Goal: Task Accomplishment & Management: Use online tool/utility

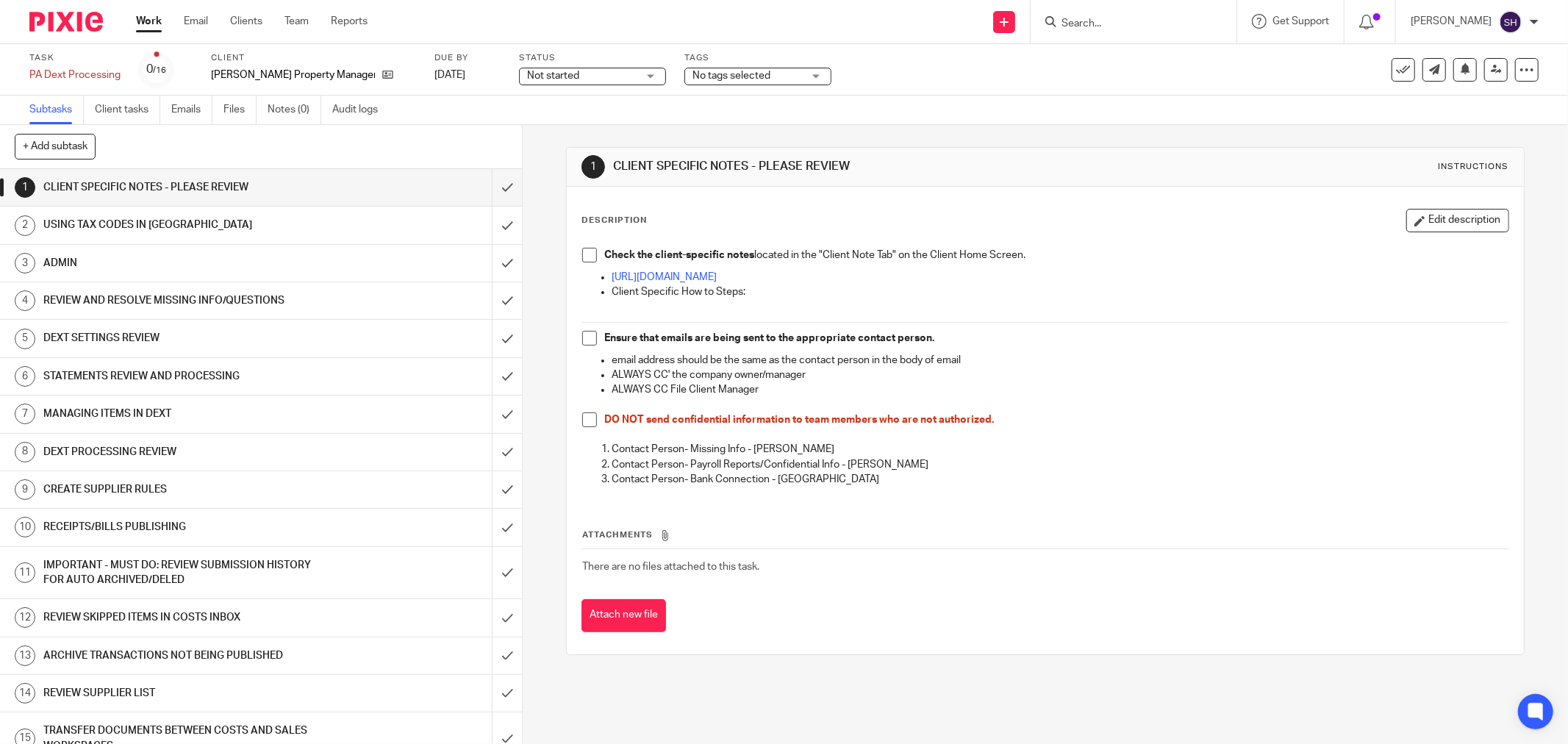
click at [538, 69] on span "Not started" at bounding box center [582, 76] width 110 height 15
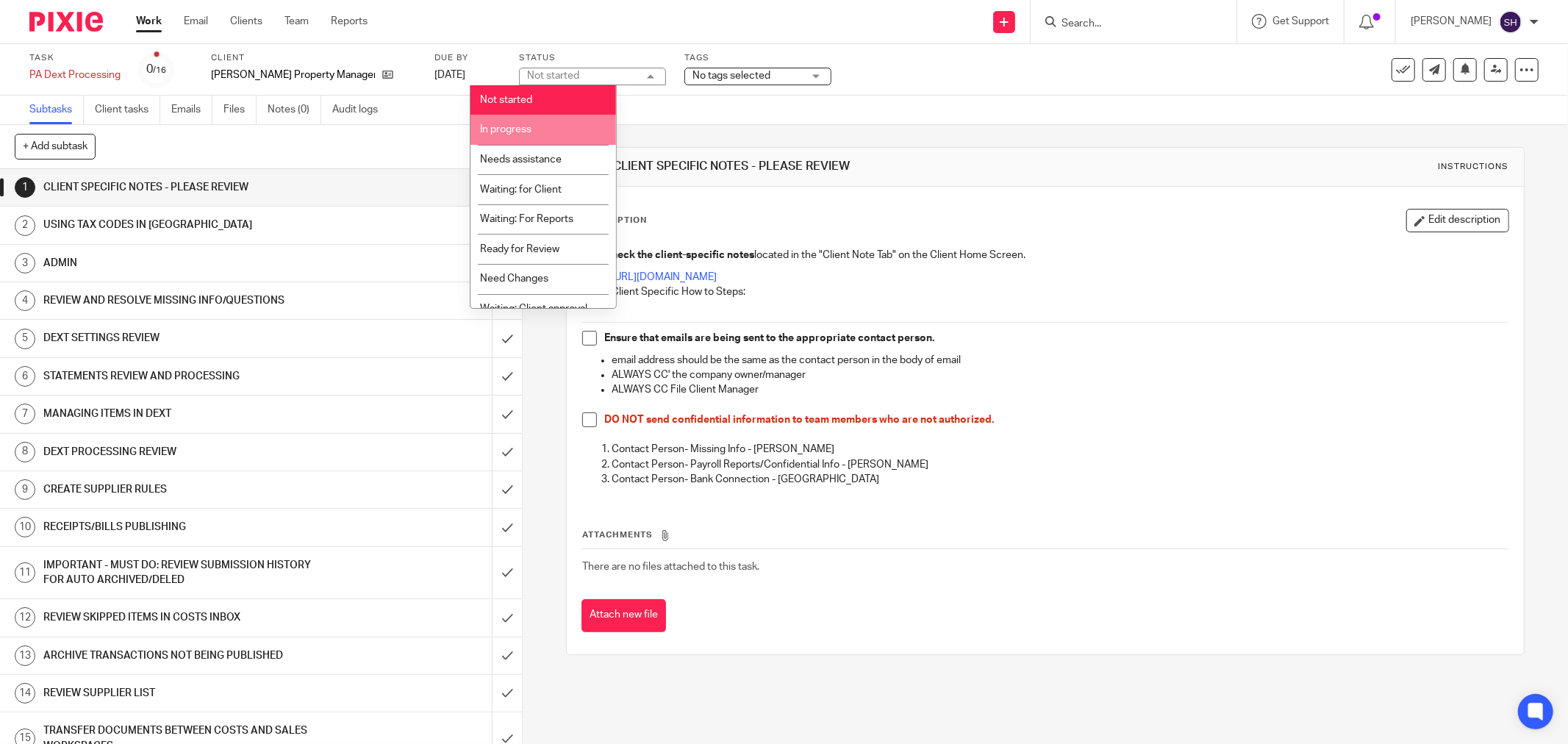
click at [560, 135] on li "In progress" at bounding box center [543, 130] width 146 height 30
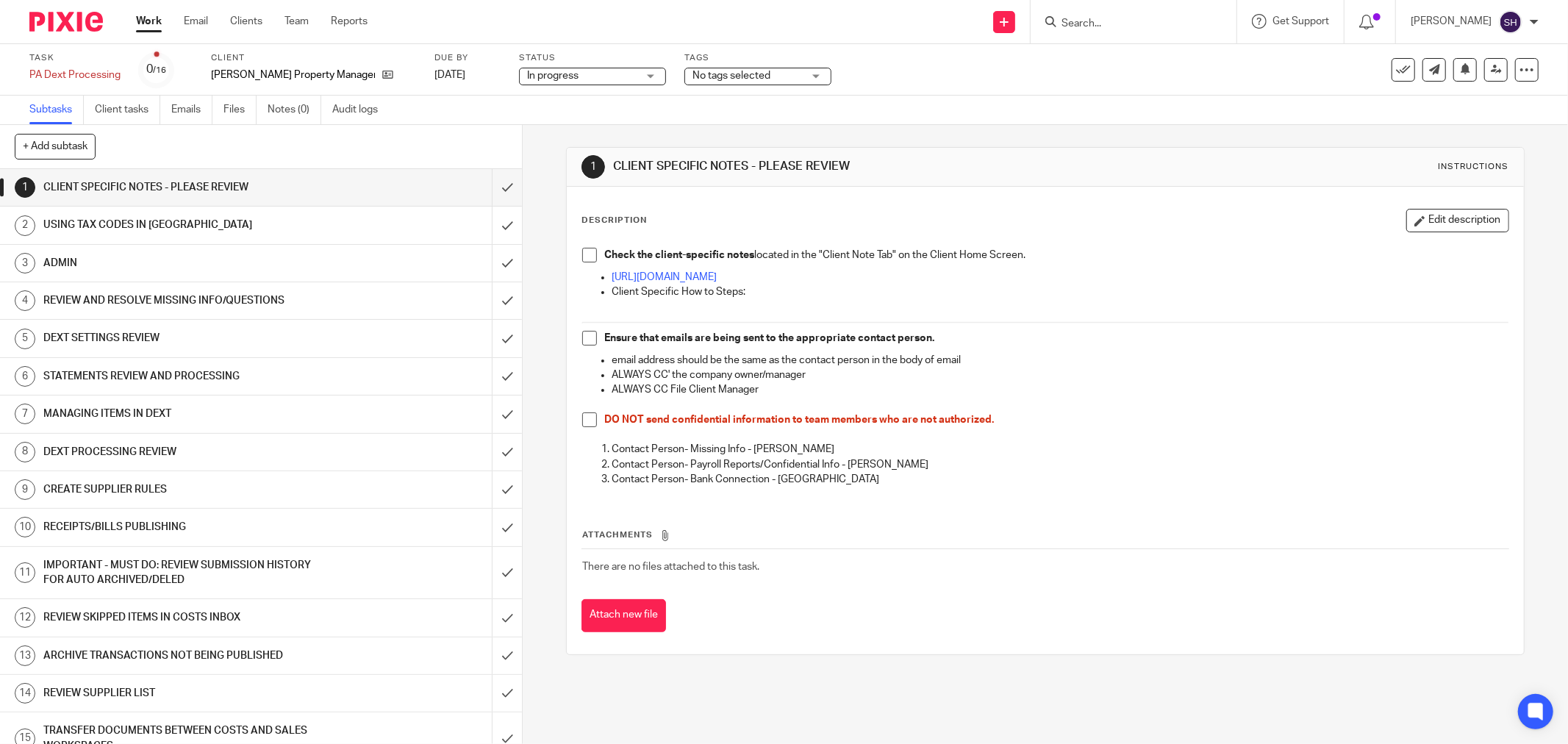
click at [582, 252] on span at bounding box center [590, 255] width 15 height 15
click at [584, 336] on span at bounding box center [590, 338] width 15 height 15
drag, startPoint x: 586, startPoint y: 418, endPoint x: 546, endPoint y: 357, distance: 72.9
click at [586, 417] on span at bounding box center [590, 420] width 15 height 15
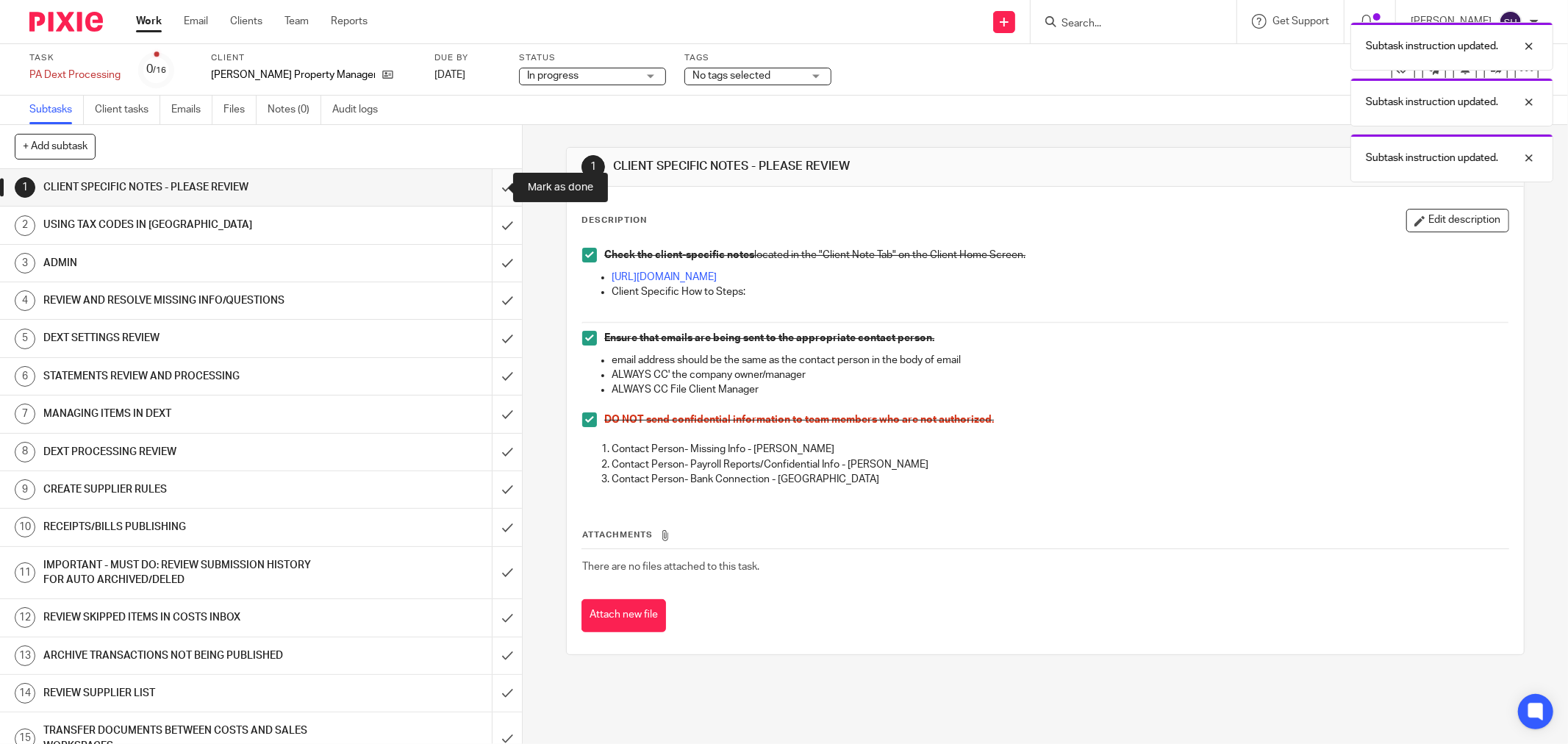
click at [497, 191] on input "submit" at bounding box center [261, 187] width 522 height 37
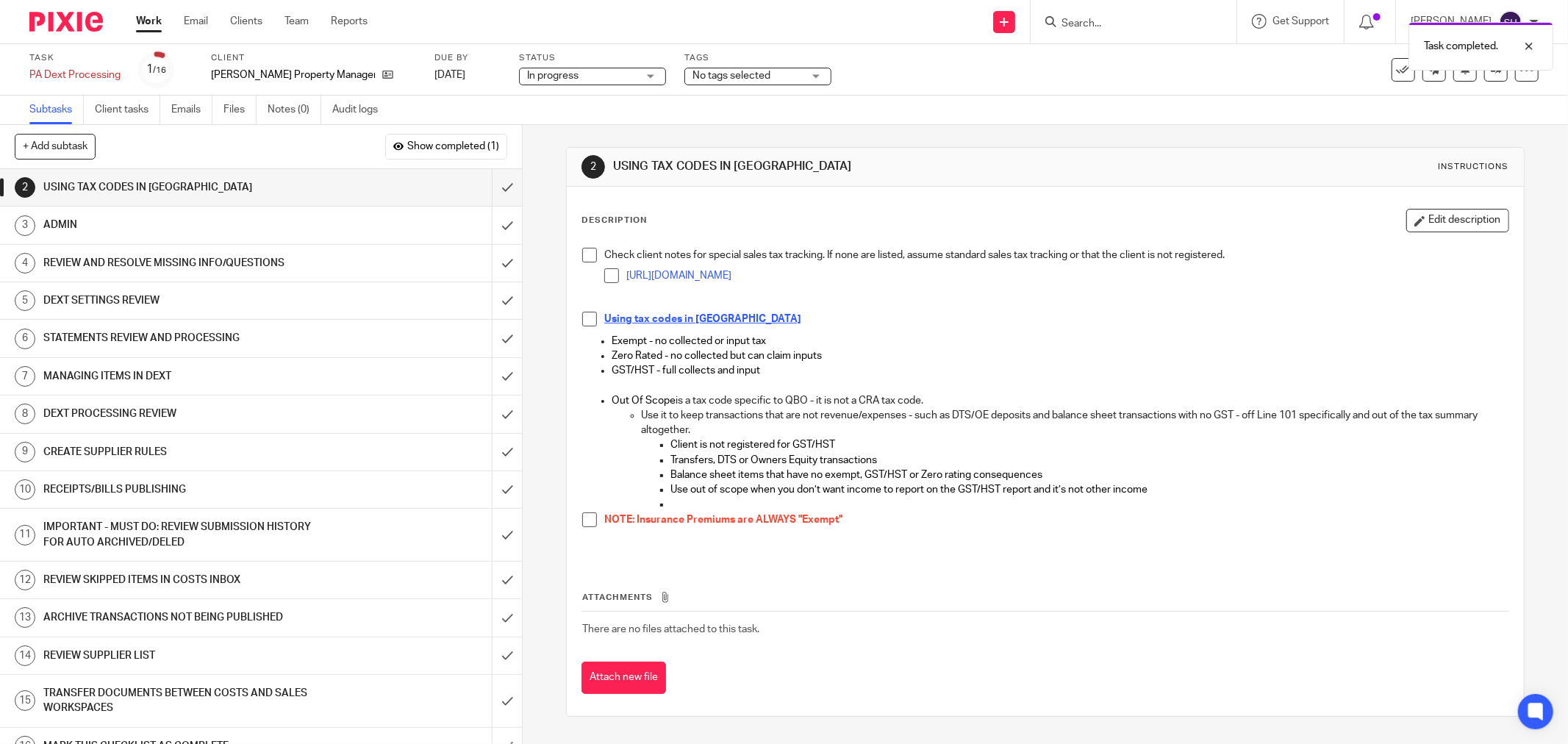
drag, startPoint x: 587, startPoint y: 255, endPoint x: 588, endPoint y: 269, distance: 14.0
click at [587, 256] on span at bounding box center [590, 255] width 15 height 15
click at [582, 318] on span at bounding box center [590, 319] width 15 height 15
click at [584, 516] on span at bounding box center [590, 520] width 15 height 15
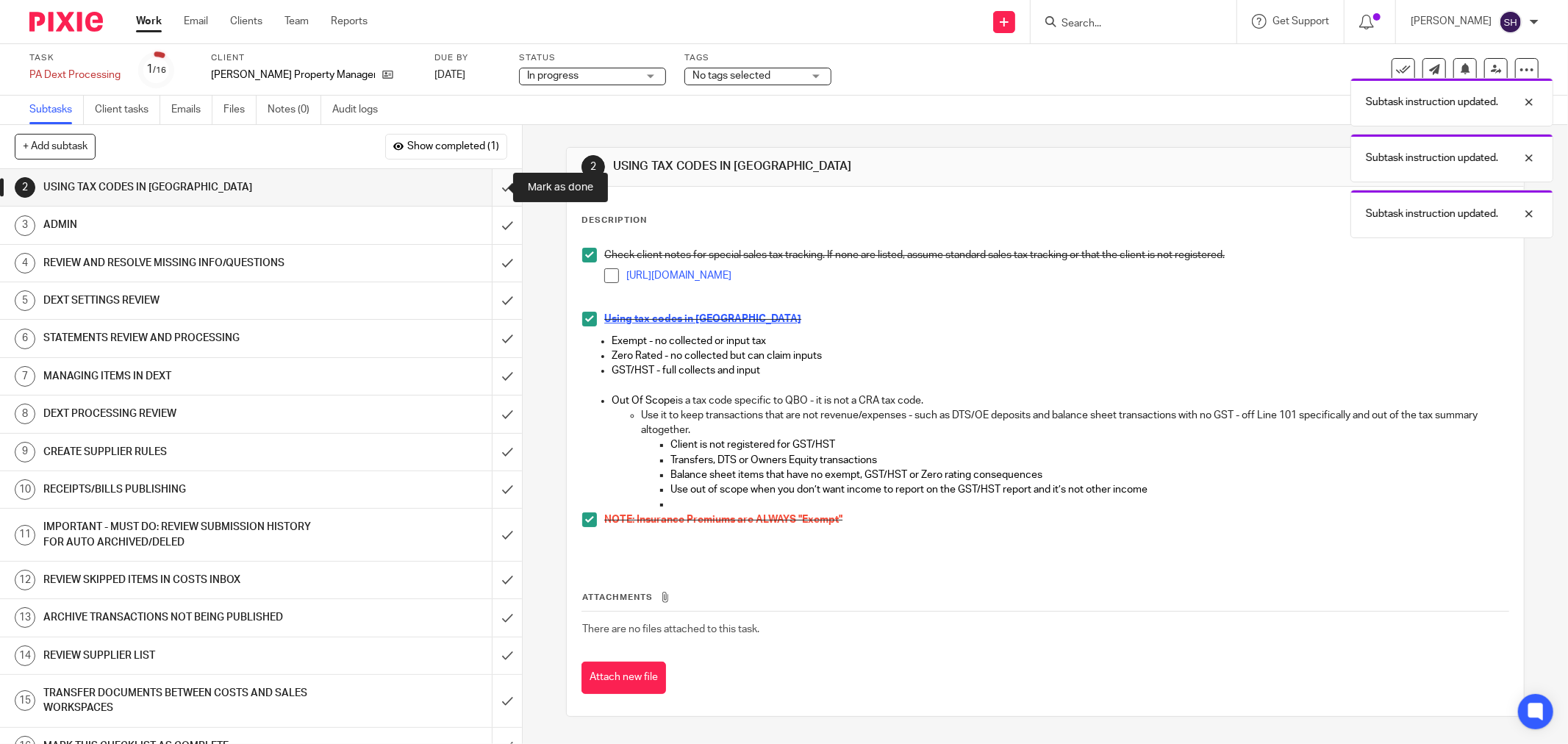
click at [494, 190] on input "submit" at bounding box center [261, 187] width 522 height 37
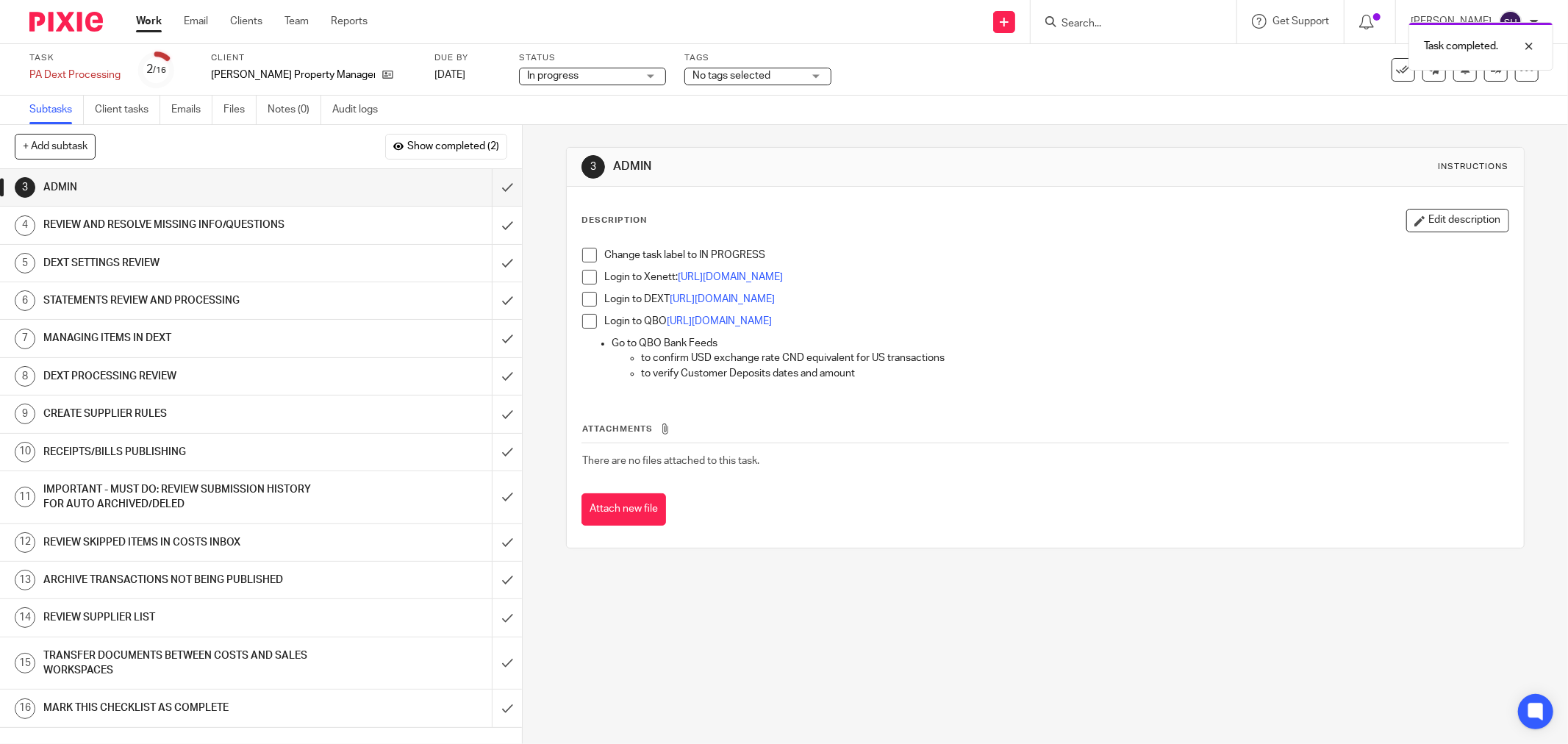
click at [582, 257] on span at bounding box center [590, 255] width 15 height 15
drag, startPoint x: 585, startPoint y: 277, endPoint x: 588, endPoint y: 290, distance: 13.3
click at [586, 277] on span at bounding box center [590, 277] width 15 height 15
click at [588, 298] on span at bounding box center [590, 300] width 15 height 15
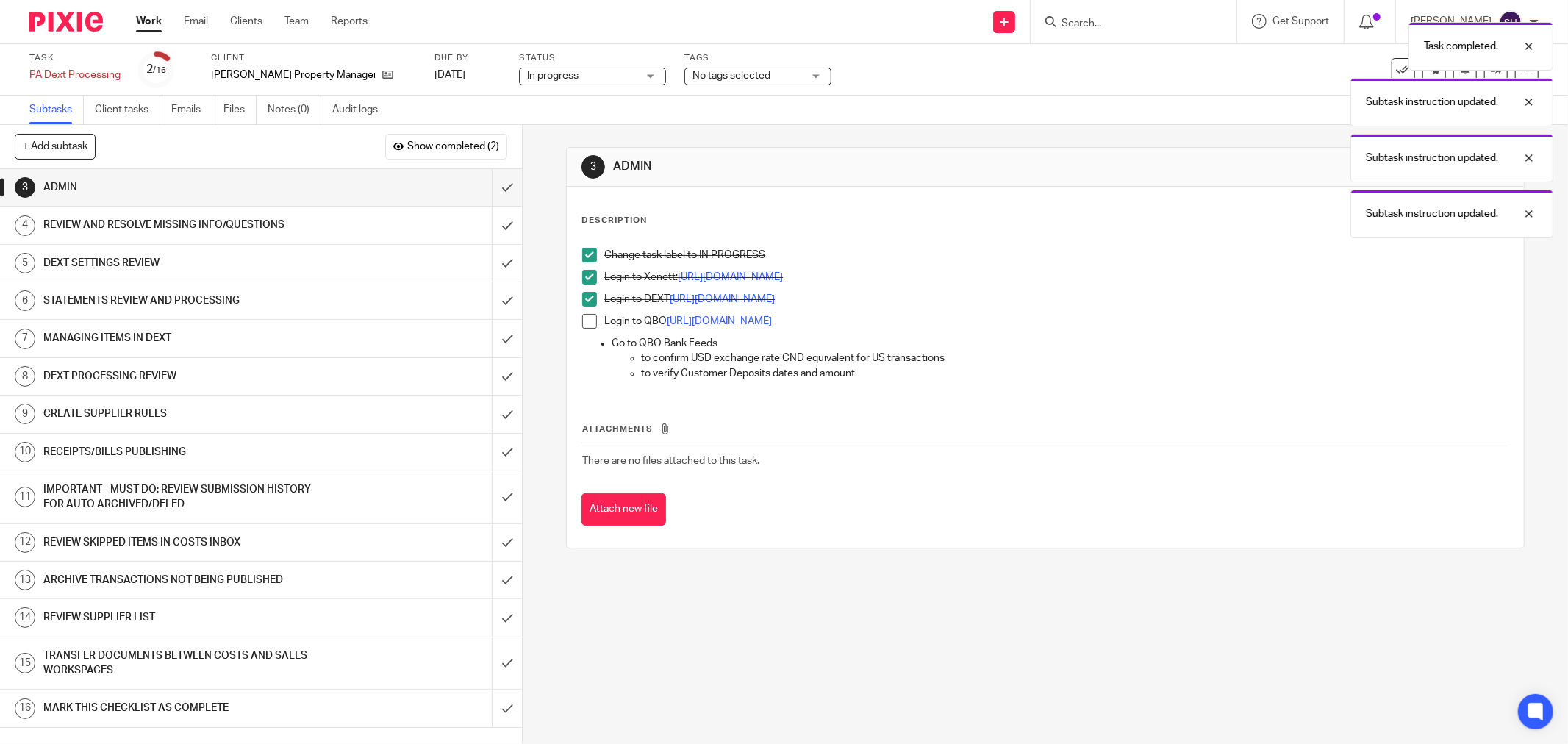
drag, startPoint x: 582, startPoint y: 324, endPoint x: 556, endPoint y: 285, distance: 46.9
click at [582, 324] on span at bounding box center [590, 321] width 15 height 15
click at [500, 178] on input "submit" at bounding box center [261, 187] width 522 height 37
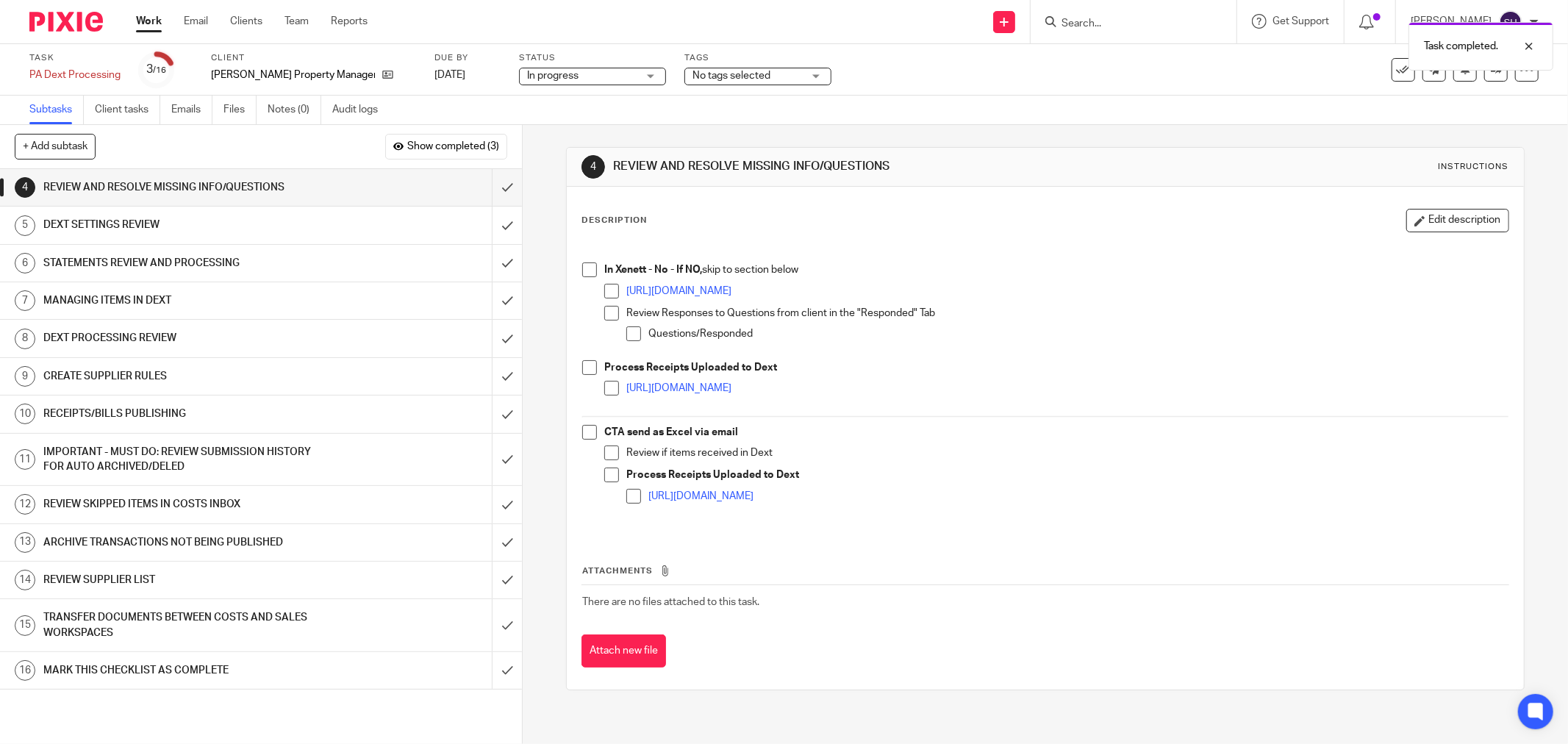
drag, startPoint x: 582, startPoint y: 273, endPoint x: 608, endPoint y: 293, distance: 32.8
click at [583, 273] on span at bounding box center [590, 270] width 15 height 15
drag, startPoint x: 608, startPoint y: 293, endPoint x: 604, endPoint y: 311, distance: 18.4
click at [608, 295] on span at bounding box center [612, 291] width 15 height 15
click at [604, 314] on span at bounding box center [612, 313] width 15 height 15
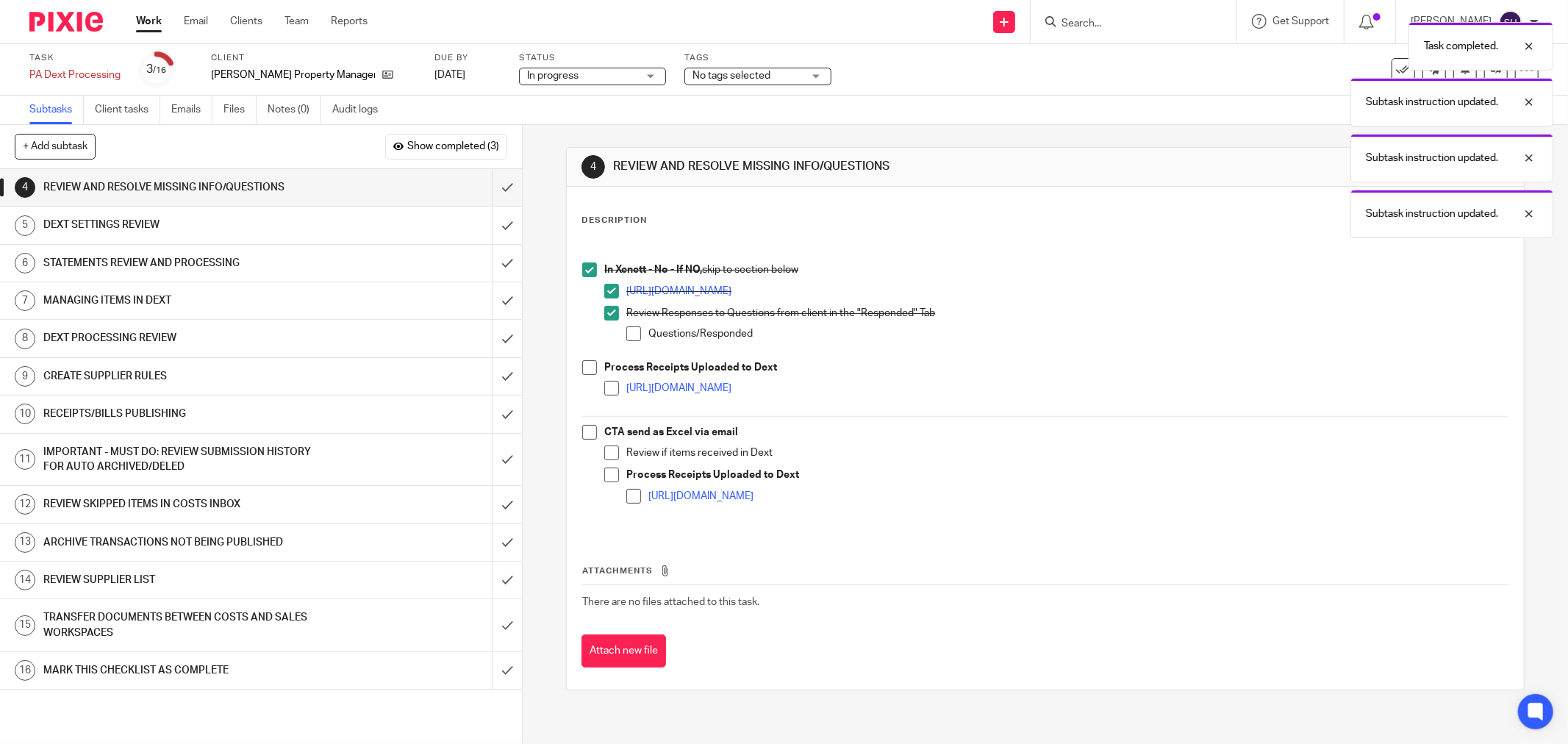
click at [636, 332] on span at bounding box center [633, 334] width 15 height 15
drag, startPoint x: 579, startPoint y: 366, endPoint x: 590, endPoint y: 375, distance: 14.2
click at [582, 366] on span at bounding box center [590, 367] width 15 height 15
click at [604, 386] on span at bounding box center [612, 388] width 15 height 15
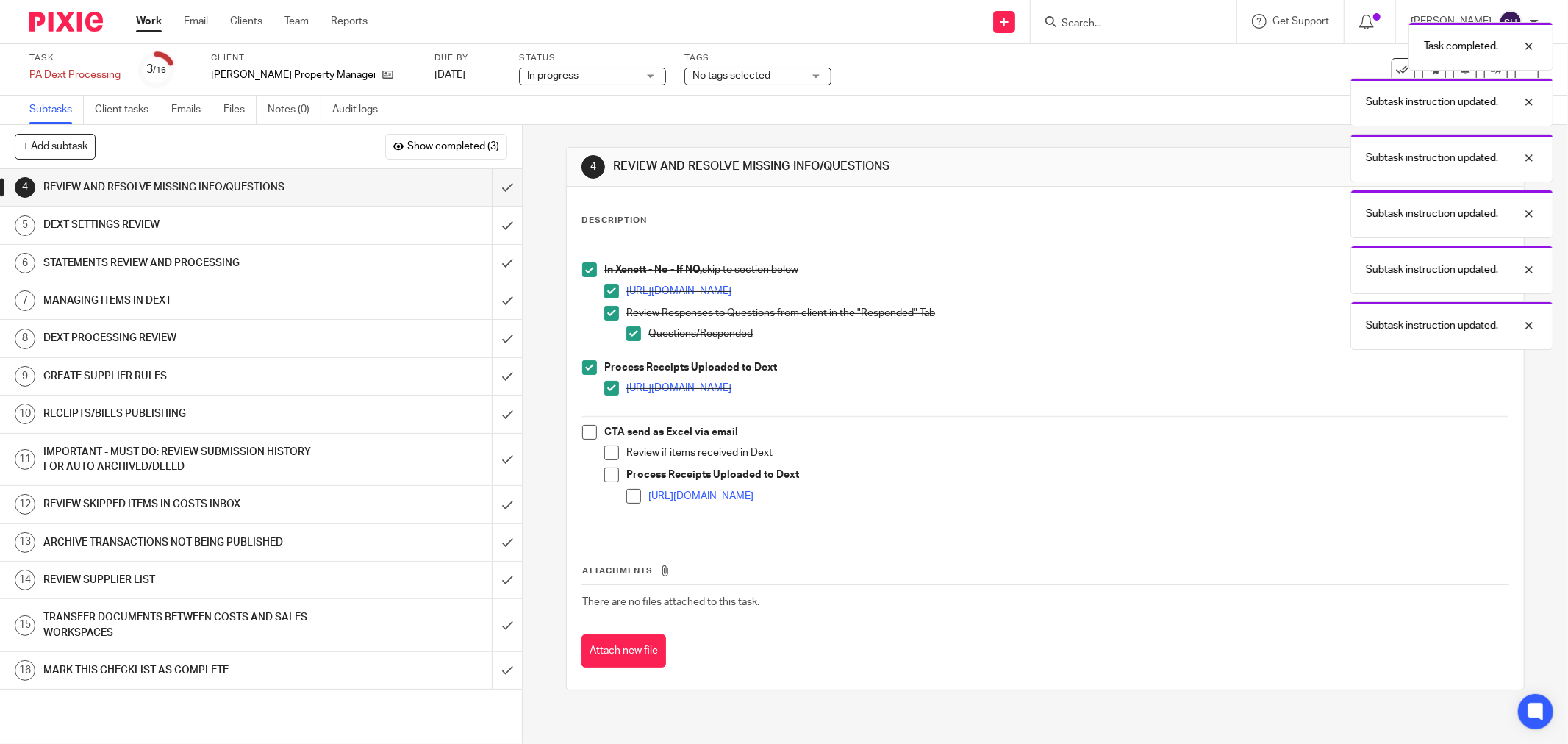
drag, startPoint x: 585, startPoint y: 423, endPoint x: 583, endPoint y: 431, distance: 8.2
click at [583, 428] on div "In Xenett - No - If NO, skip to section below https://app.xenett.com/login Revi…" at bounding box center [1045, 387] width 941 height 294
click at [583, 432] on span at bounding box center [590, 433] width 15 height 15
click at [607, 456] on span at bounding box center [612, 453] width 15 height 15
drag, startPoint x: 602, startPoint y: 473, endPoint x: 620, endPoint y: 485, distance: 21.6
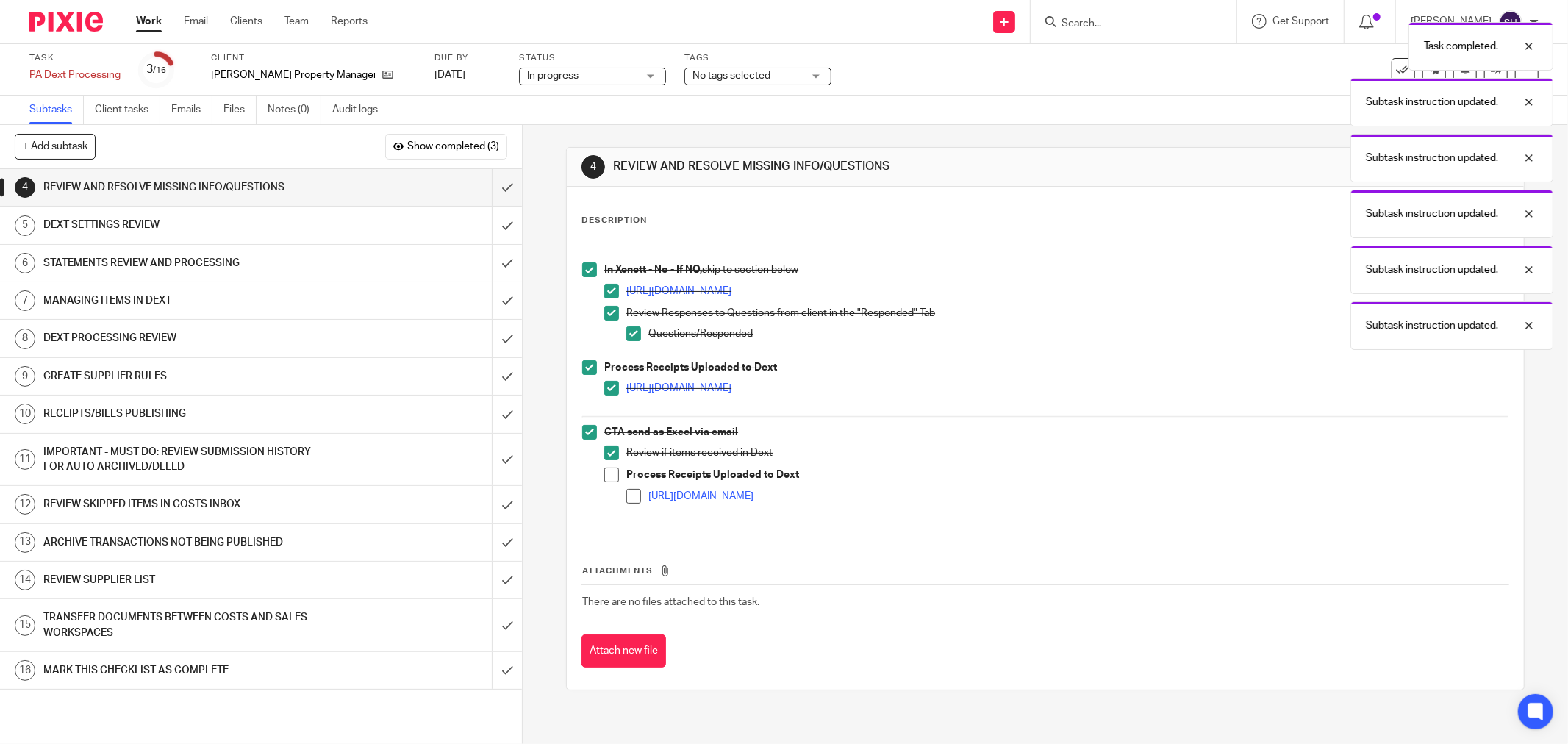
click at [604, 474] on span at bounding box center [612, 475] width 15 height 15
click at [630, 495] on span at bounding box center [633, 496] width 15 height 15
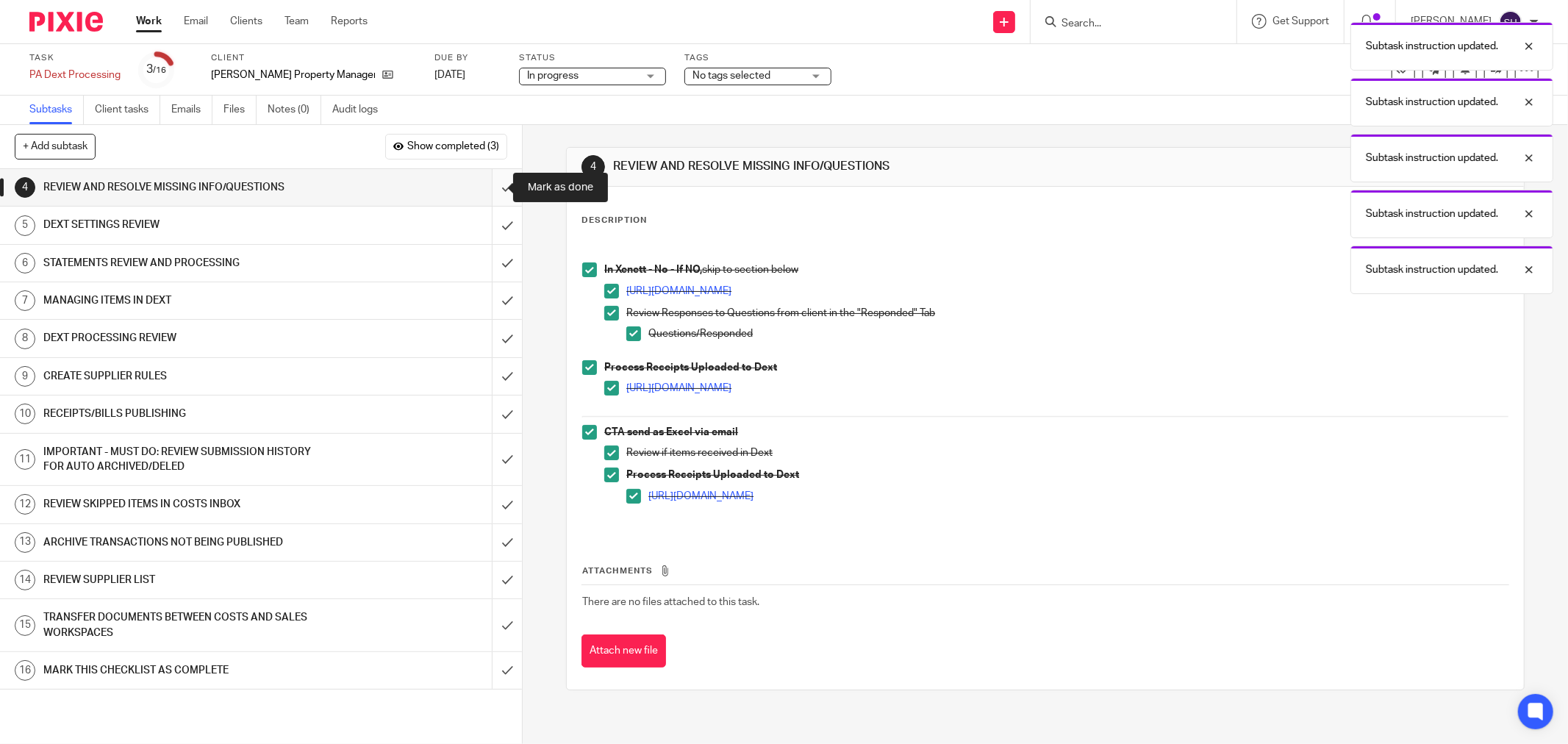
click at [486, 188] on input "submit" at bounding box center [261, 187] width 522 height 37
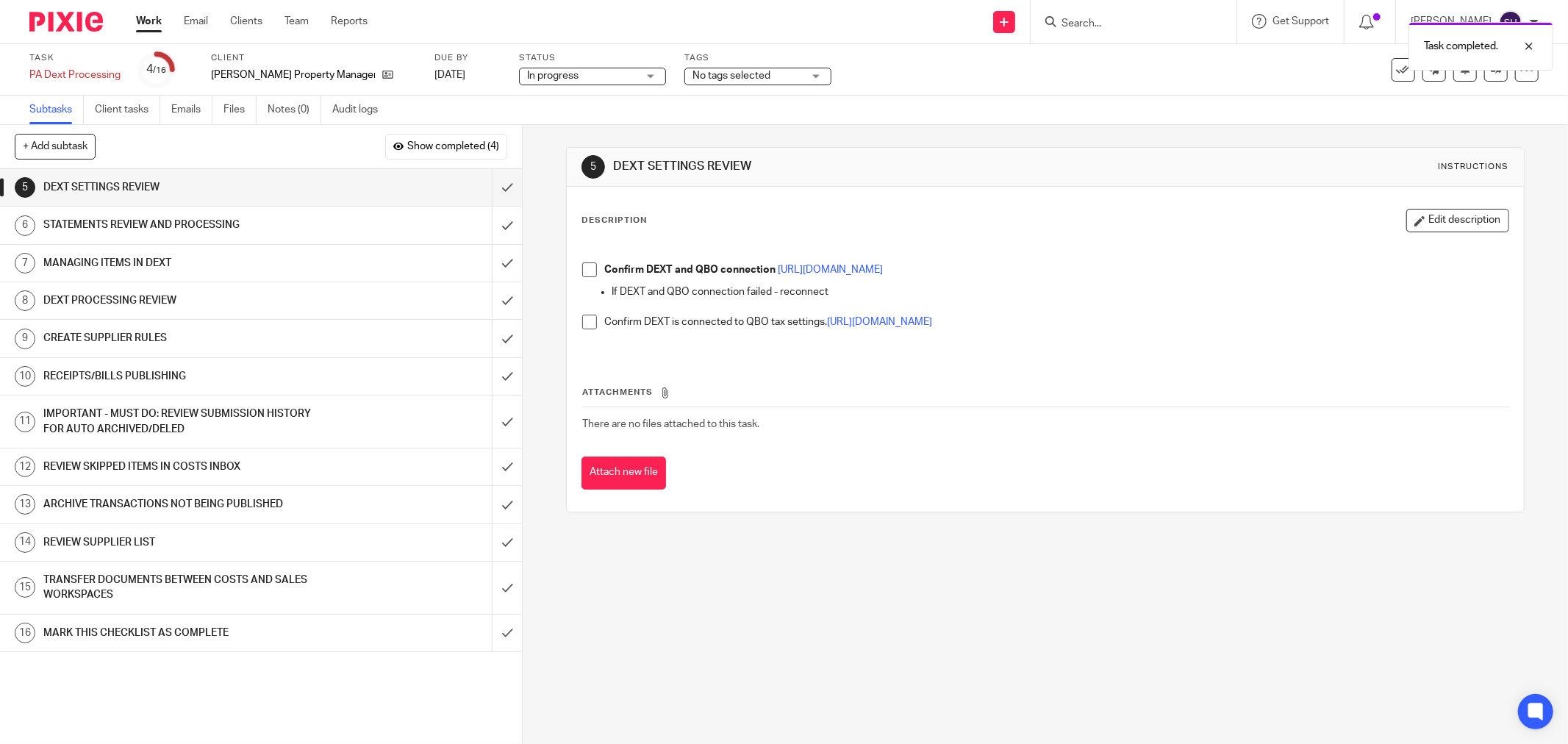
click at [582, 269] on span at bounding box center [590, 270] width 15 height 15
click at [582, 319] on span at bounding box center [590, 322] width 15 height 15
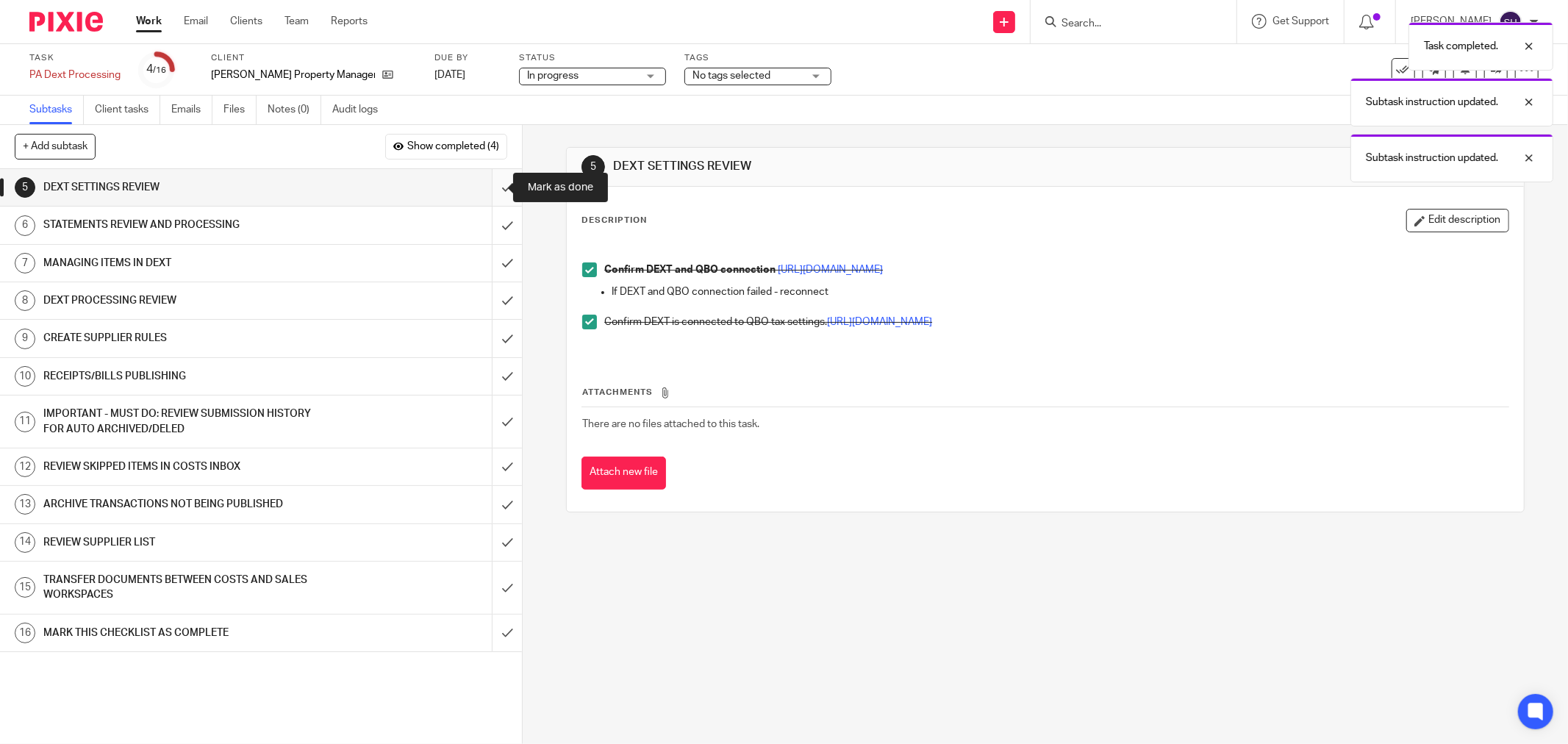
click at [500, 186] on input "submit" at bounding box center [261, 187] width 522 height 37
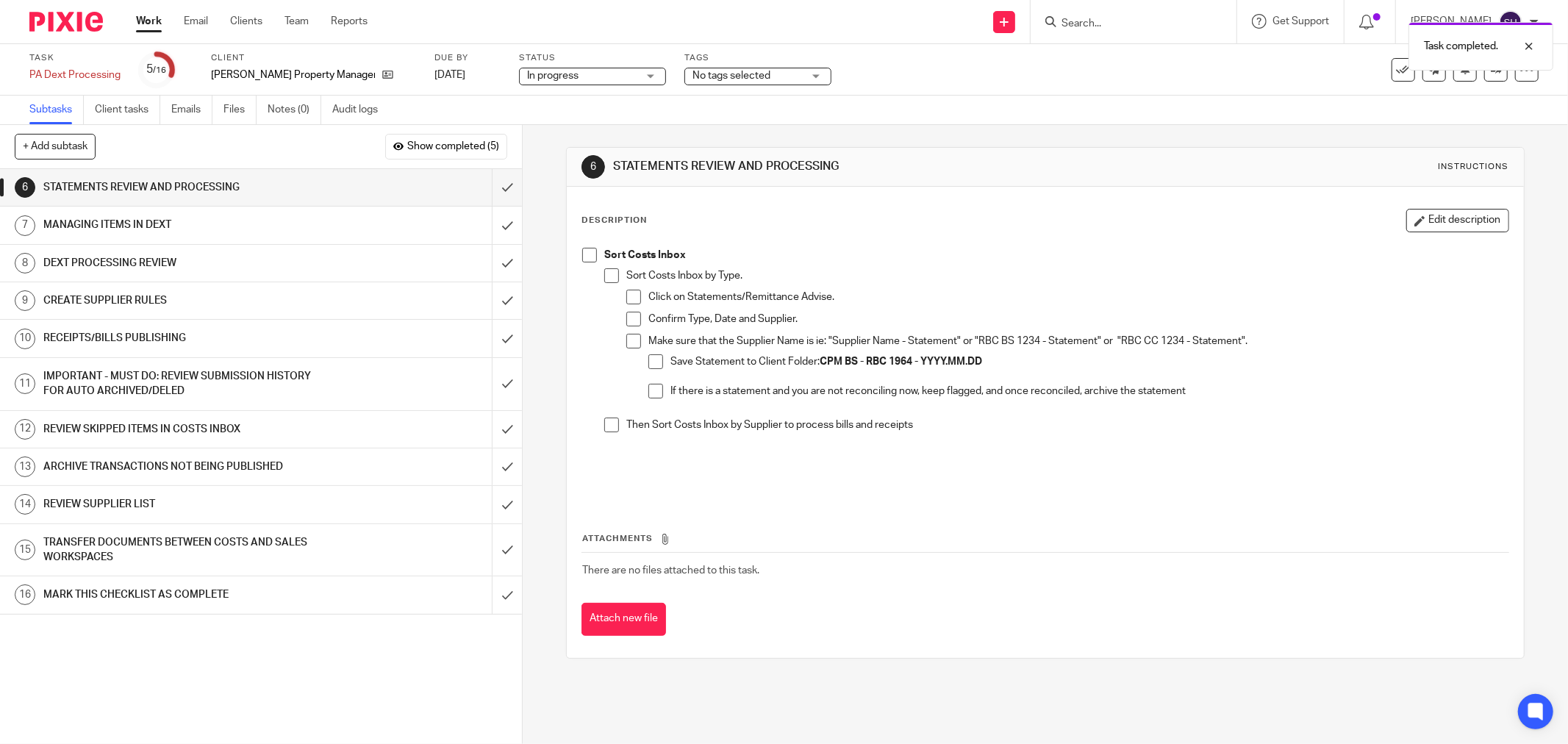
click at [604, 272] on span at bounding box center [612, 276] width 15 height 15
click at [590, 258] on span at bounding box center [590, 255] width 15 height 15
click at [628, 306] on li "Click on Statements/Remittance Advise." at bounding box center [1067, 300] width 882 height 22
click at [626, 321] on span at bounding box center [633, 319] width 15 height 15
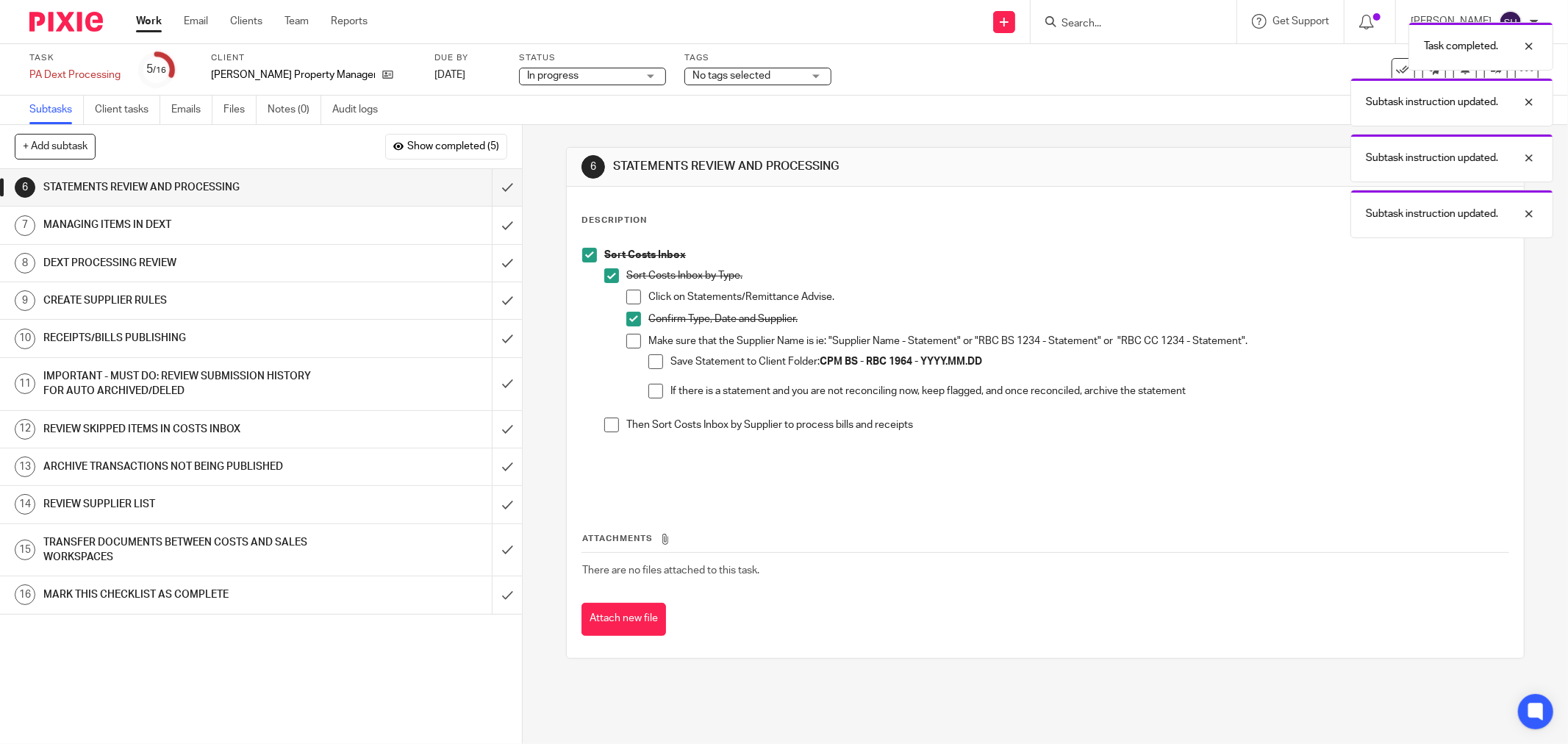
click at [626, 298] on span at bounding box center [633, 297] width 15 height 15
click at [630, 334] on span at bounding box center [633, 341] width 15 height 15
drag, startPoint x: 643, startPoint y: 357, endPoint x: 650, endPoint y: 379, distance: 23.1
click at [648, 360] on span at bounding box center [656, 362] width 15 height 15
click at [650, 381] on li "Save Statement to Client Folder: CPM BS - RBC 1964 - YYYY.MM.DD" at bounding box center [1079, 369] width 860 height 30
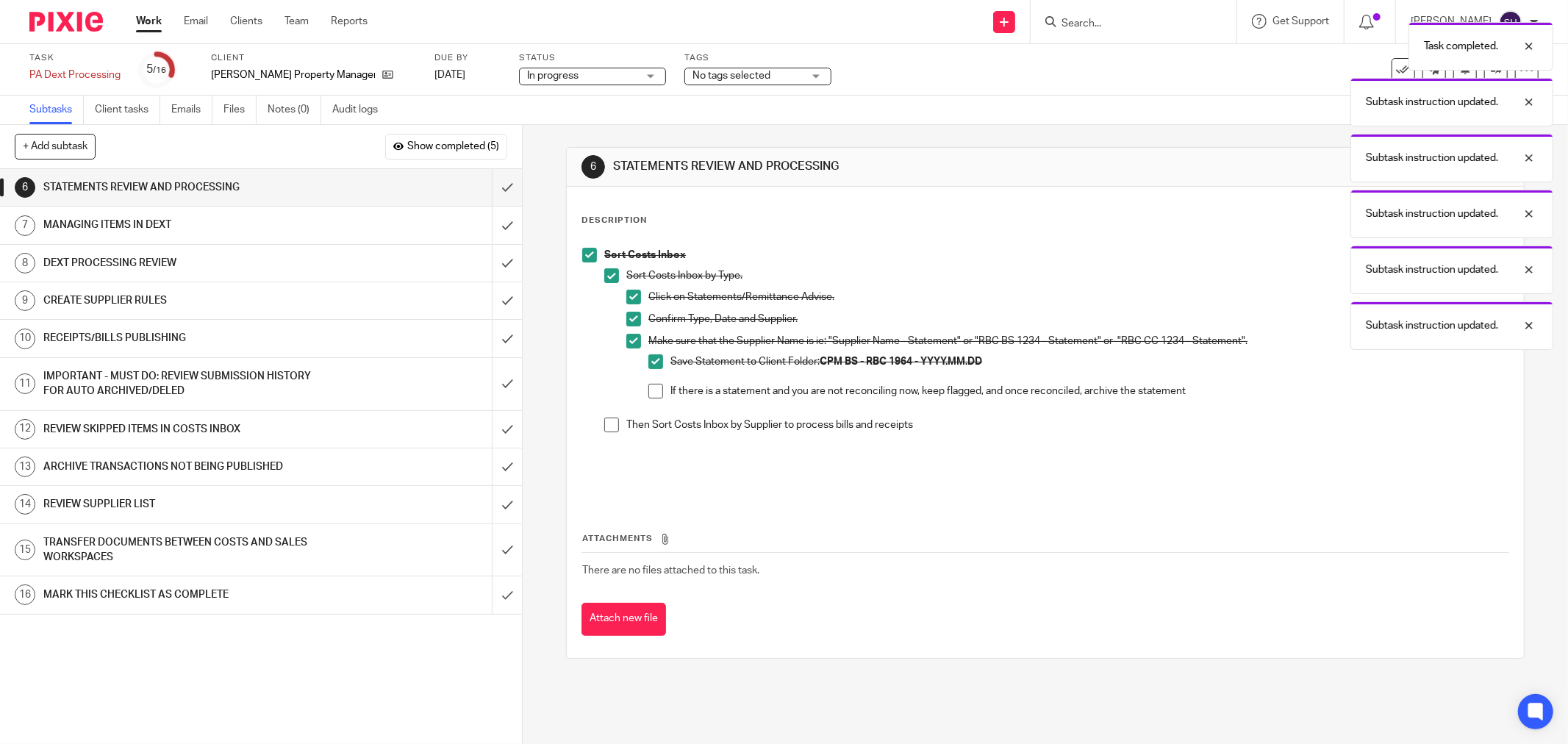
click at [648, 396] on span at bounding box center [656, 392] width 15 height 15
click at [607, 428] on span at bounding box center [612, 425] width 15 height 15
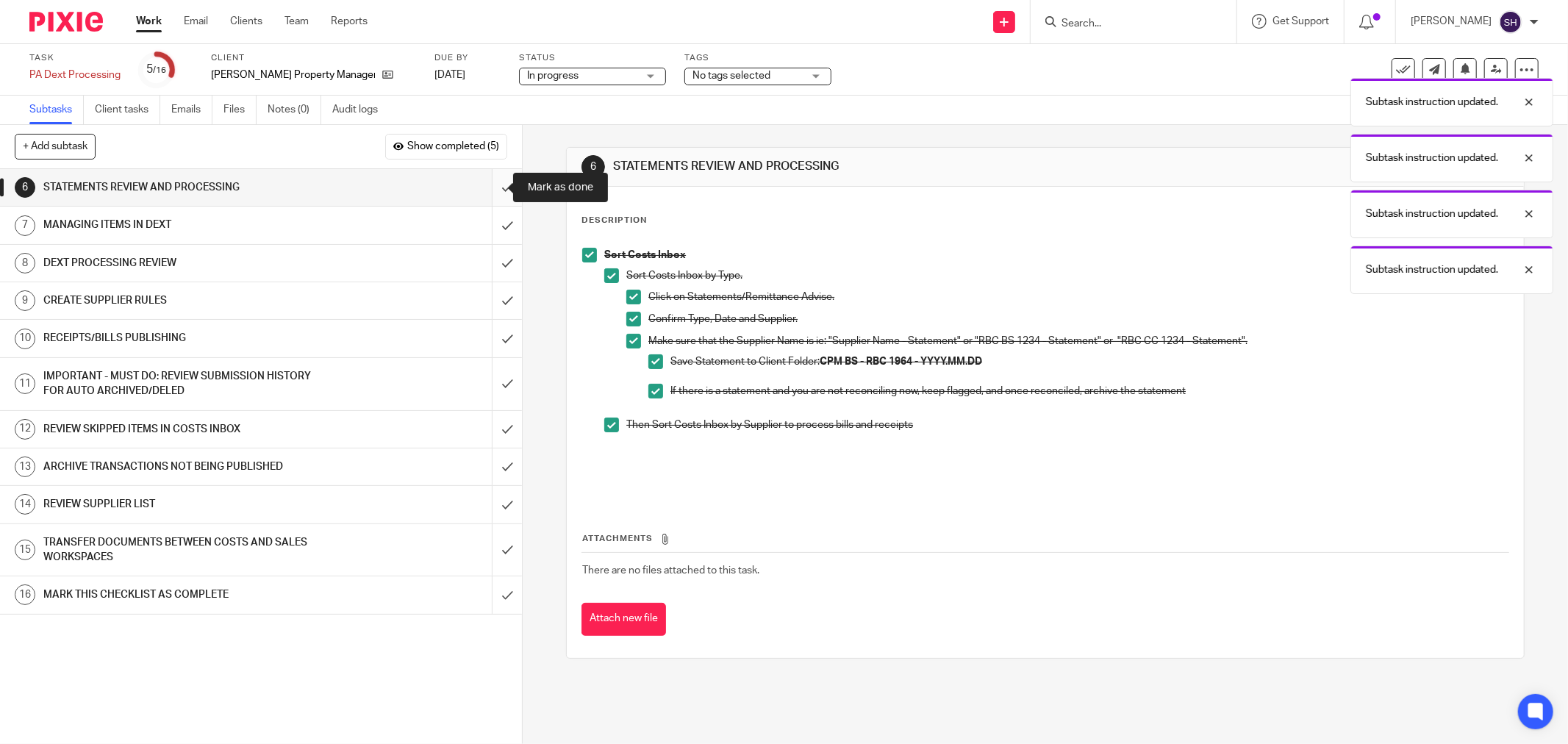
click at [497, 191] on input "submit" at bounding box center [261, 187] width 522 height 37
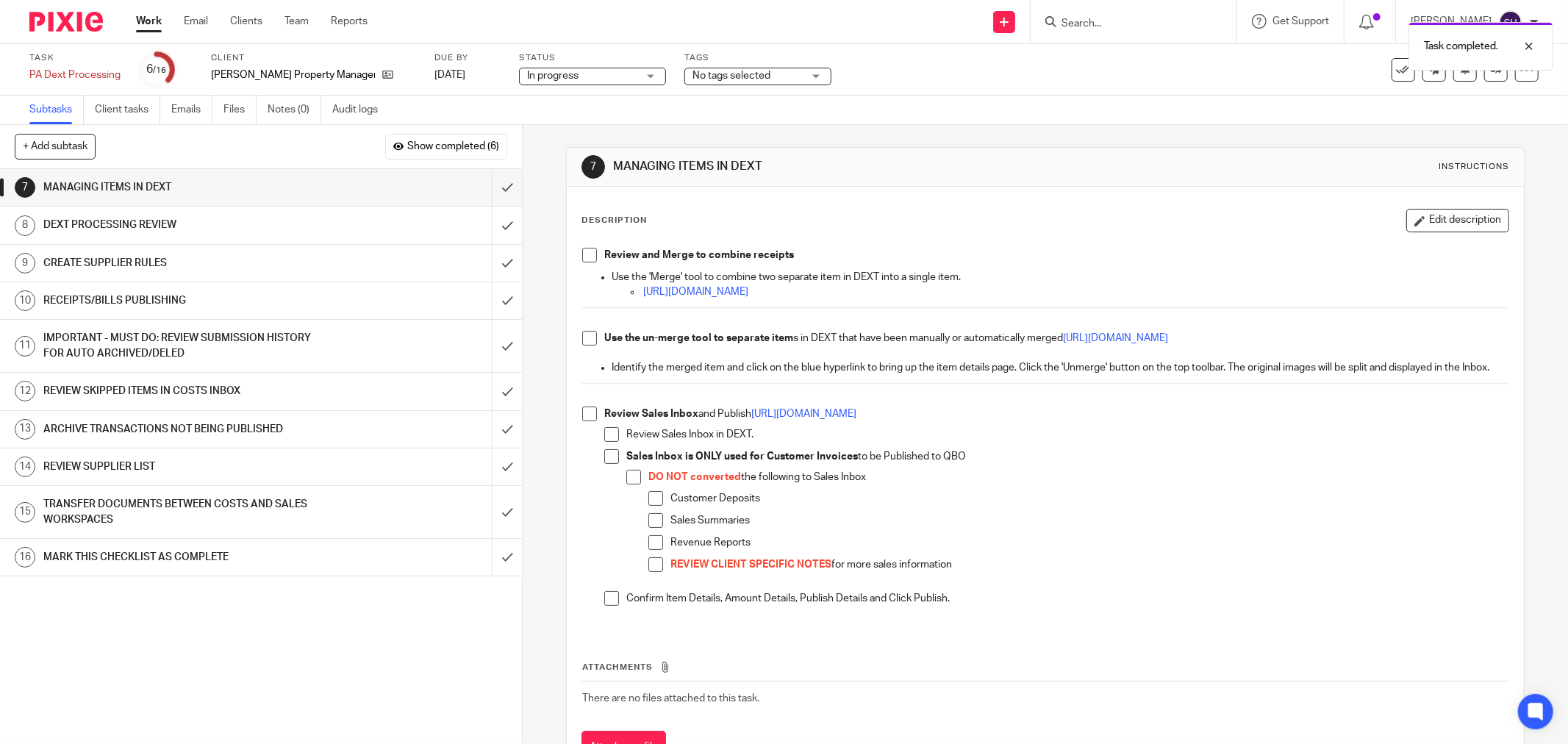
click at [588, 254] on span at bounding box center [590, 255] width 15 height 15
click at [587, 336] on span at bounding box center [590, 338] width 15 height 15
click at [587, 421] on span at bounding box center [590, 414] width 15 height 15
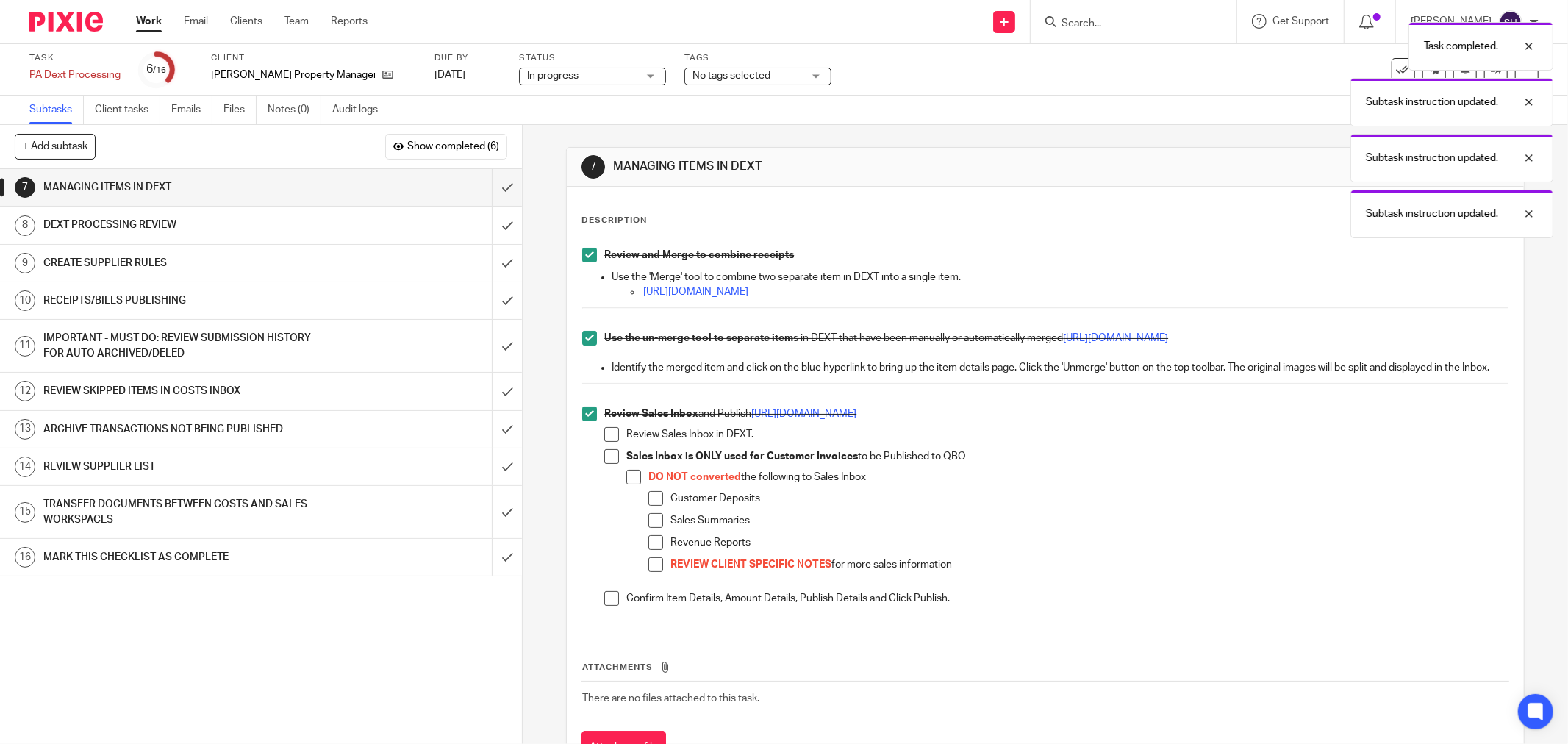
click at [608, 442] on span at bounding box center [612, 434] width 15 height 15
click at [605, 464] on span at bounding box center [612, 457] width 15 height 15
click at [629, 485] on span at bounding box center [633, 477] width 15 height 15
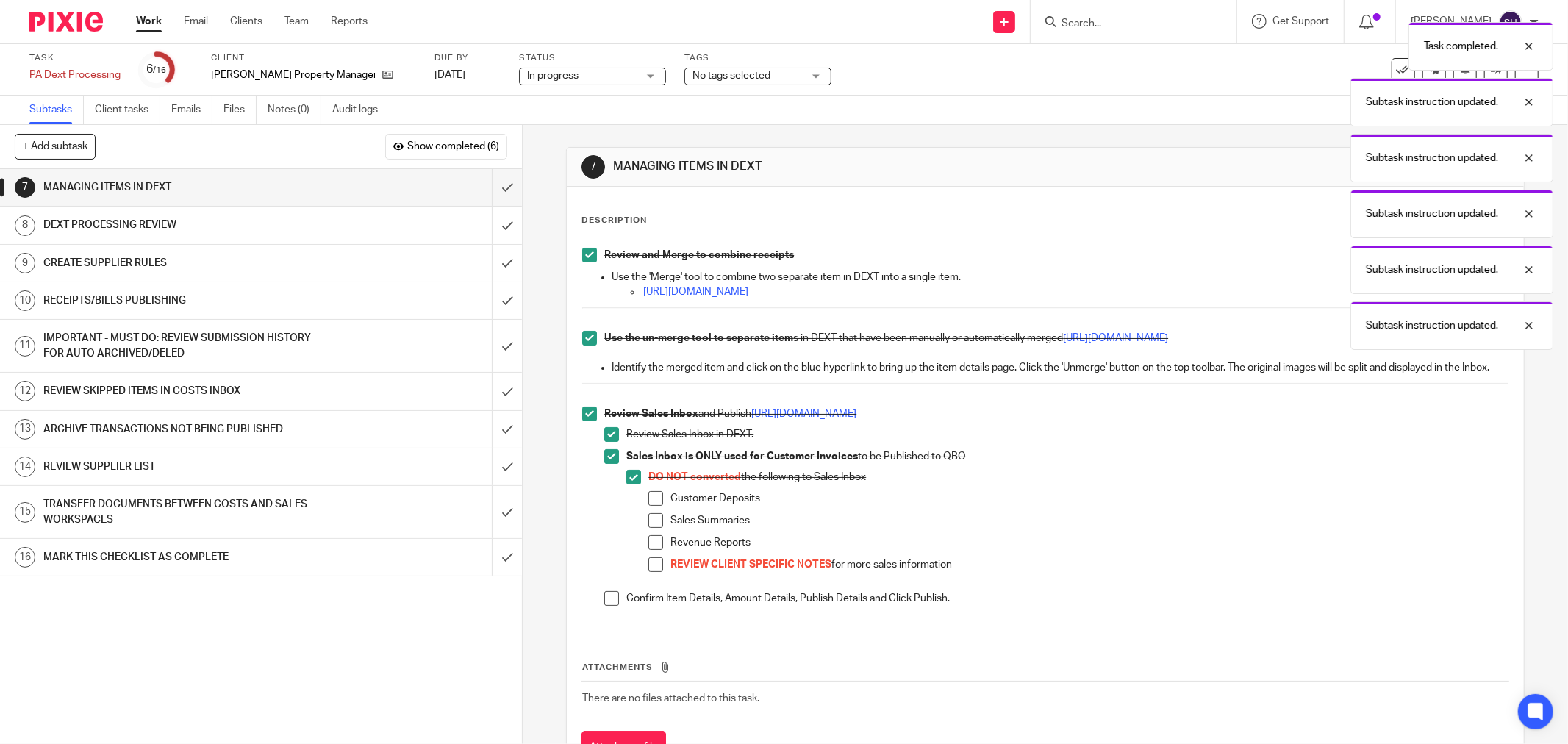
drag, startPoint x: 657, startPoint y: 515, endPoint x: 649, endPoint y: 534, distance: 20.6
click at [657, 505] on span at bounding box center [656, 499] width 15 height 15
click at [649, 528] on span at bounding box center [656, 521] width 15 height 15
drag, startPoint x: 653, startPoint y: 560, endPoint x: 650, endPoint y: 575, distance: 15.3
click at [653, 550] on span at bounding box center [656, 543] width 15 height 15
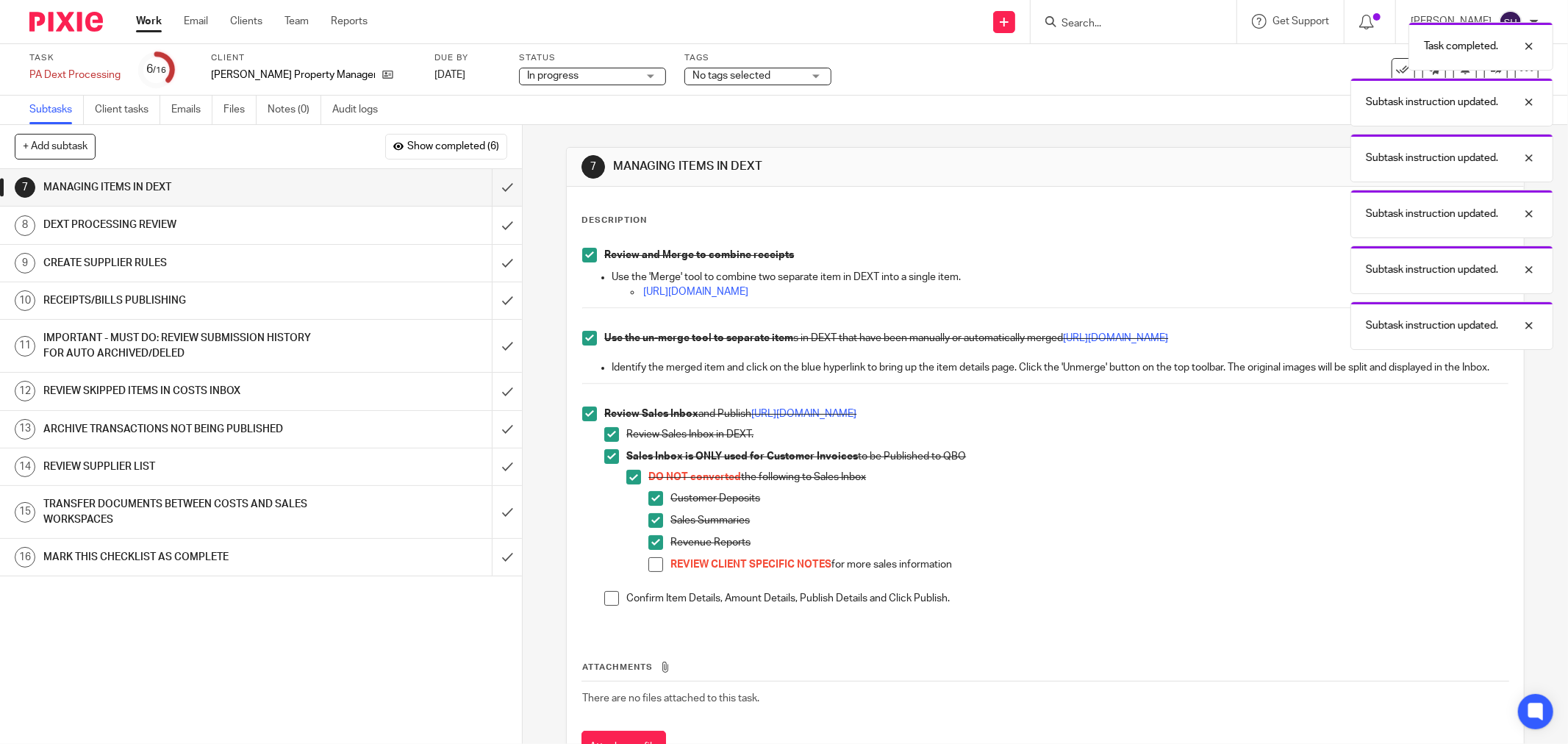
drag, startPoint x: 650, startPoint y: 576, endPoint x: 633, endPoint y: 587, distance: 20.2
click at [650, 572] on span at bounding box center [656, 565] width 15 height 15
click at [612, 606] on span at bounding box center [612, 598] width 15 height 15
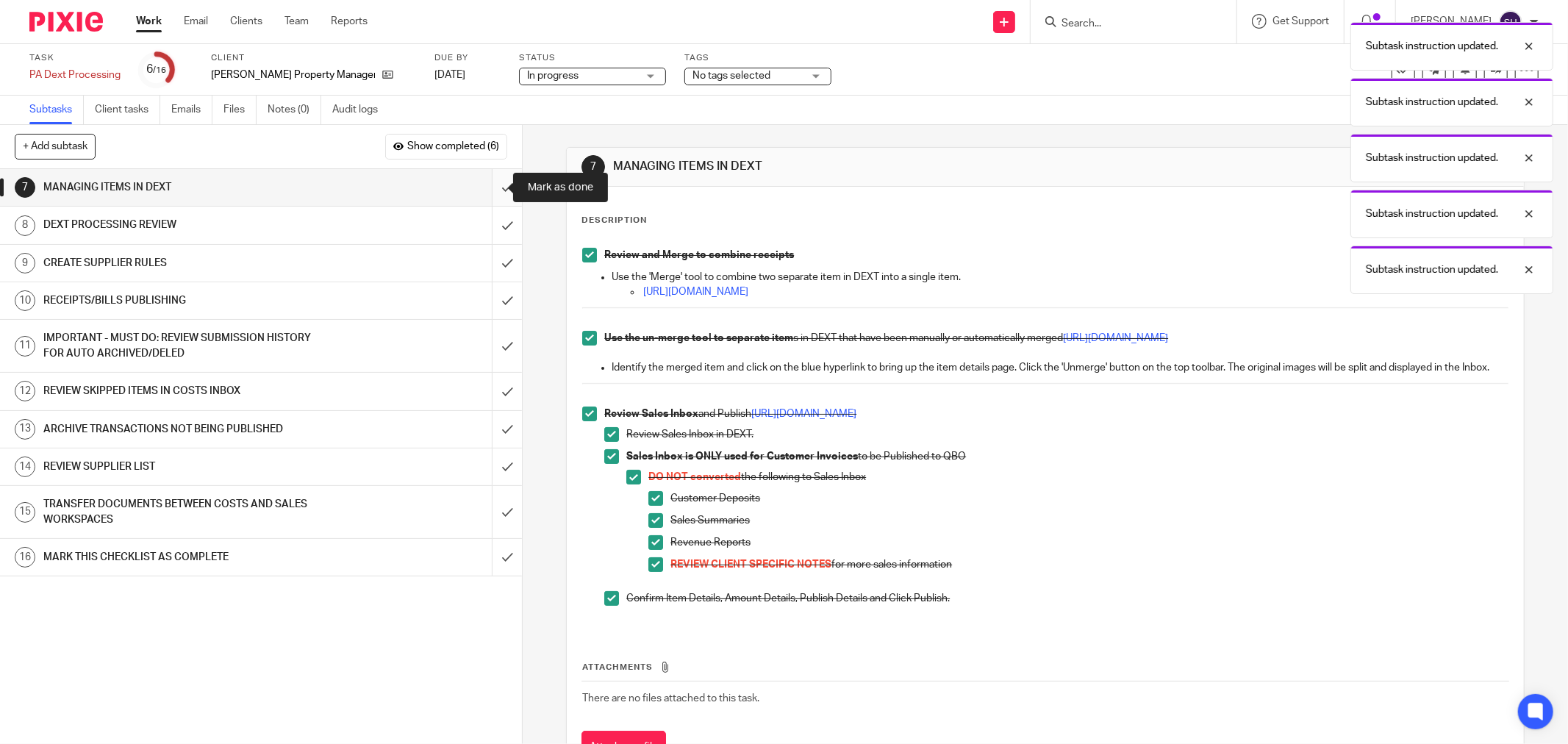
click at [491, 187] on input "submit" at bounding box center [261, 187] width 522 height 37
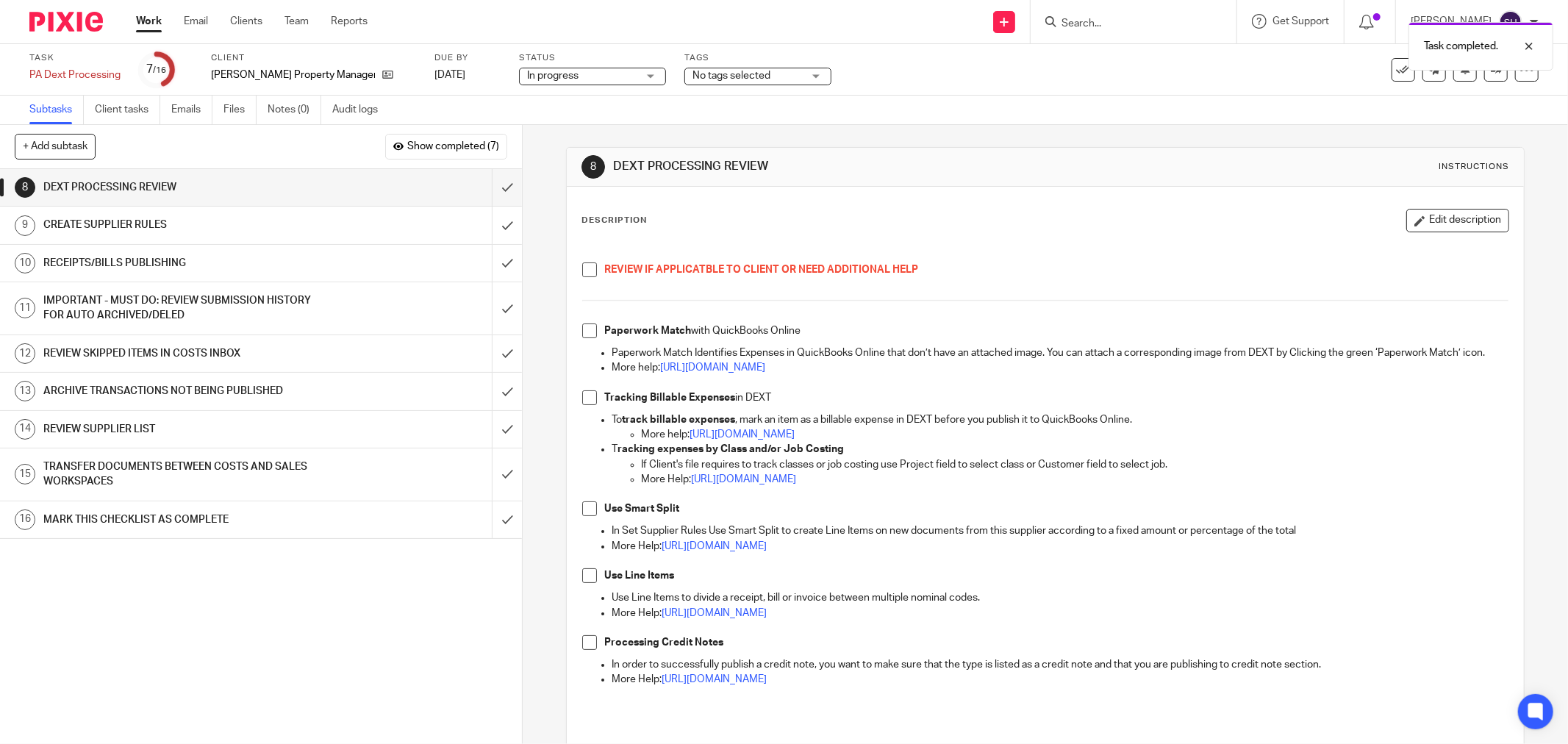
click at [582, 269] on span at bounding box center [590, 270] width 15 height 15
drag, startPoint x: 583, startPoint y: 329, endPoint x: 583, endPoint y: 340, distance: 11.0
click at [583, 331] on span at bounding box center [590, 331] width 15 height 15
drag, startPoint x: 589, startPoint y: 412, endPoint x: 578, endPoint y: 481, distance: 69.9
click at [589, 405] on span at bounding box center [590, 398] width 15 height 15
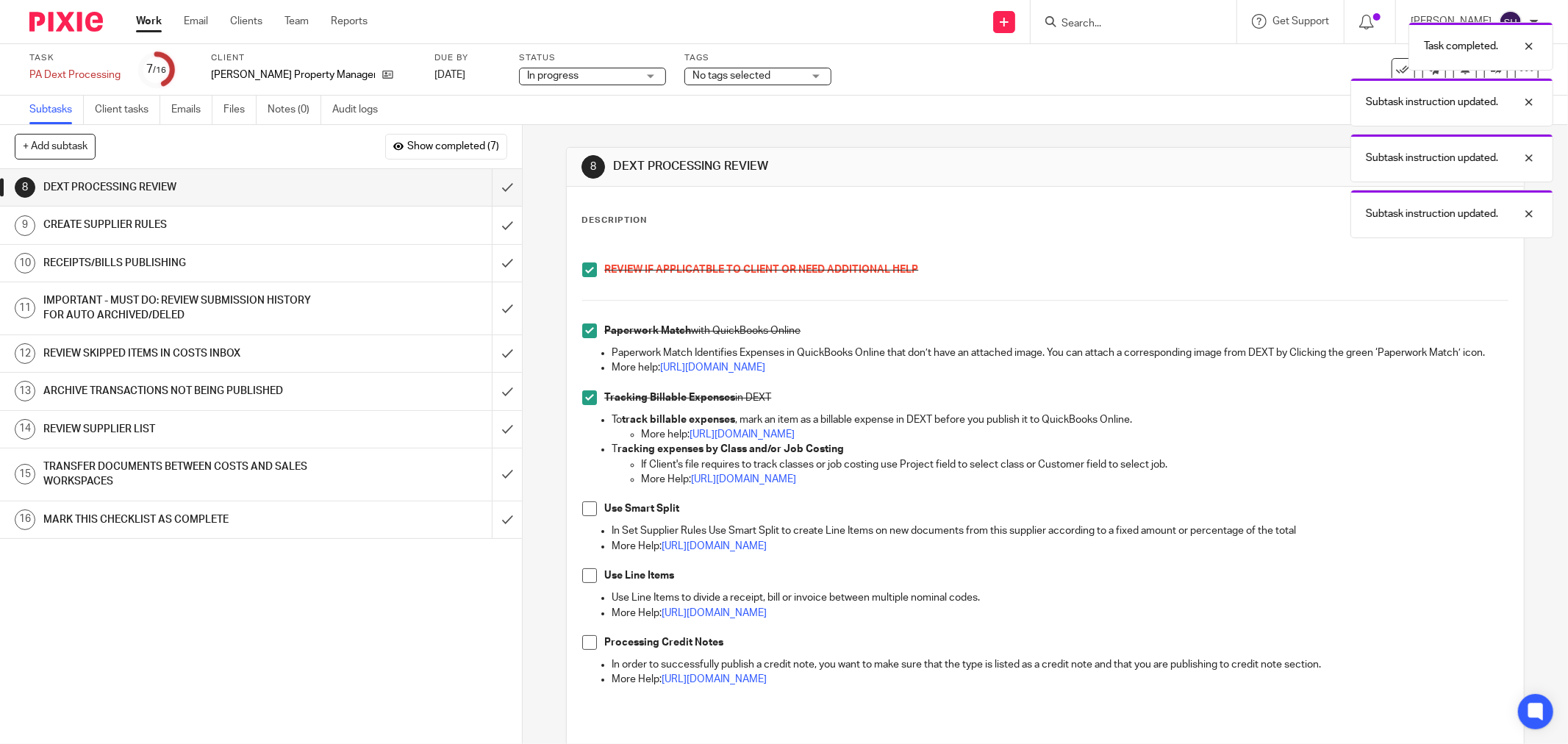
click at [584, 524] on li "Use Smart Split" at bounding box center [1045, 512] width 926 height 22
drag, startPoint x: 583, startPoint y: 523, endPoint x: 576, endPoint y: 582, distance: 59.4
click at [583, 516] on span at bounding box center [590, 509] width 15 height 15
click at [582, 583] on span at bounding box center [590, 576] width 15 height 15
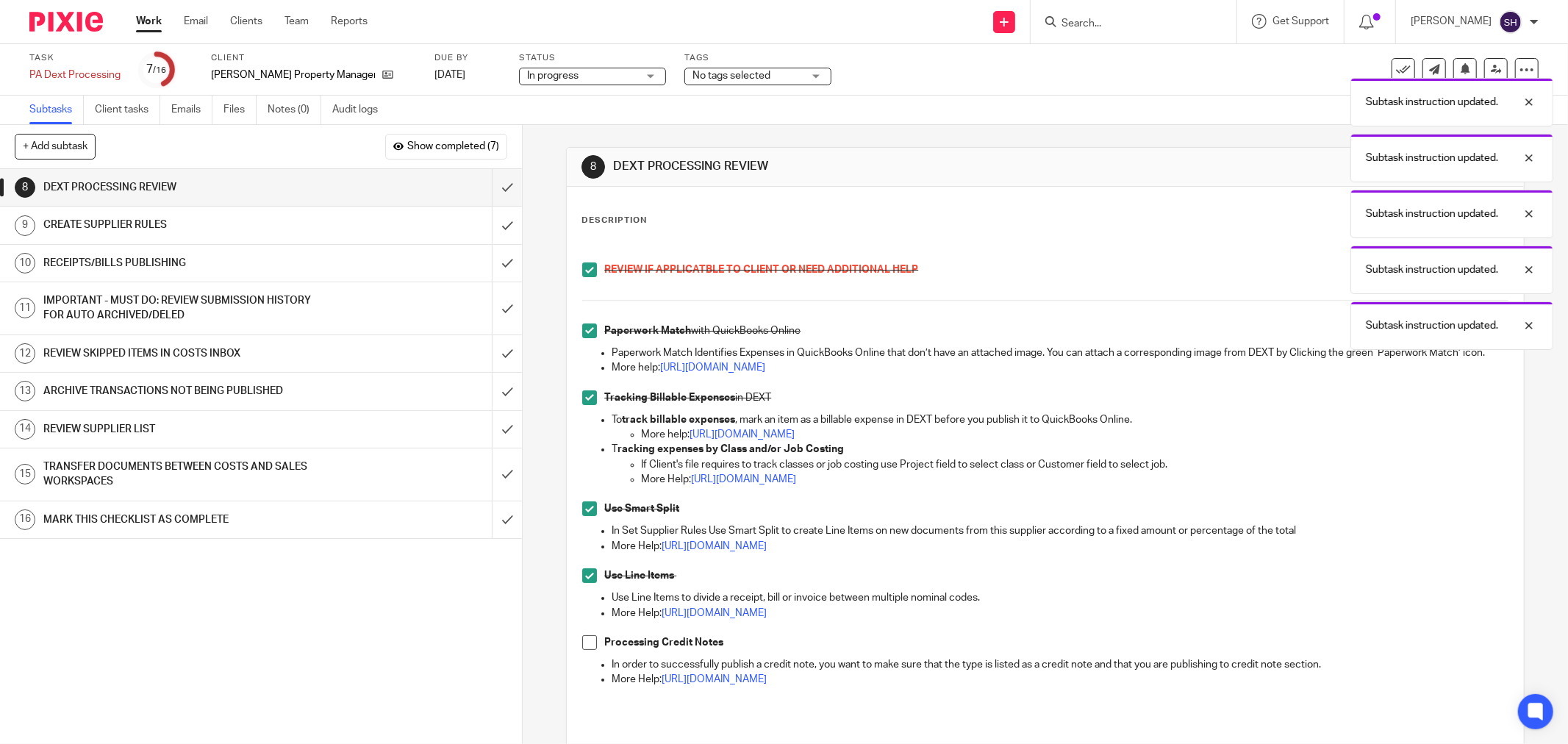
click at [575, 658] on div "REVIEW IF APPLICATBLE TO CLIENT OR NEED ADDITIONAL HELP Paperwork Match with Qu…" at bounding box center [1045, 484] width 941 height 487
click at [585, 650] on span at bounding box center [590, 643] width 15 height 15
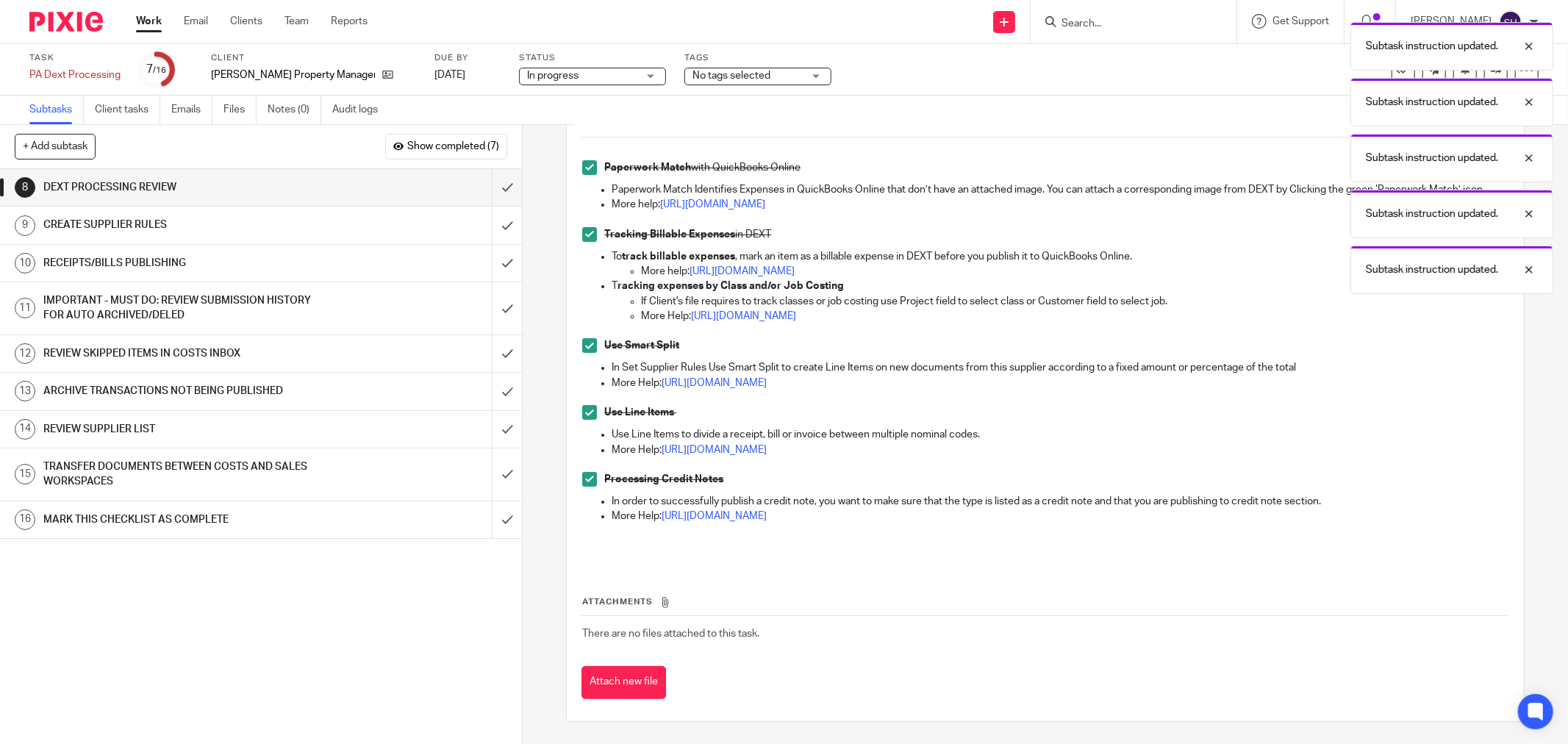
scroll to position [178, 0]
click at [490, 192] on input "submit" at bounding box center [261, 187] width 522 height 37
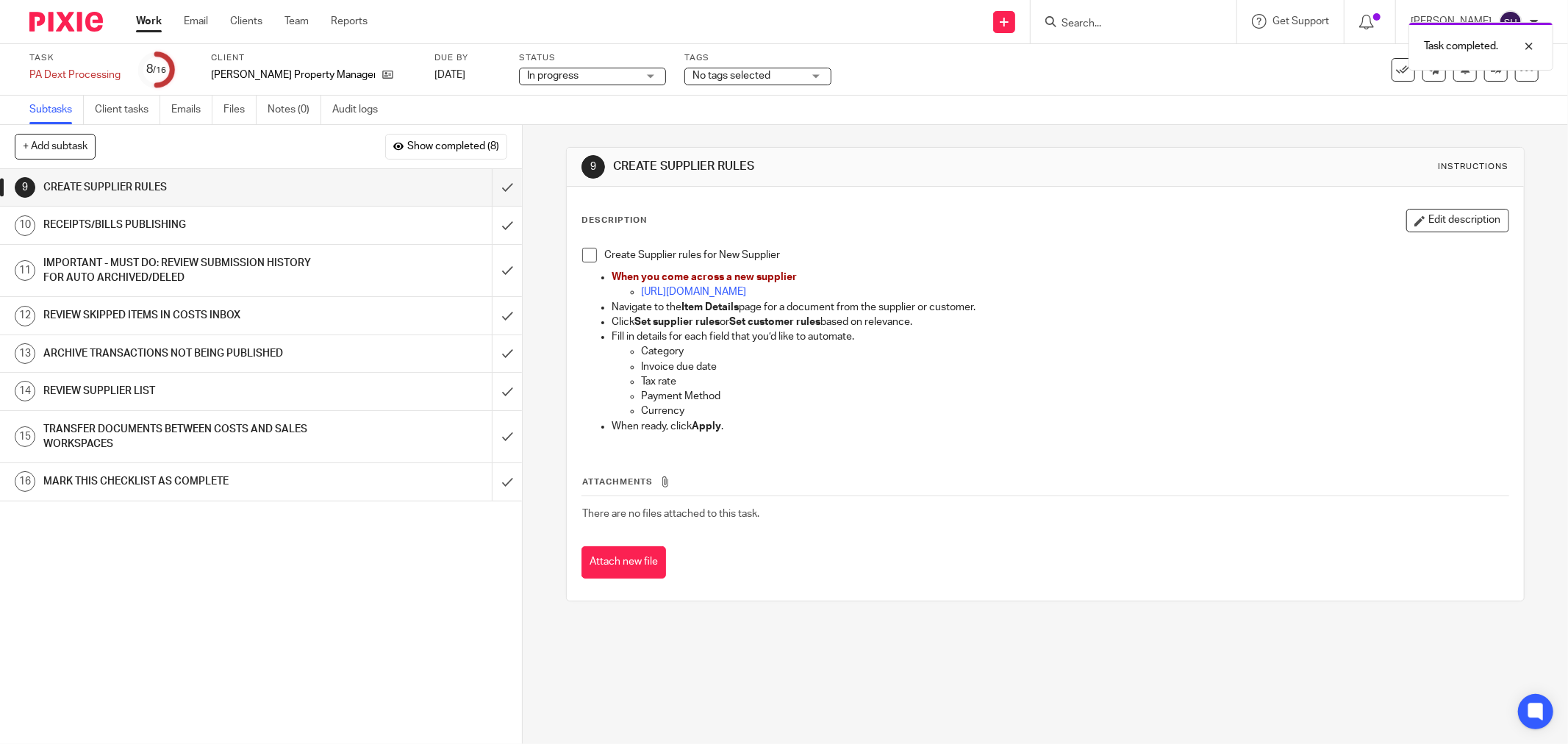
drag, startPoint x: 585, startPoint y: 256, endPoint x: 541, endPoint y: 222, distance: 55.6
click at [584, 256] on span at bounding box center [590, 255] width 15 height 15
click at [494, 187] on input "submit" at bounding box center [261, 187] width 522 height 37
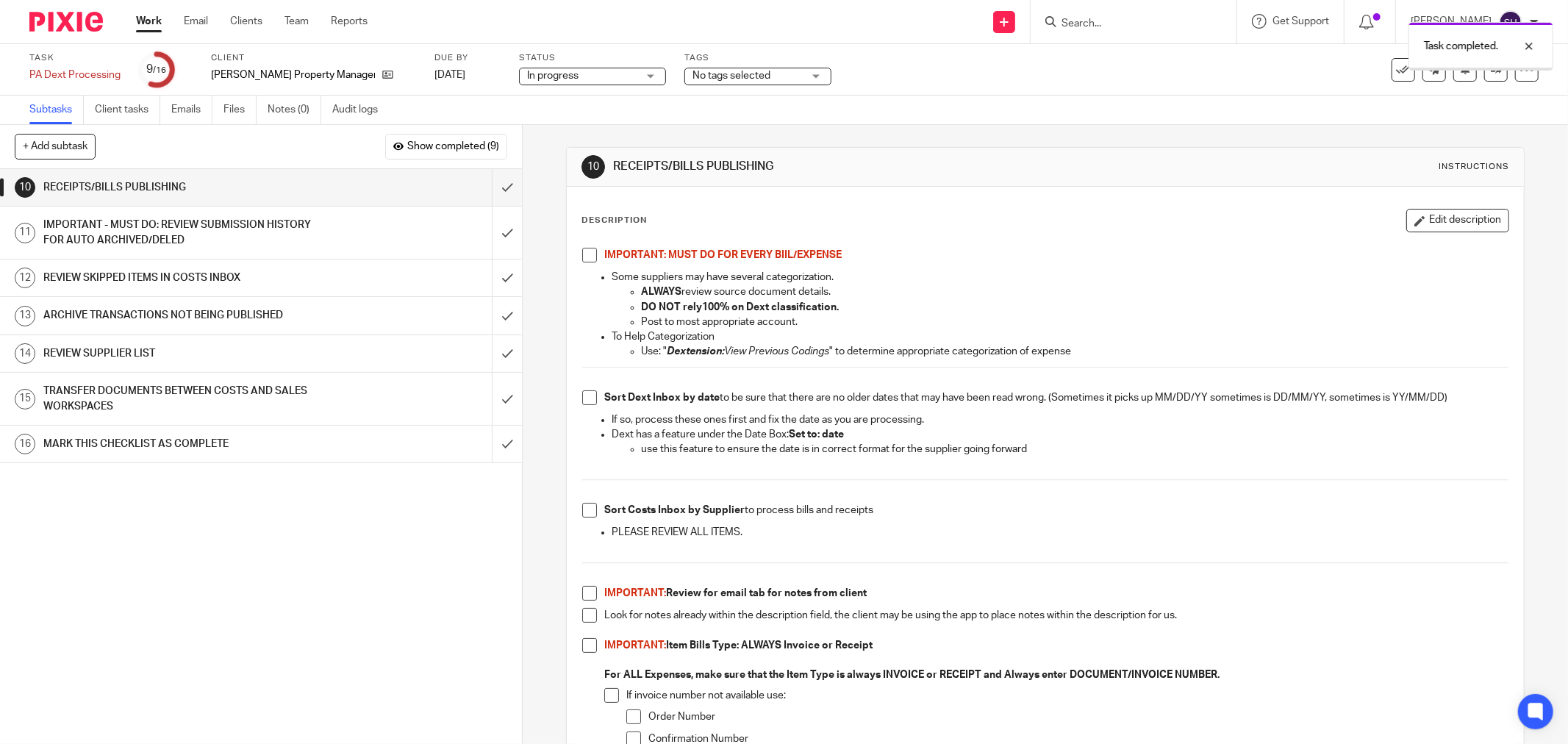
drag, startPoint x: 0, startPoint y: 0, endPoint x: 588, endPoint y: 284, distance: 653.0
click at [586, 259] on span at bounding box center [590, 255] width 15 height 15
click at [582, 404] on span at bounding box center [590, 398] width 15 height 15
click at [582, 505] on span at bounding box center [590, 511] width 15 height 15
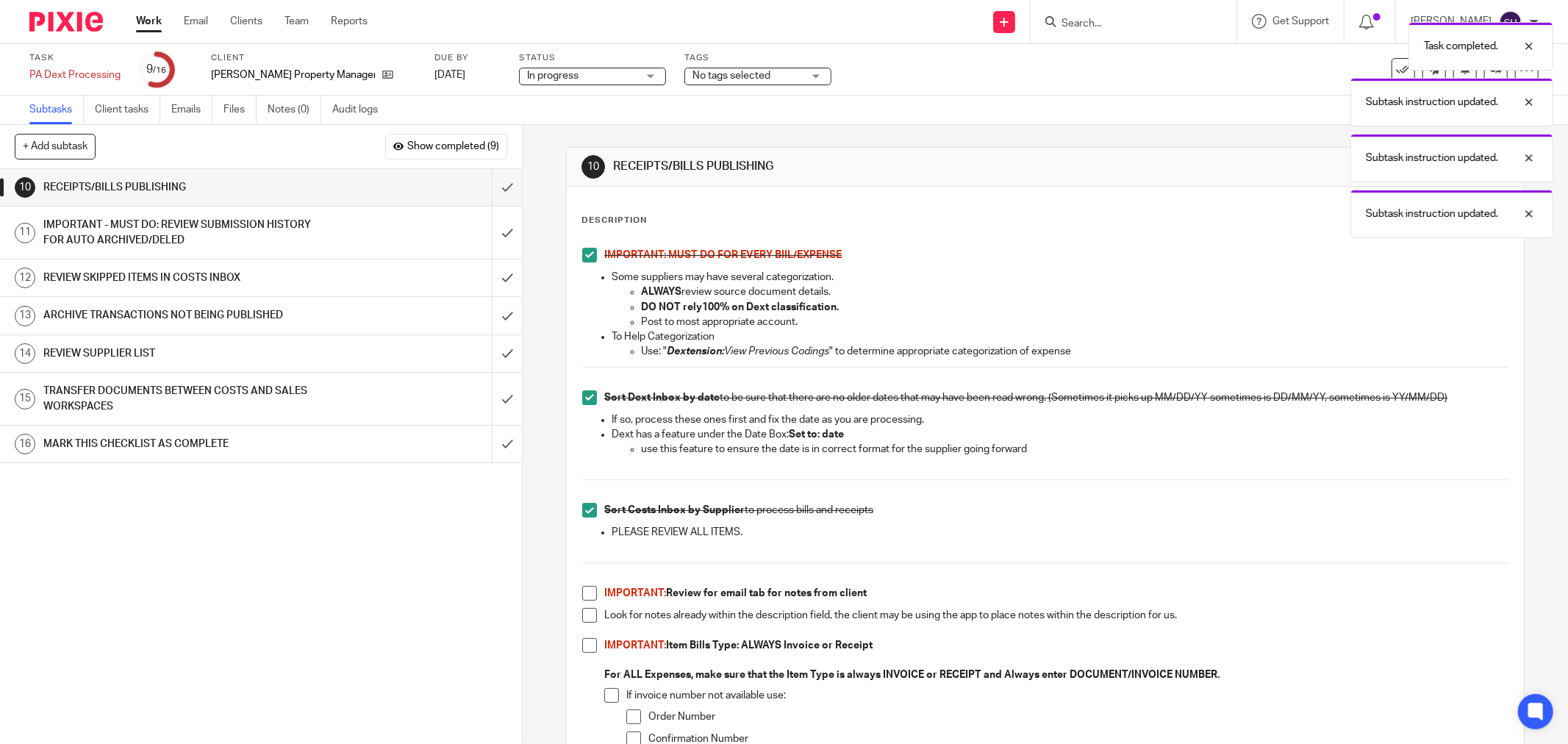
click at [586, 596] on span at bounding box center [590, 593] width 15 height 15
drag, startPoint x: 584, startPoint y: 618, endPoint x: 576, endPoint y: 644, distance: 27.2
click at [584, 618] on span at bounding box center [590, 616] width 15 height 15
click at [590, 653] on li "IMPORTANT: Item Bills Type: ALWAYS Invoice or Receipt For ALL Expenses, make su…" at bounding box center [1045, 735] width 926 height 193
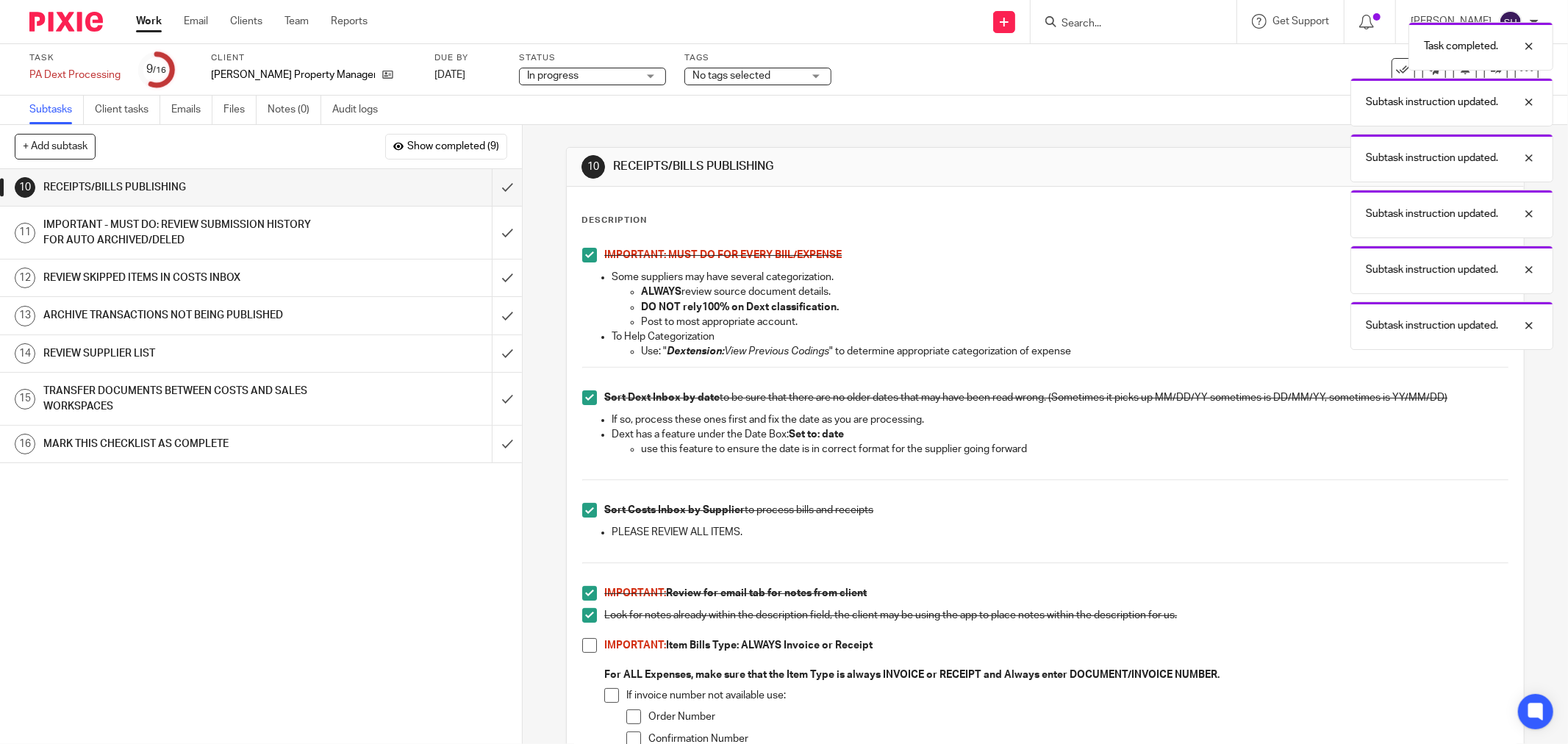
click at [588, 650] on span at bounding box center [590, 646] width 15 height 15
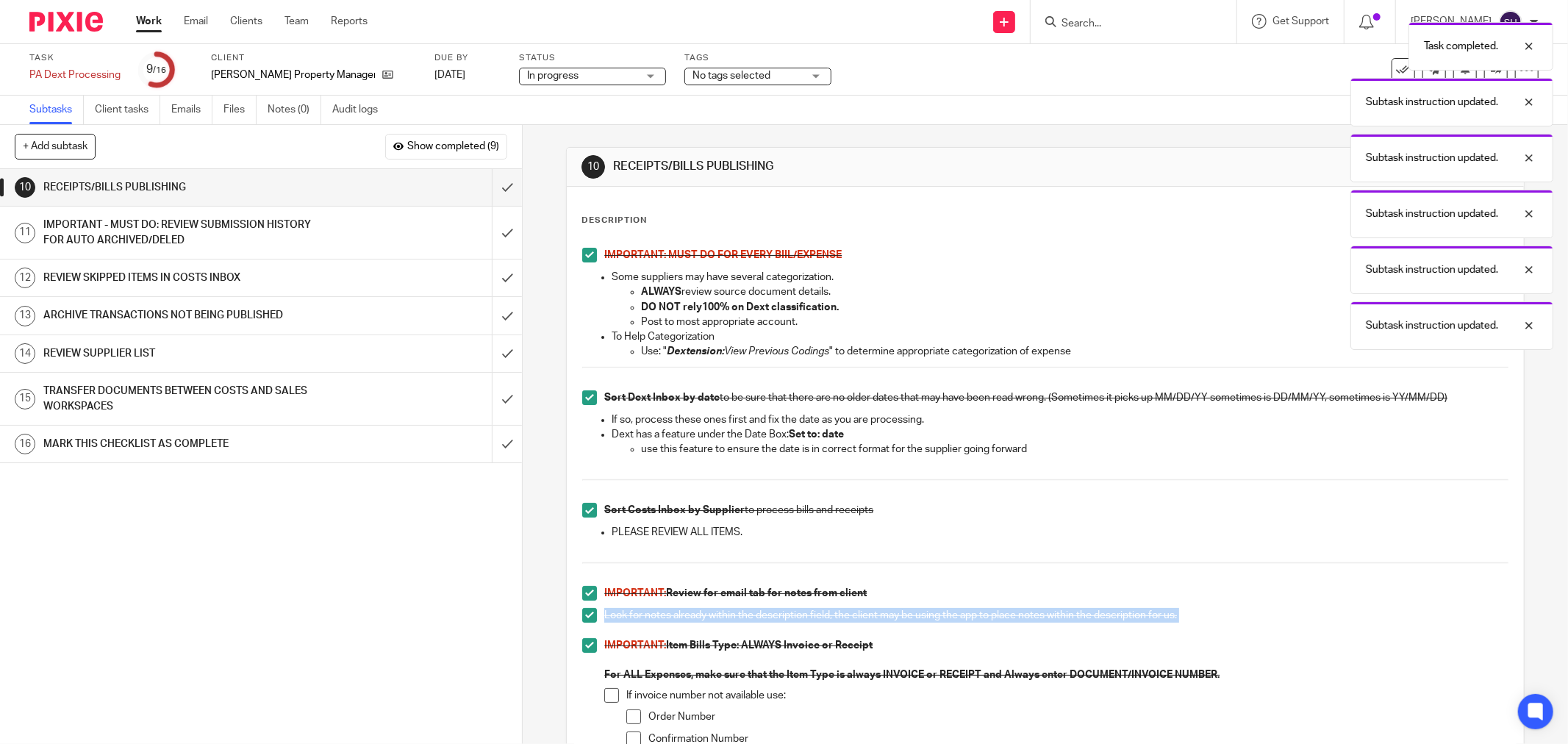
click at [604, 688] on span at bounding box center [612, 695] width 15 height 15
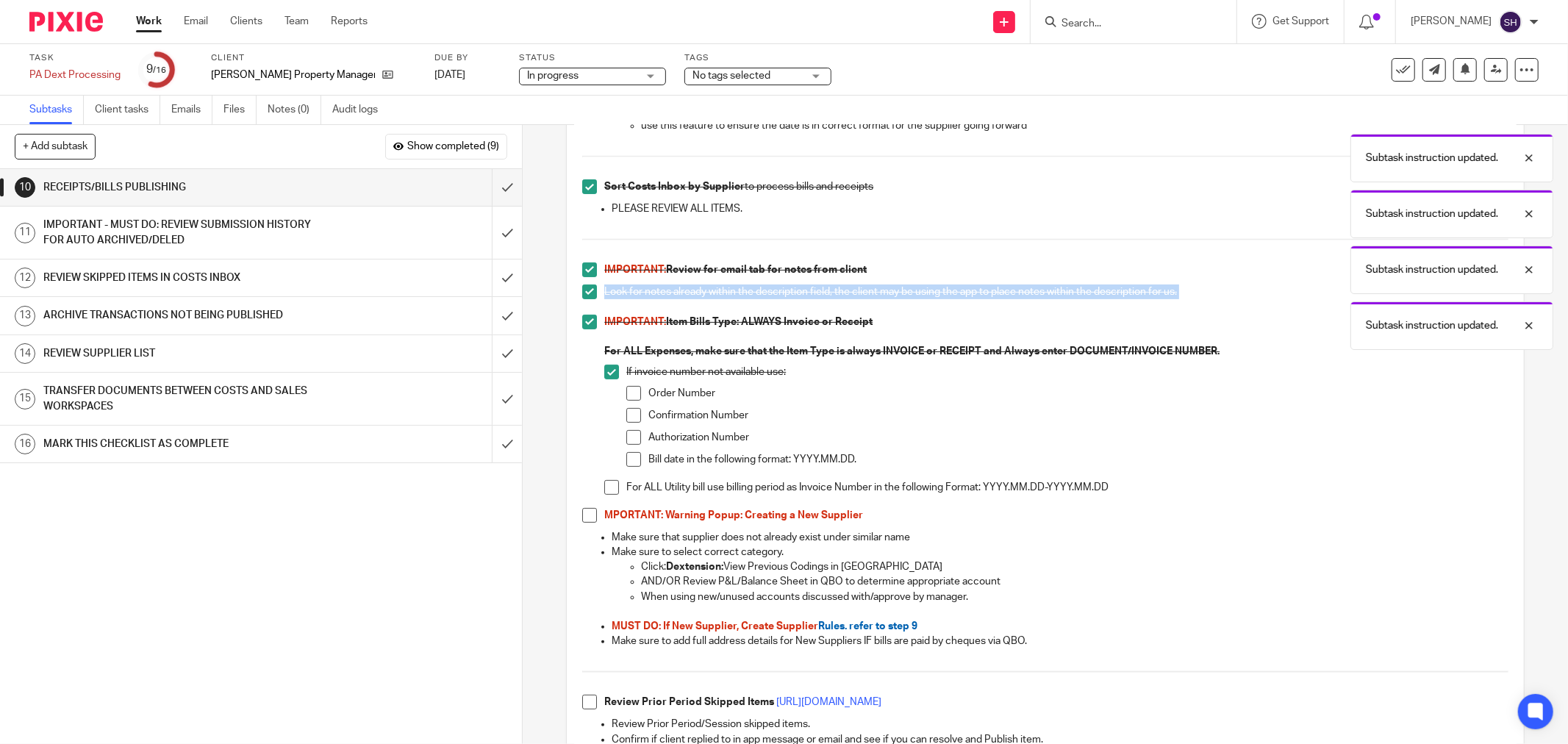
scroll to position [326, 0]
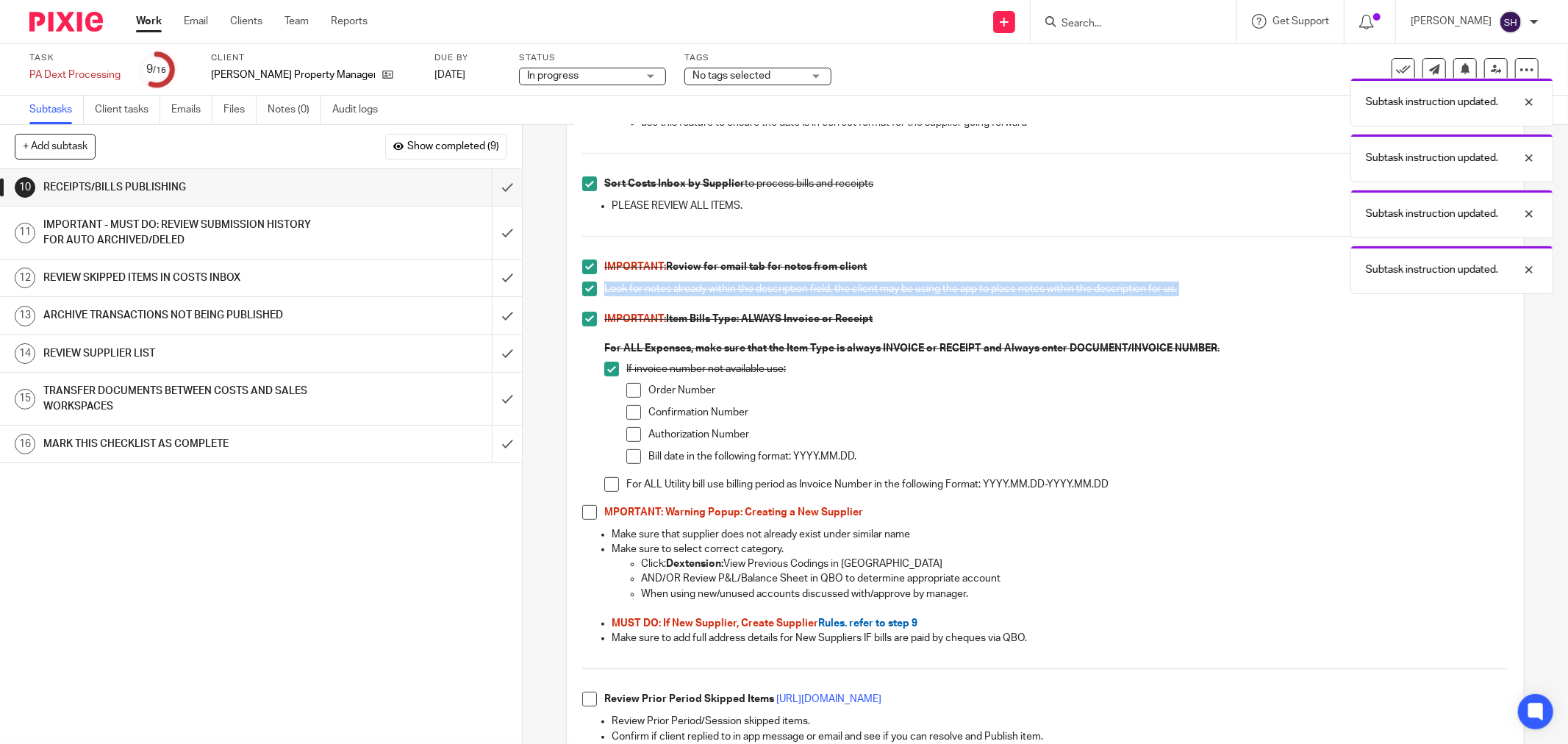
drag, startPoint x: 629, startPoint y: 385, endPoint x: 629, endPoint y: 409, distance: 24.0
click at [629, 386] on span at bounding box center [633, 391] width 15 height 15
click at [630, 413] on span at bounding box center [633, 413] width 15 height 15
click at [629, 430] on span at bounding box center [633, 434] width 15 height 15
click at [627, 457] on span at bounding box center [633, 457] width 15 height 15
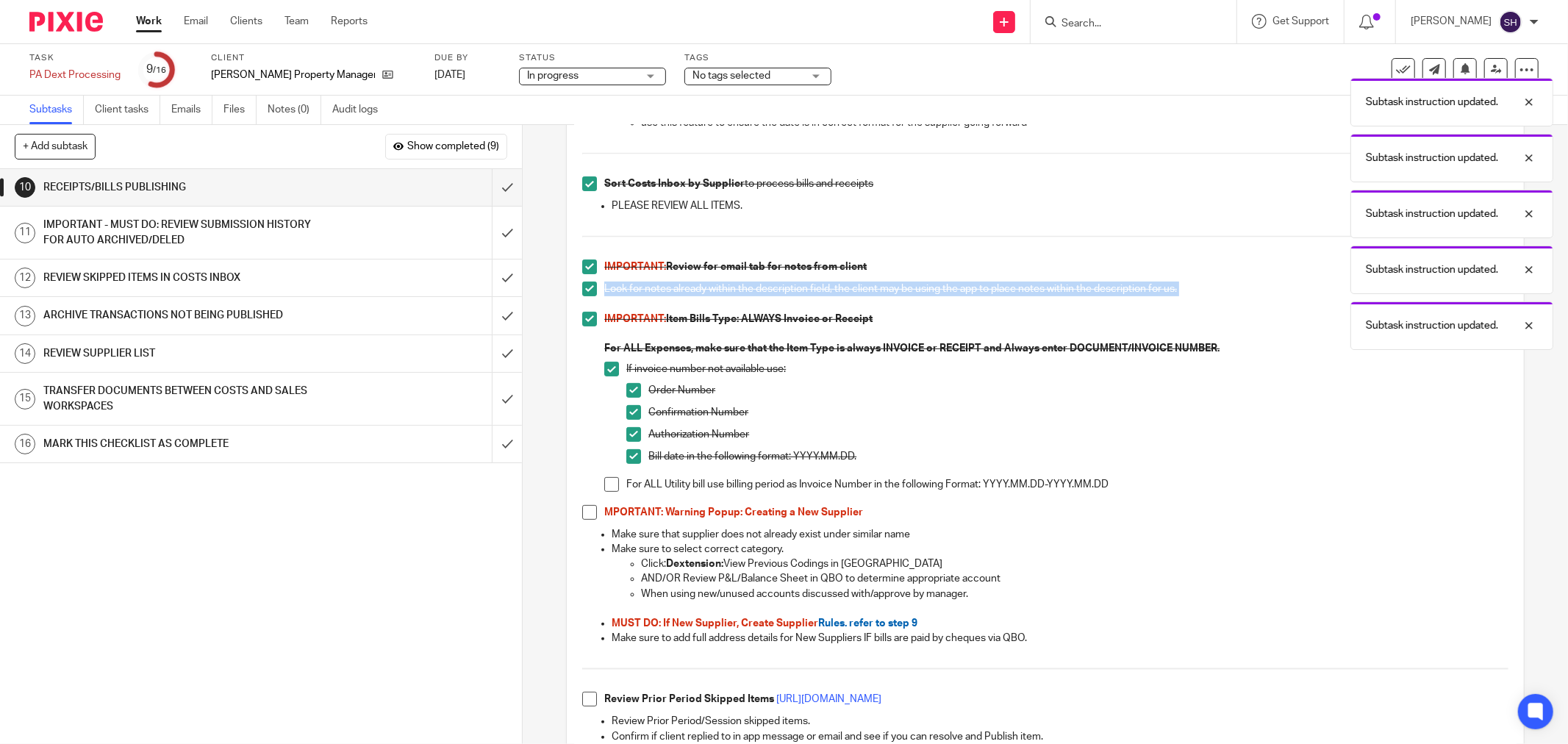
drag, startPoint x: 602, startPoint y: 485, endPoint x: 590, endPoint y: 511, distance: 28.6
click at [604, 486] on span at bounding box center [612, 485] width 15 height 15
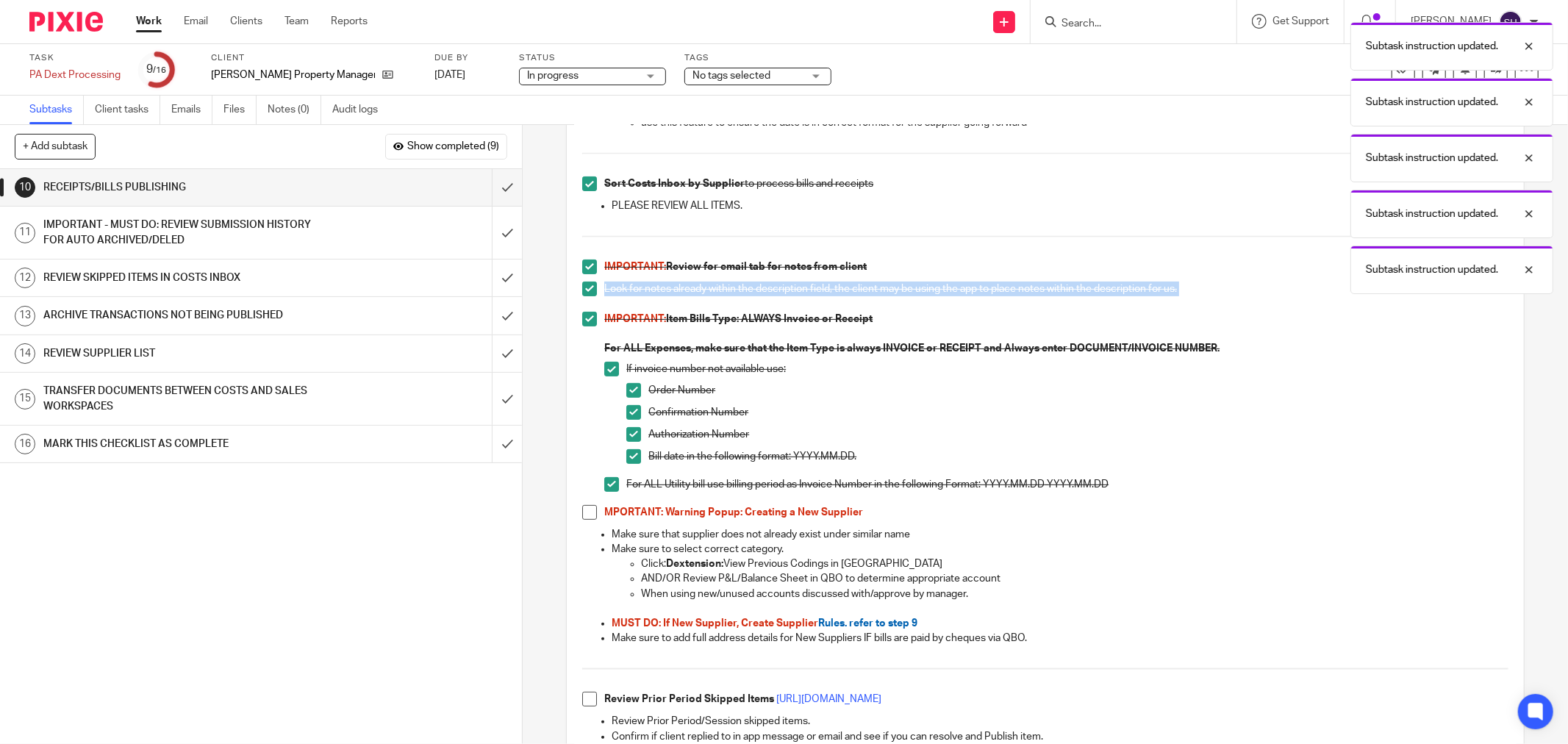
click at [588, 515] on span at bounding box center [590, 513] width 15 height 15
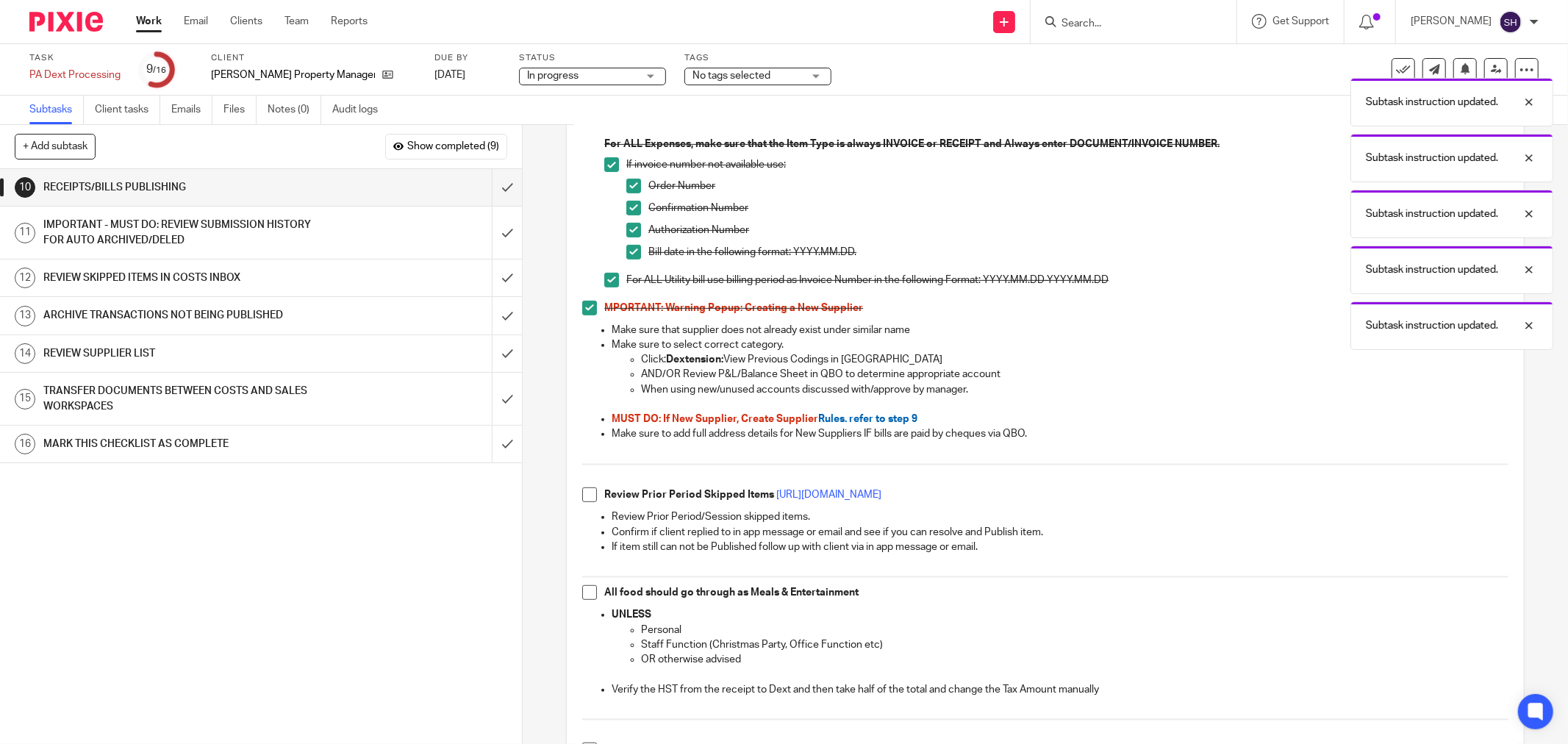
scroll to position [653, 0]
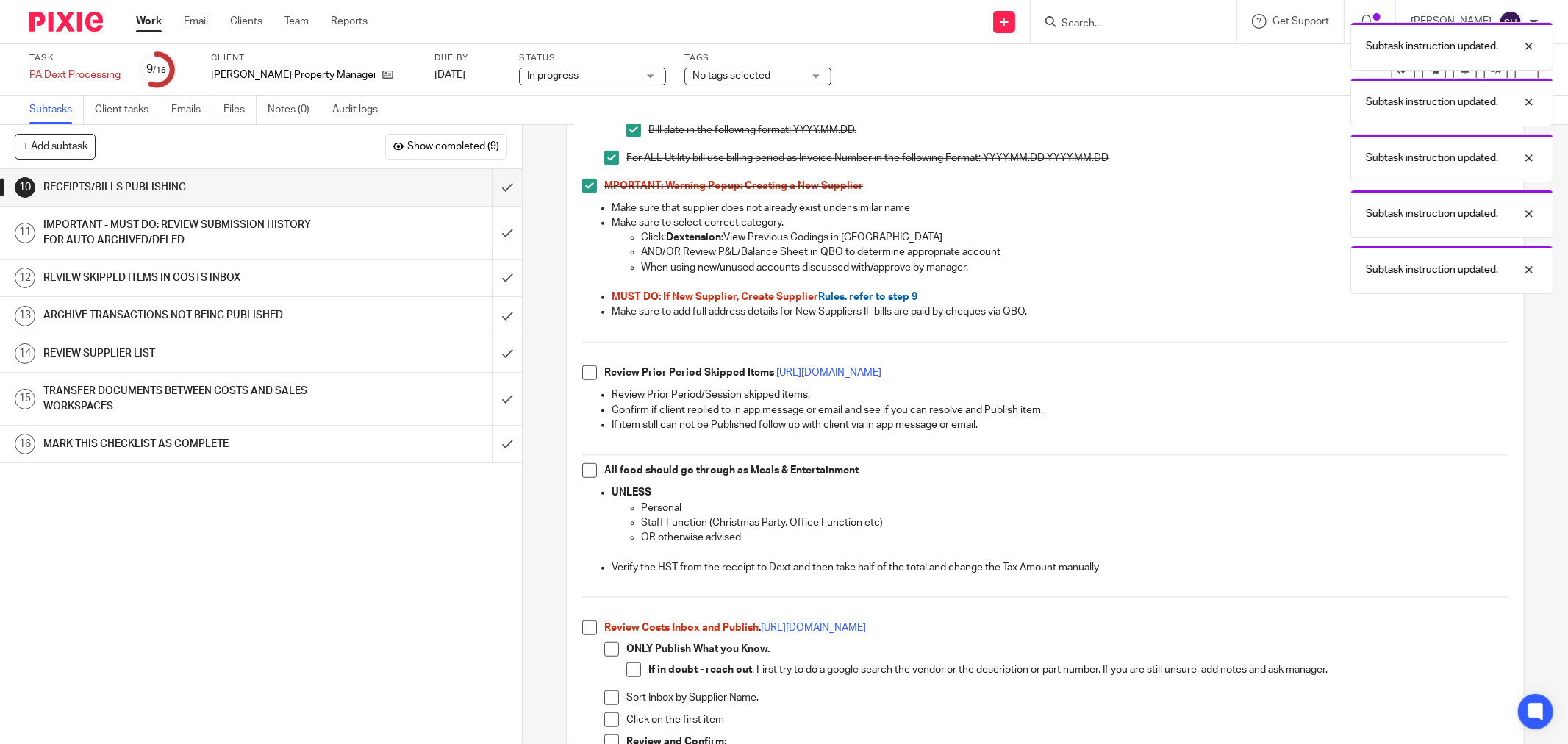
click at [590, 375] on span at bounding box center [590, 373] width 15 height 15
click at [584, 475] on span at bounding box center [590, 470] width 15 height 15
click at [588, 629] on span at bounding box center [590, 628] width 15 height 15
click at [607, 651] on span at bounding box center [612, 649] width 15 height 15
click at [620, 665] on li "ONLY Publish What you Know. If in doubt - reach out . First try to do a google …" at bounding box center [1056, 666] width 904 height 49
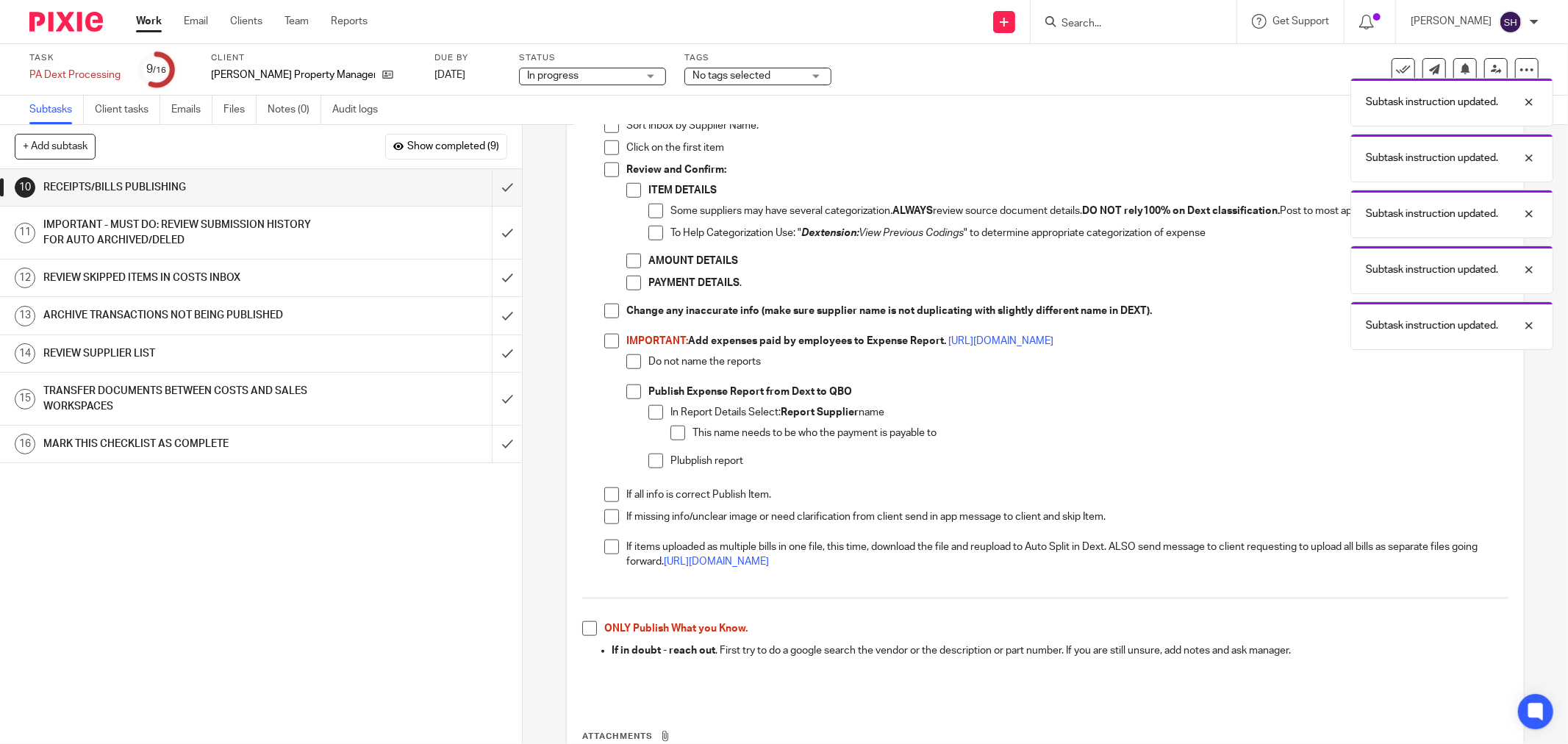
scroll to position [1143, 0]
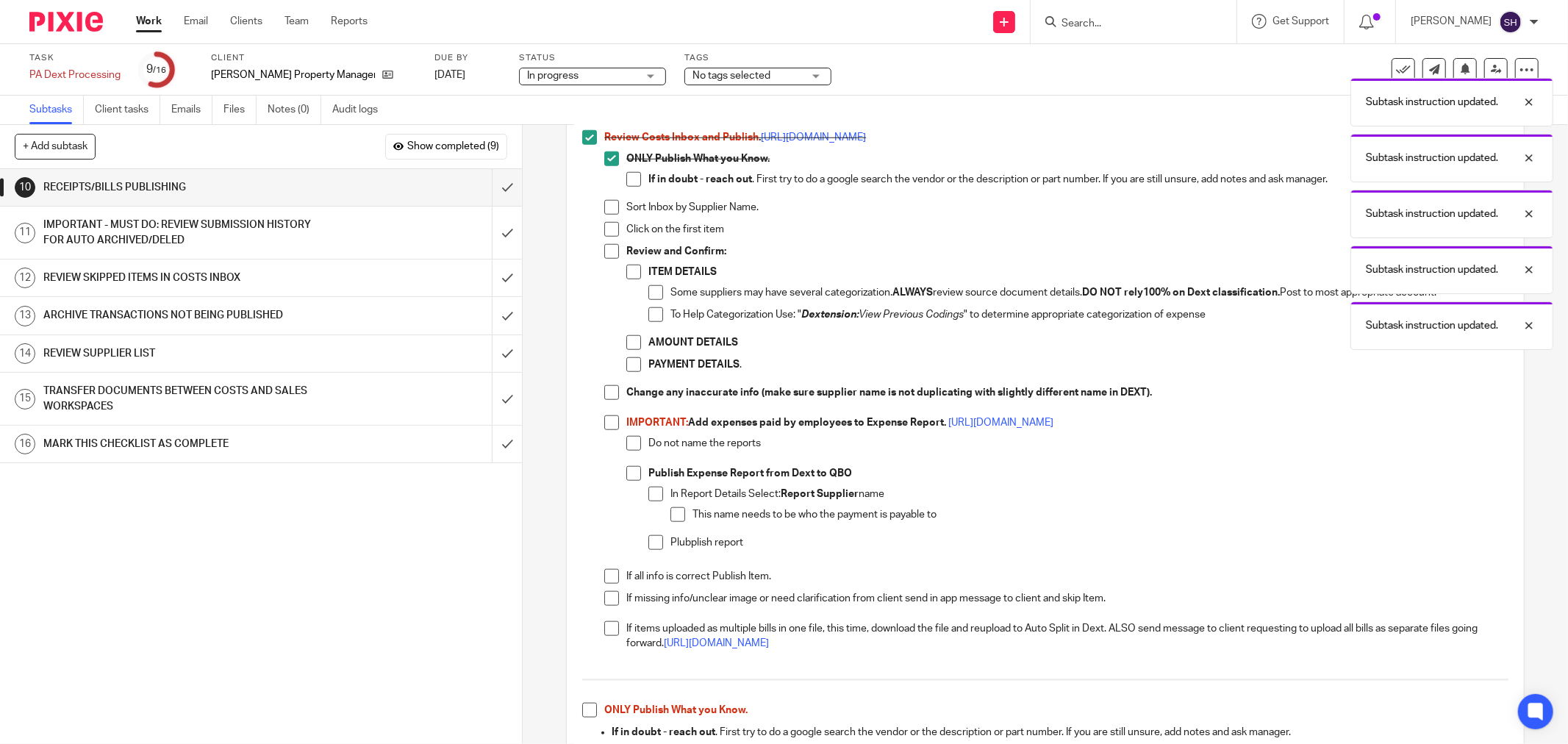
click at [628, 179] on span at bounding box center [633, 180] width 15 height 15
click at [611, 206] on span at bounding box center [612, 208] width 15 height 15
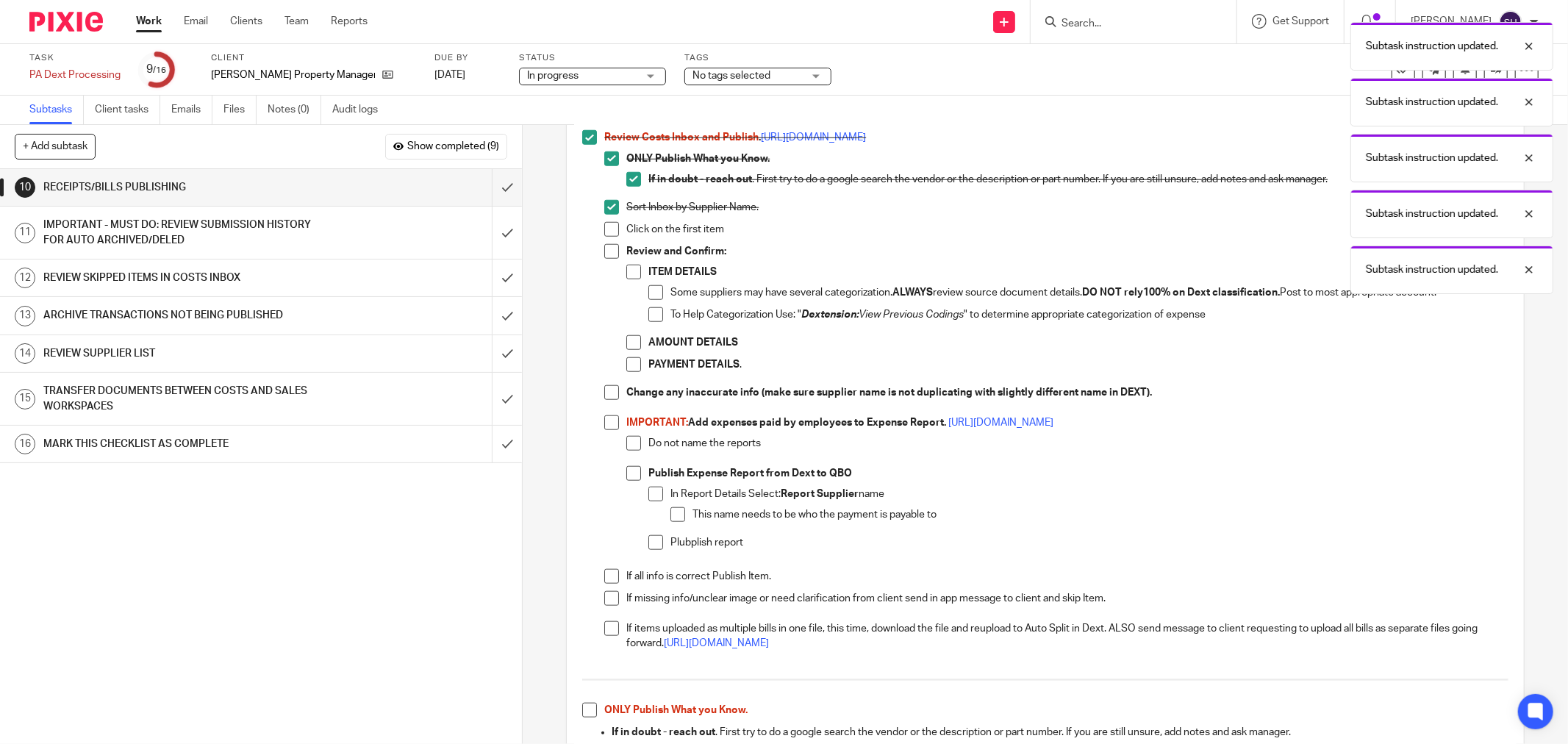
drag, startPoint x: 607, startPoint y: 229, endPoint x: 603, endPoint y: 243, distance: 14.6
click at [607, 230] on span at bounding box center [612, 229] width 15 height 15
click at [604, 246] on span at bounding box center [612, 252] width 15 height 15
click at [628, 272] on span at bounding box center [633, 272] width 15 height 15
drag, startPoint x: 649, startPoint y: 291, endPoint x: 650, endPoint y: 301, distance: 10.0
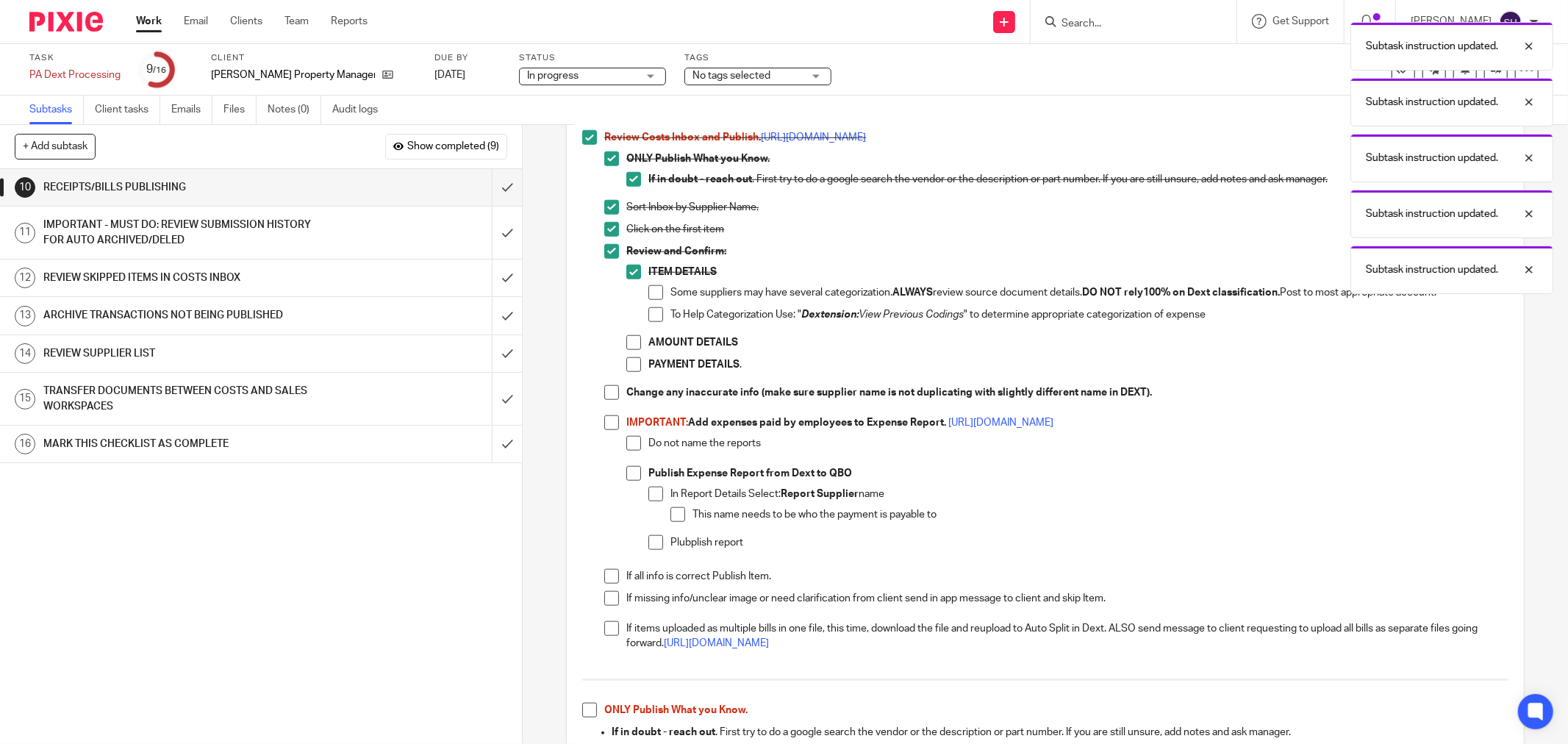
click at [650, 292] on span at bounding box center [656, 293] width 15 height 15
click at [651, 316] on span at bounding box center [656, 315] width 15 height 15
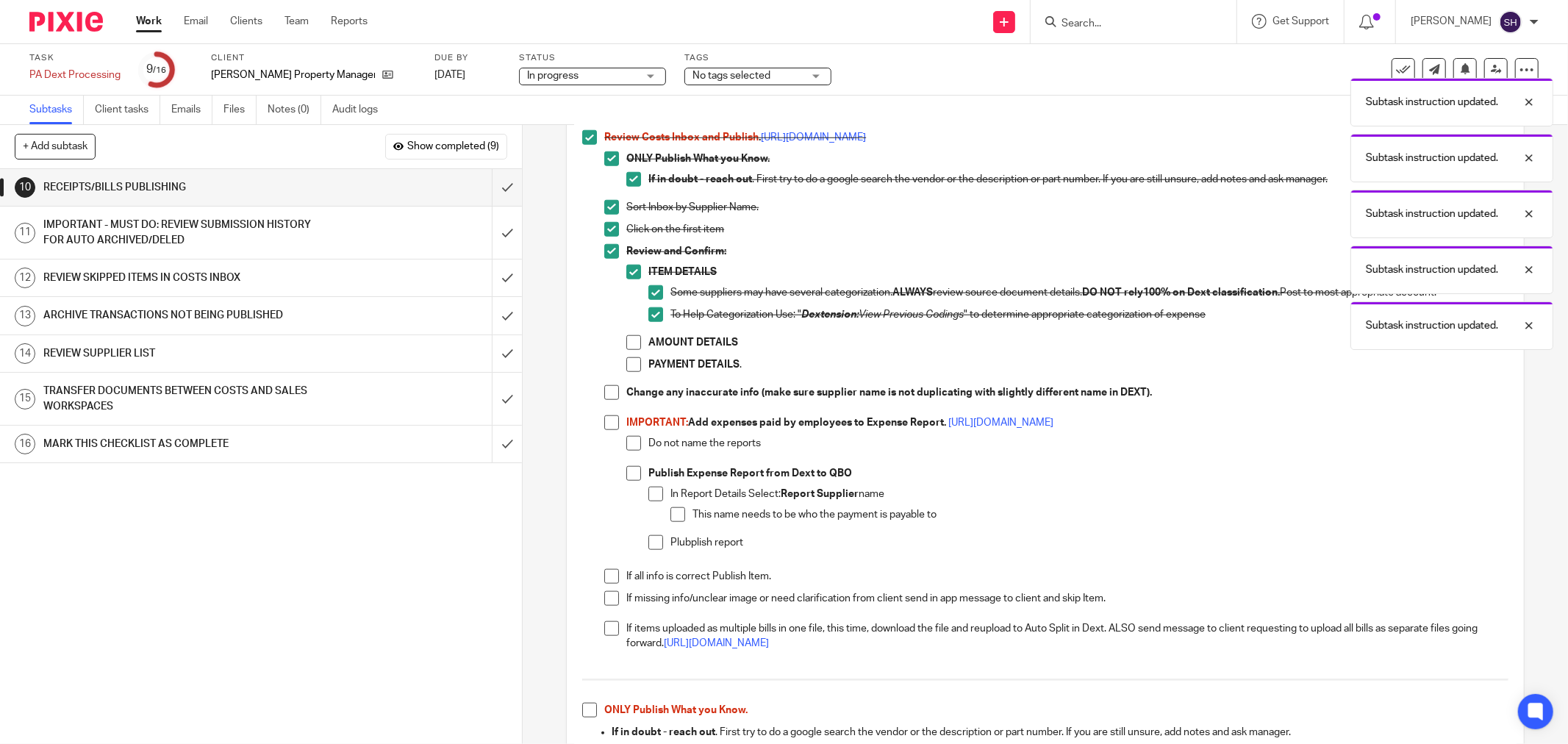
drag, startPoint x: 635, startPoint y: 342, endPoint x: 633, endPoint y: 358, distance: 16.1
click at [635, 343] on span at bounding box center [633, 343] width 15 height 15
click at [630, 367] on span at bounding box center [633, 365] width 15 height 15
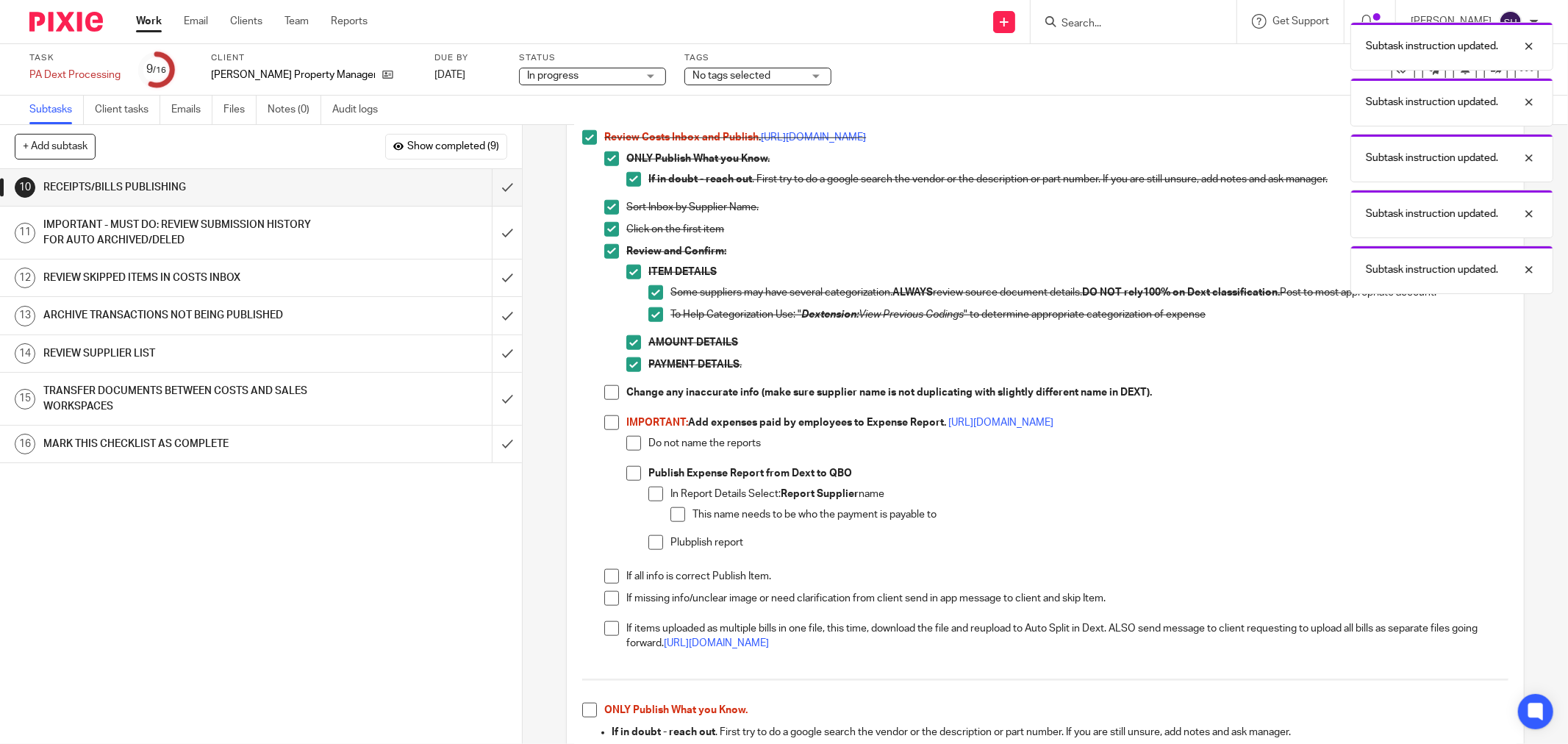
click at [613, 387] on li "Change any inaccurate info (make sure supplier name is not duplicating with sli…" at bounding box center [1056, 400] width 904 height 30
click at [611, 391] on span at bounding box center [612, 393] width 15 height 15
click at [607, 423] on span at bounding box center [612, 423] width 15 height 15
click at [634, 445] on span at bounding box center [633, 444] width 15 height 15
click at [626, 475] on span at bounding box center [633, 474] width 15 height 15
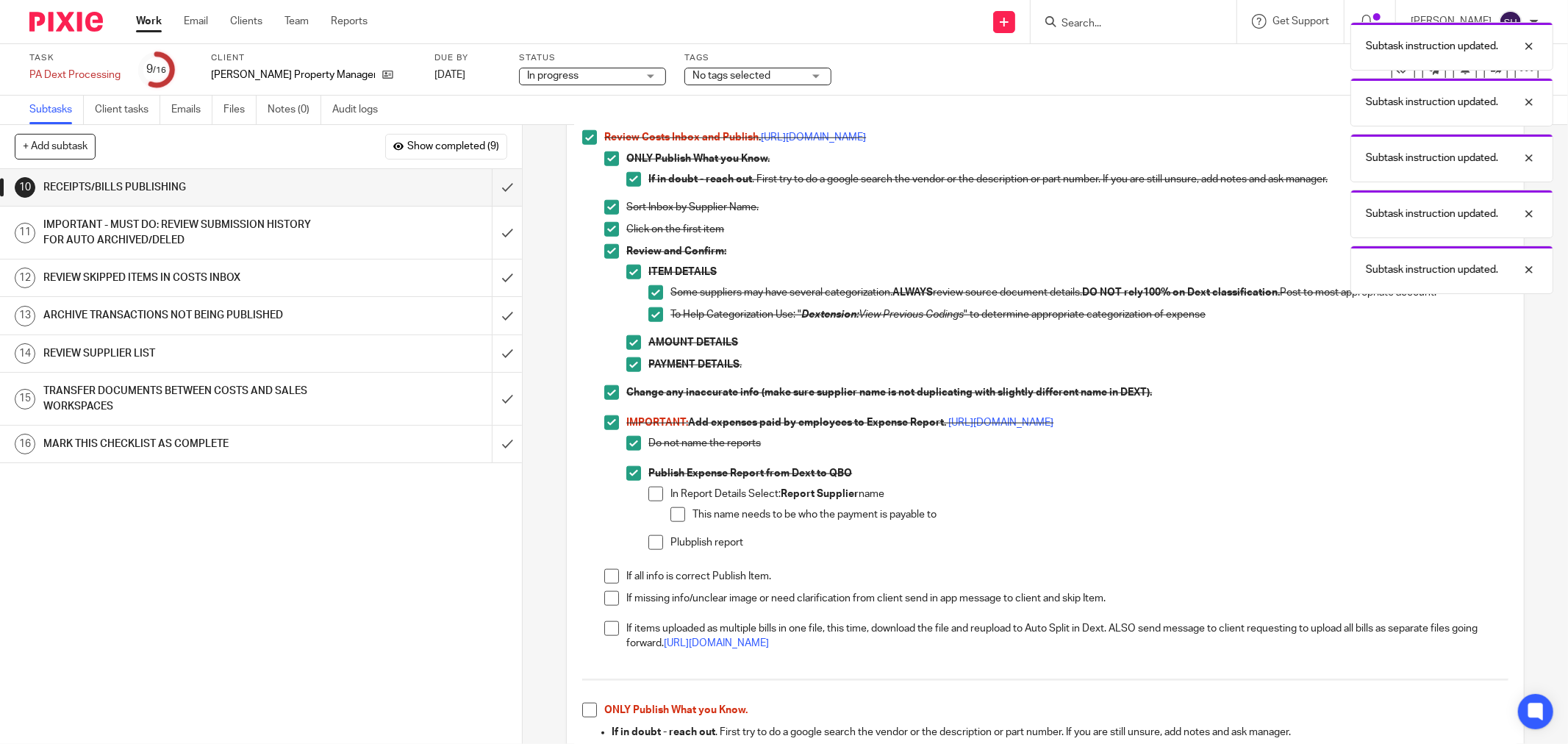
click at [655, 495] on span at bounding box center [656, 495] width 15 height 15
click at [670, 511] on span at bounding box center [678, 515] width 15 height 15
click at [657, 534] on li "In Report Details Select: Report Supplier name This name needs to be who the pa…" at bounding box center [1079, 511] width 860 height 49
click at [650, 545] on span at bounding box center [656, 543] width 15 height 15
drag, startPoint x: 611, startPoint y: 572, endPoint x: 604, endPoint y: 596, distance: 25.0
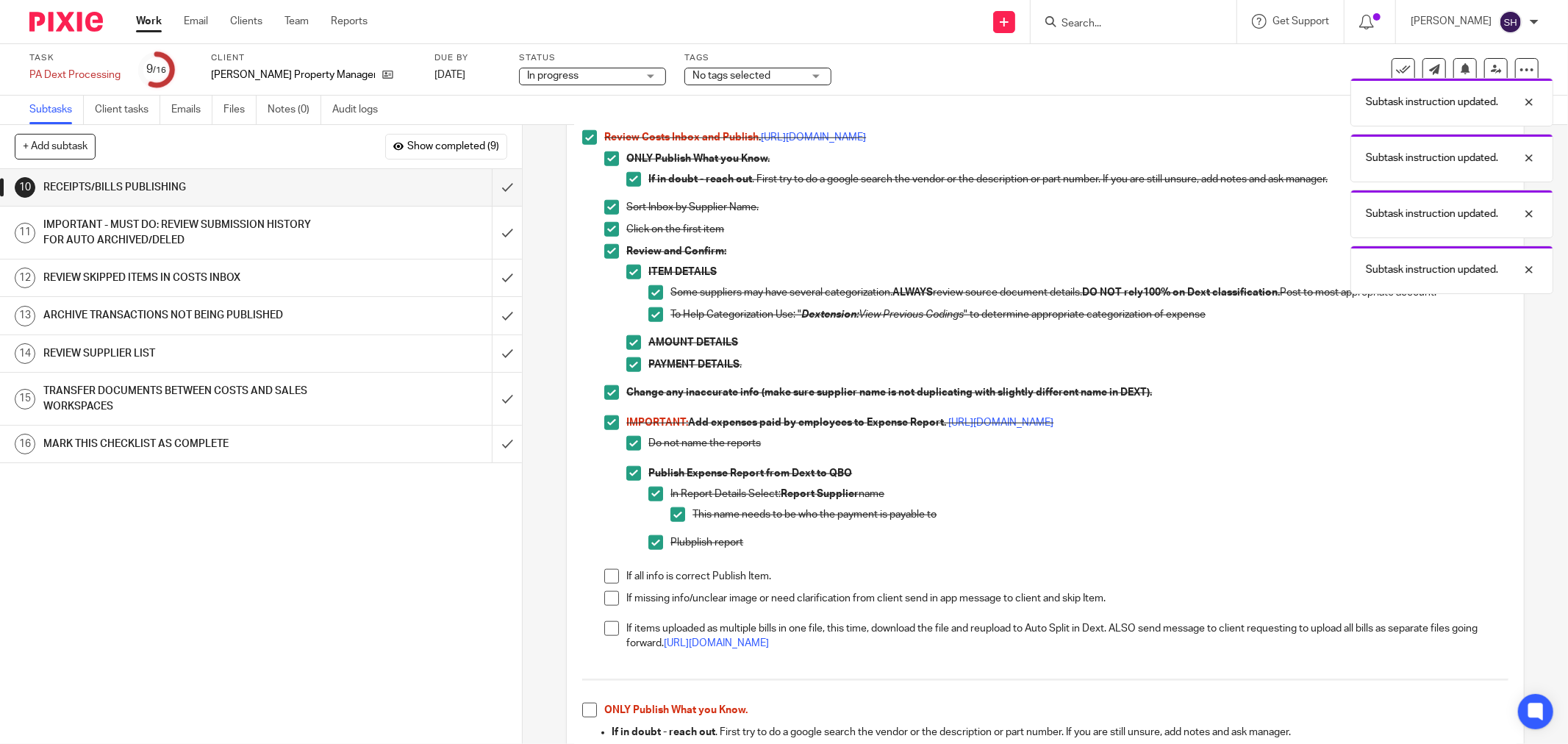
click at [610, 572] on span at bounding box center [612, 577] width 15 height 15
click at [604, 601] on span at bounding box center [612, 598] width 15 height 15
click at [610, 633] on span at bounding box center [612, 629] width 15 height 15
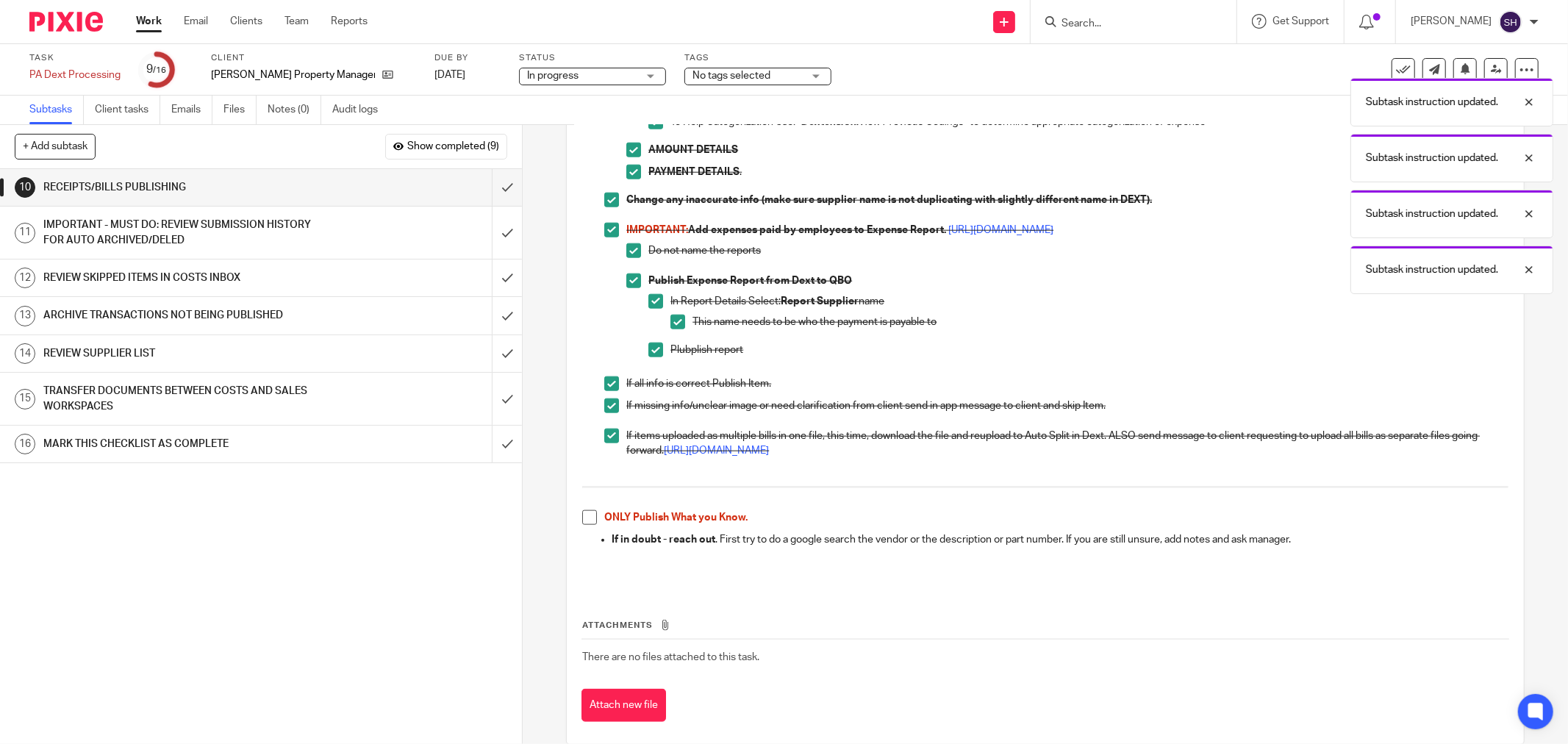
scroll to position [1360, 0]
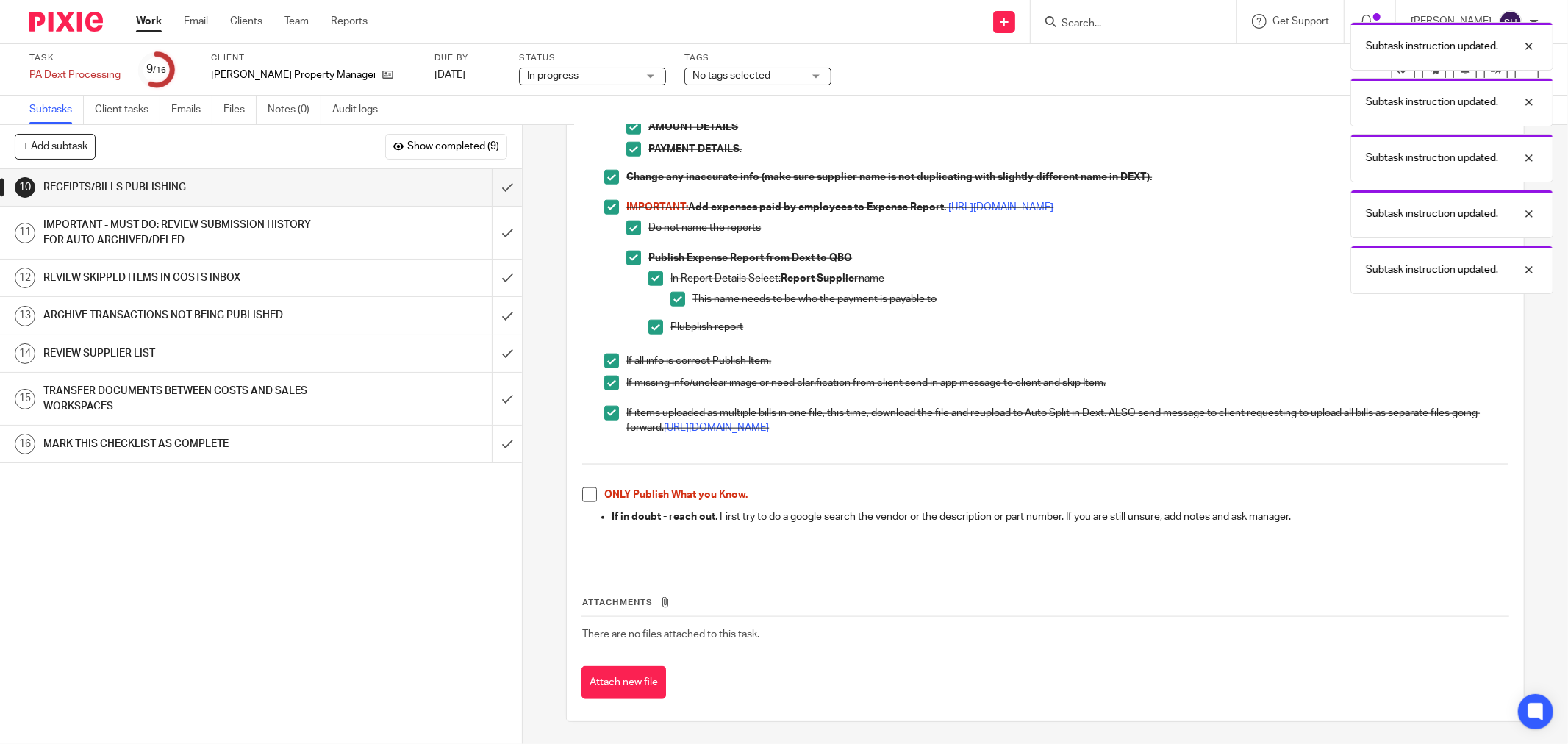
click at [584, 491] on span at bounding box center [590, 495] width 15 height 15
click at [487, 178] on input "submit" at bounding box center [261, 187] width 522 height 37
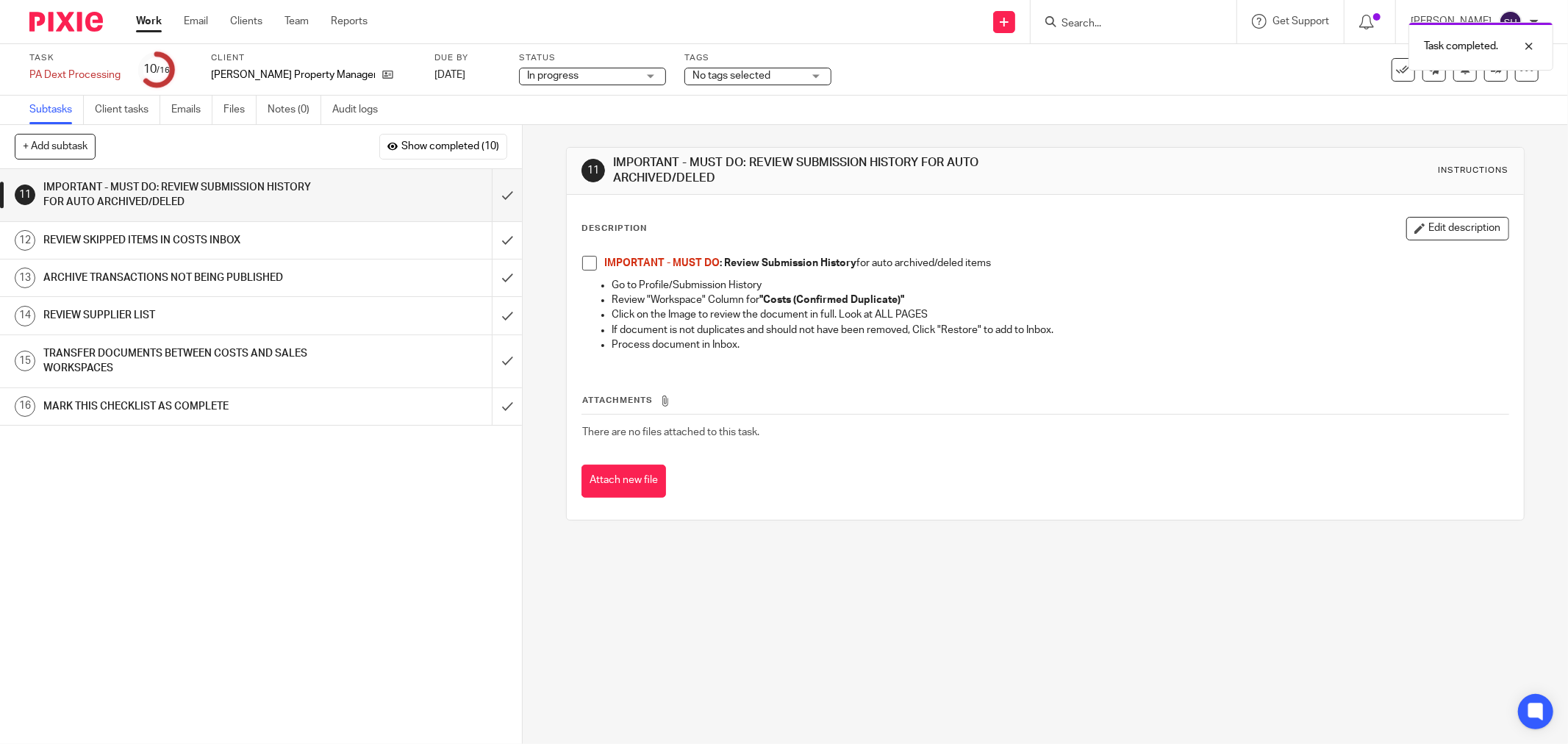
drag, startPoint x: 579, startPoint y: 259, endPoint x: 503, endPoint y: 230, distance: 81.3
click at [582, 259] on span at bounding box center [590, 264] width 15 height 15
click at [493, 196] on input "submit" at bounding box center [261, 195] width 522 height 52
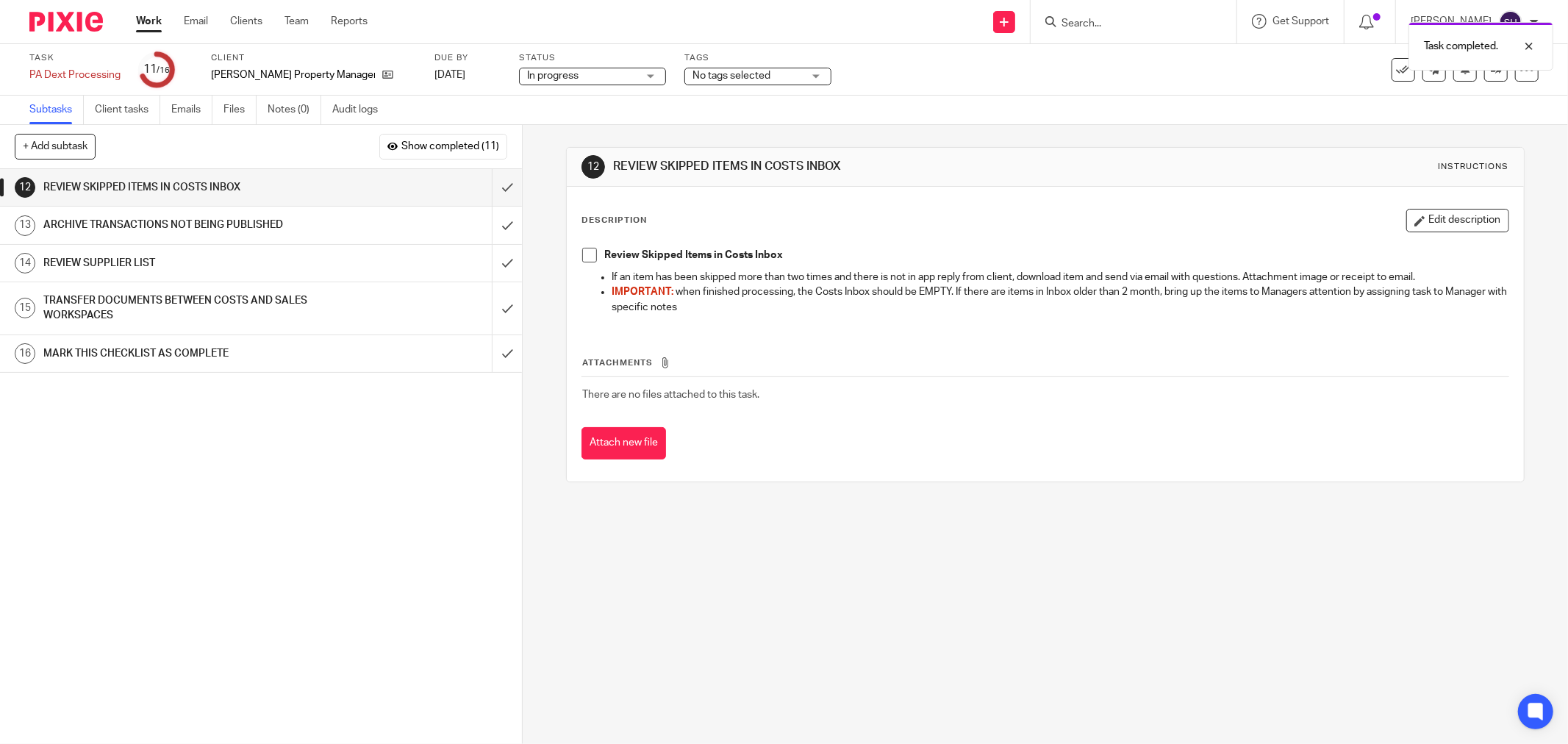
click at [584, 251] on span at bounding box center [590, 255] width 15 height 15
click at [498, 186] on input "submit" at bounding box center [261, 187] width 522 height 37
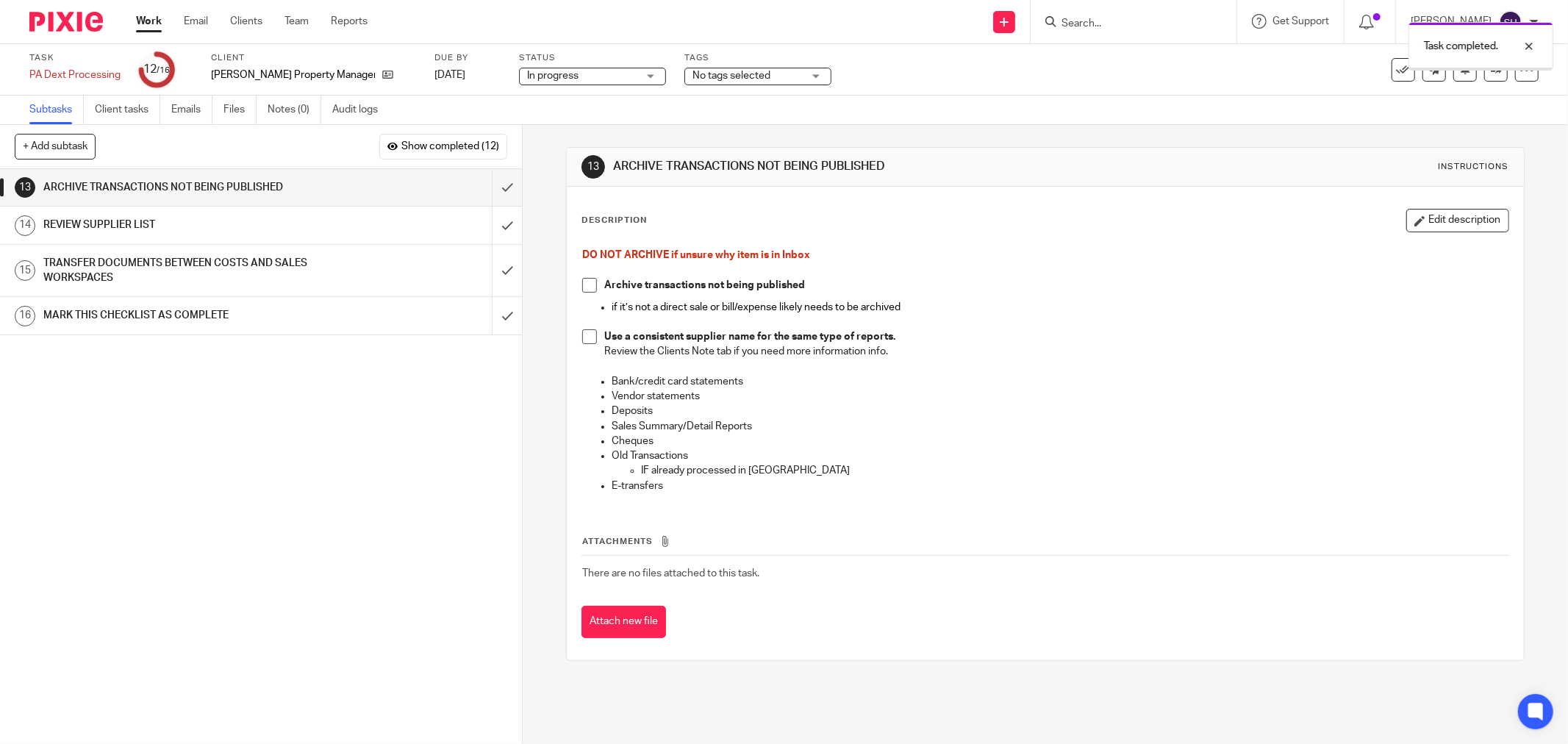
click at [582, 287] on span at bounding box center [590, 285] width 15 height 15
drag, startPoint x: 582, startPoint y: 330, endPoint x: 552, endPoint y: 285, distance: 54.1
click at [582, 330] on span at bounding box center [590, 337] width 15 height 15
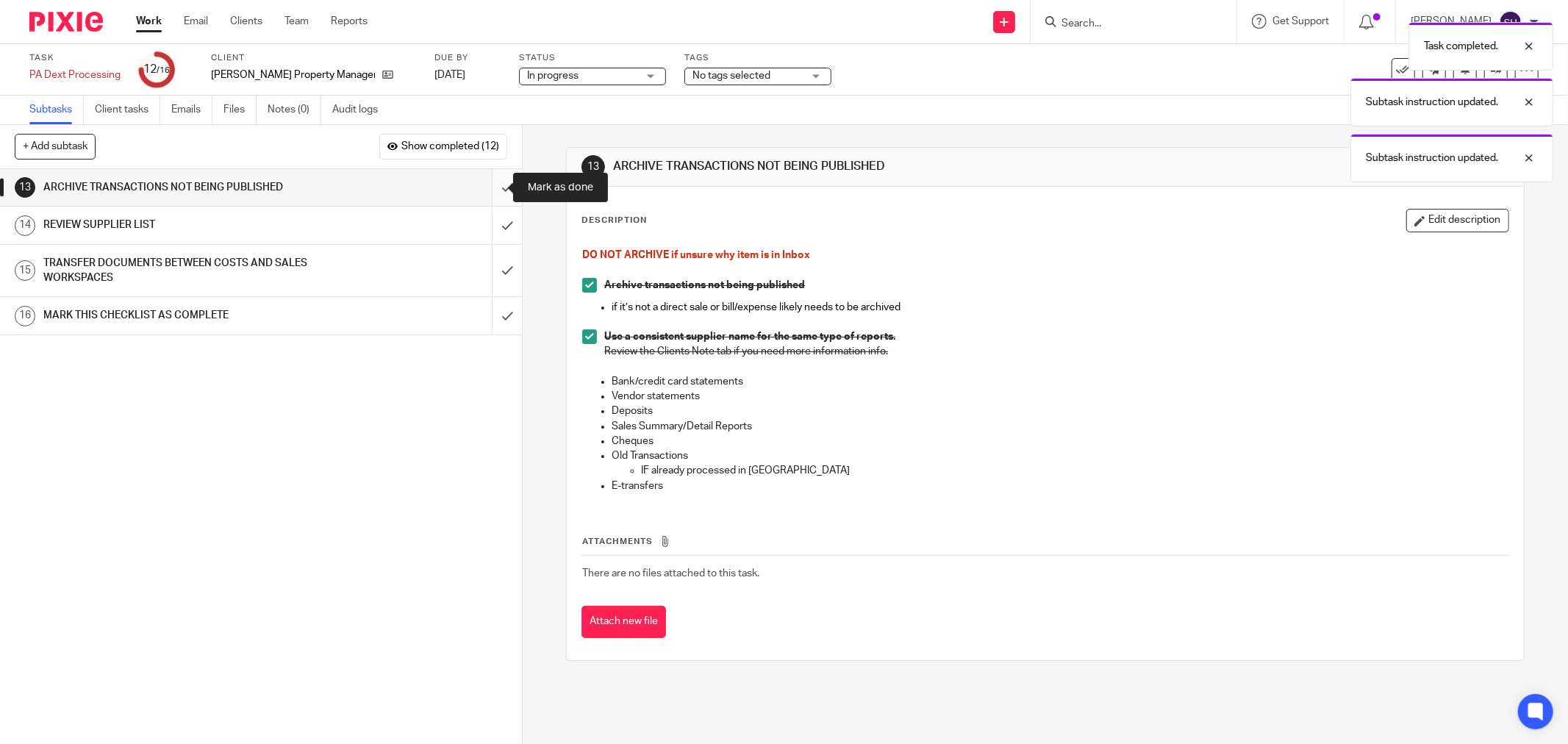
click at [494, 188] on input "submit" at bounding box center [261, 187] width 522 height 37
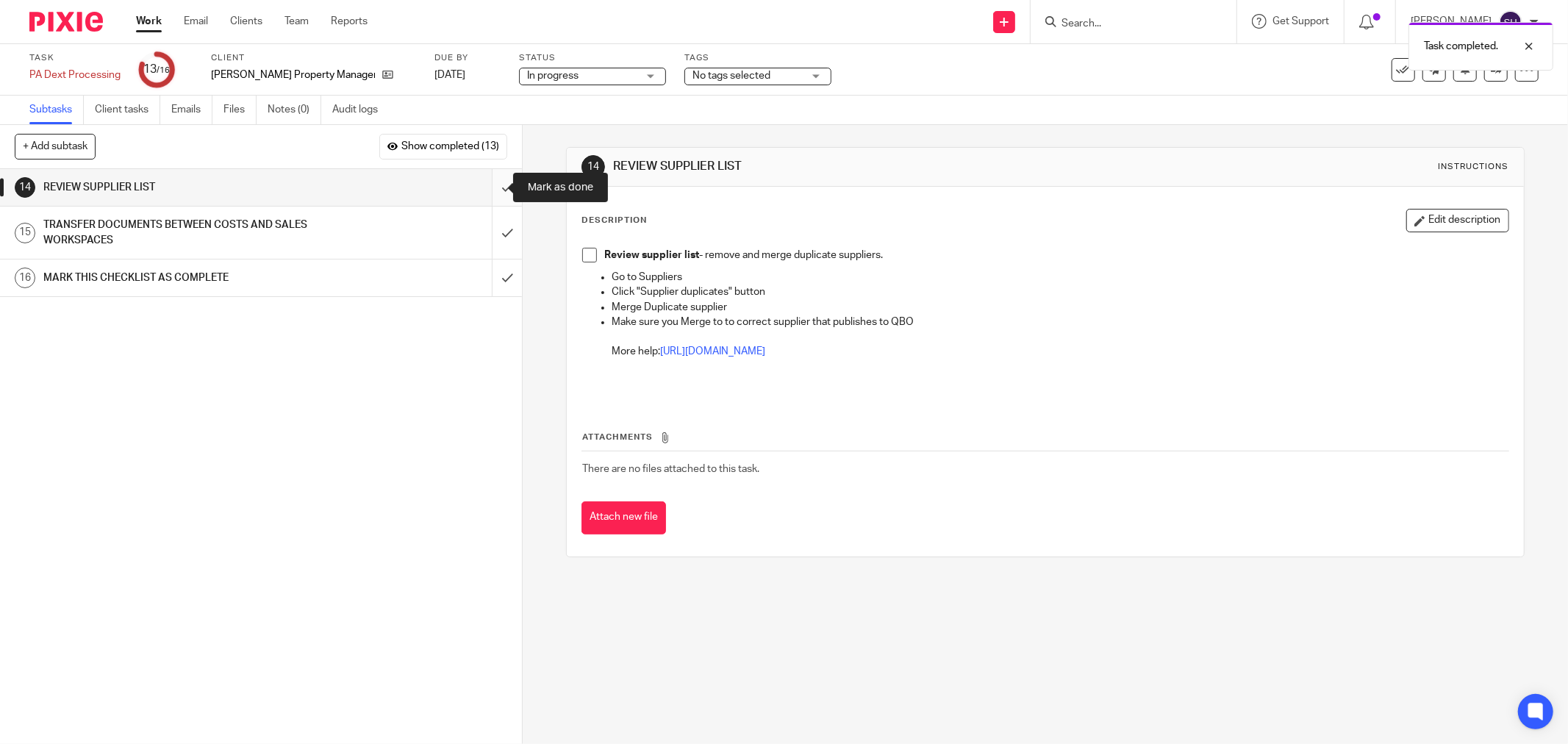
click at [493, 188] on input "submit" at bounding box center [261, 187] width 522 height 37
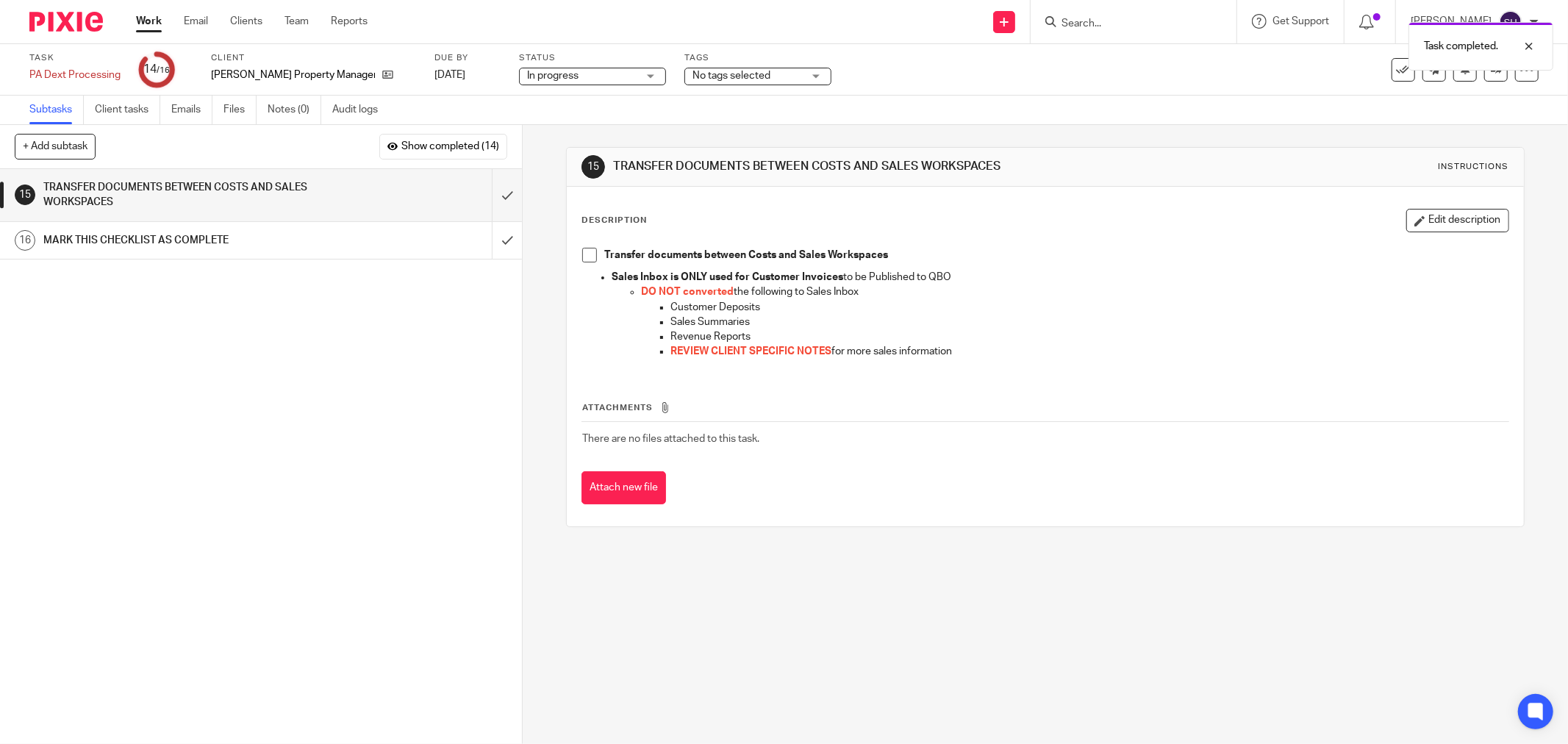
click at [576, 248] on div "Transfer documents between Costs and Sales Workspaces Sales Inbox is ONLY used …" at bounding box center [1045, 305] width 941 height 130
click at [582, 251] on span at bounding box center [590, 255] width 15 height 15
click at [487, 189] on input "submit" at bounding box center [261, 195] width 522 height 52
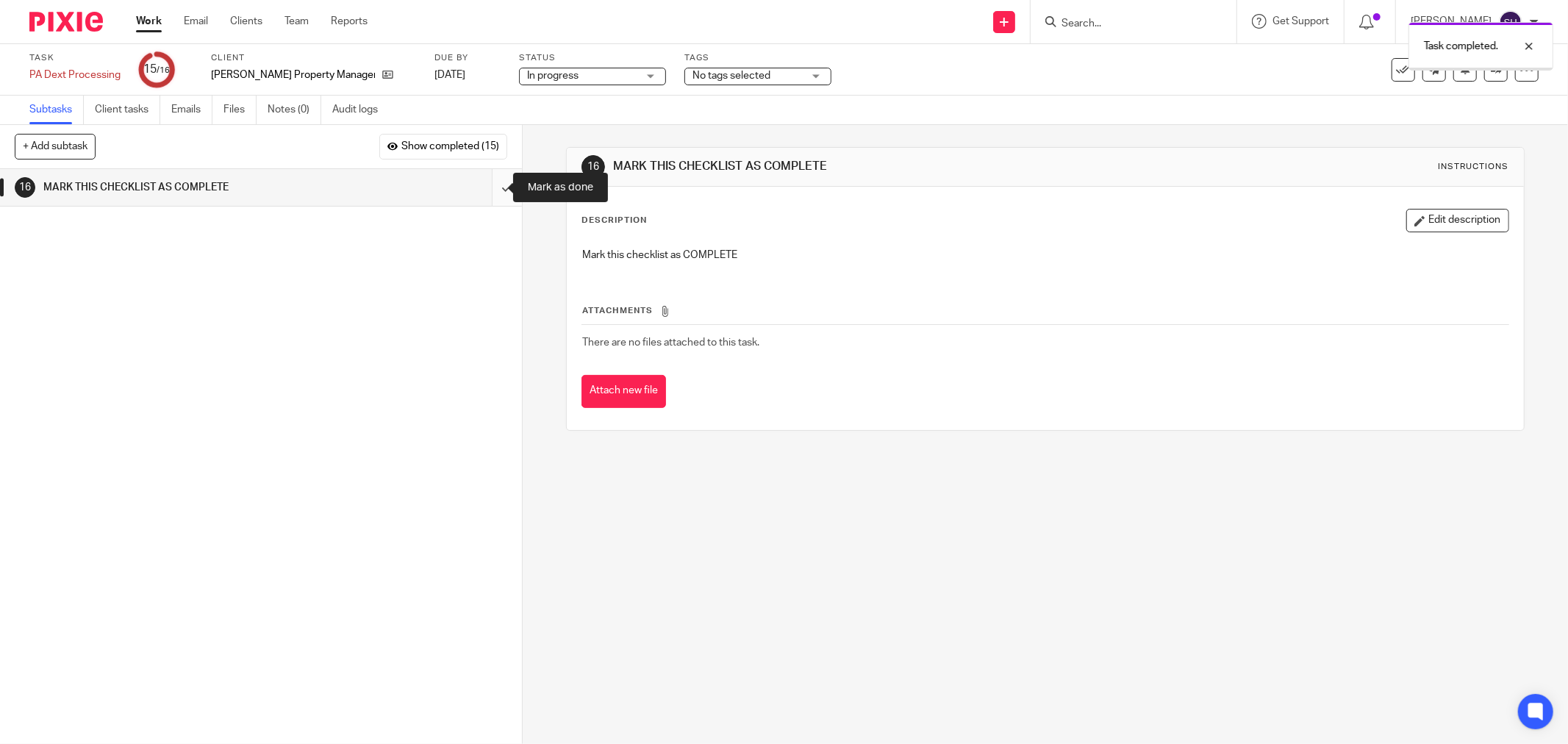
click at [485, 189] on input "submit" at bounding box center [261, 187] width 522 height 37
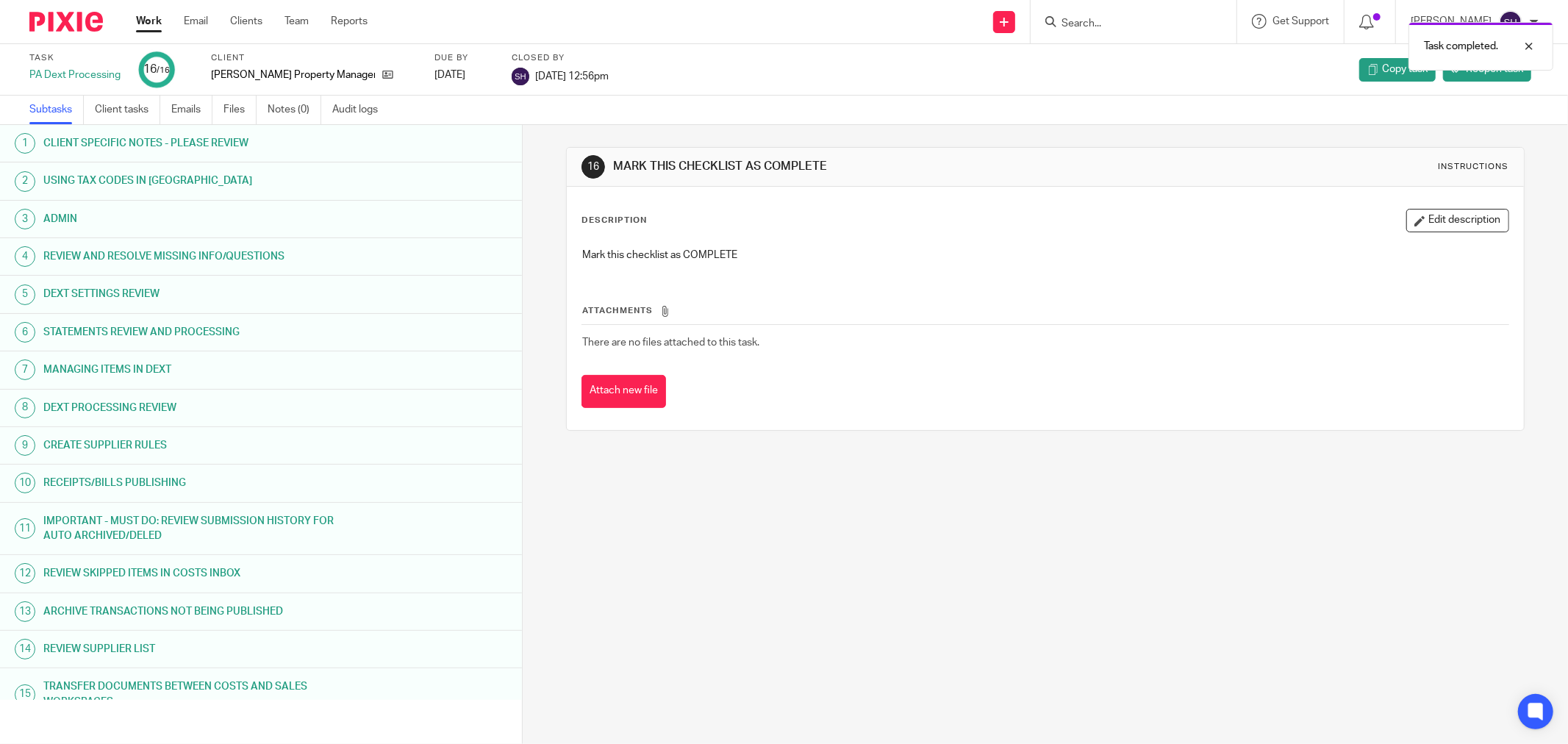
click at [297, 644] on h1 "REVIEW SUPPLIER LIST" at bounding box center [198, 649] width 310 height 22
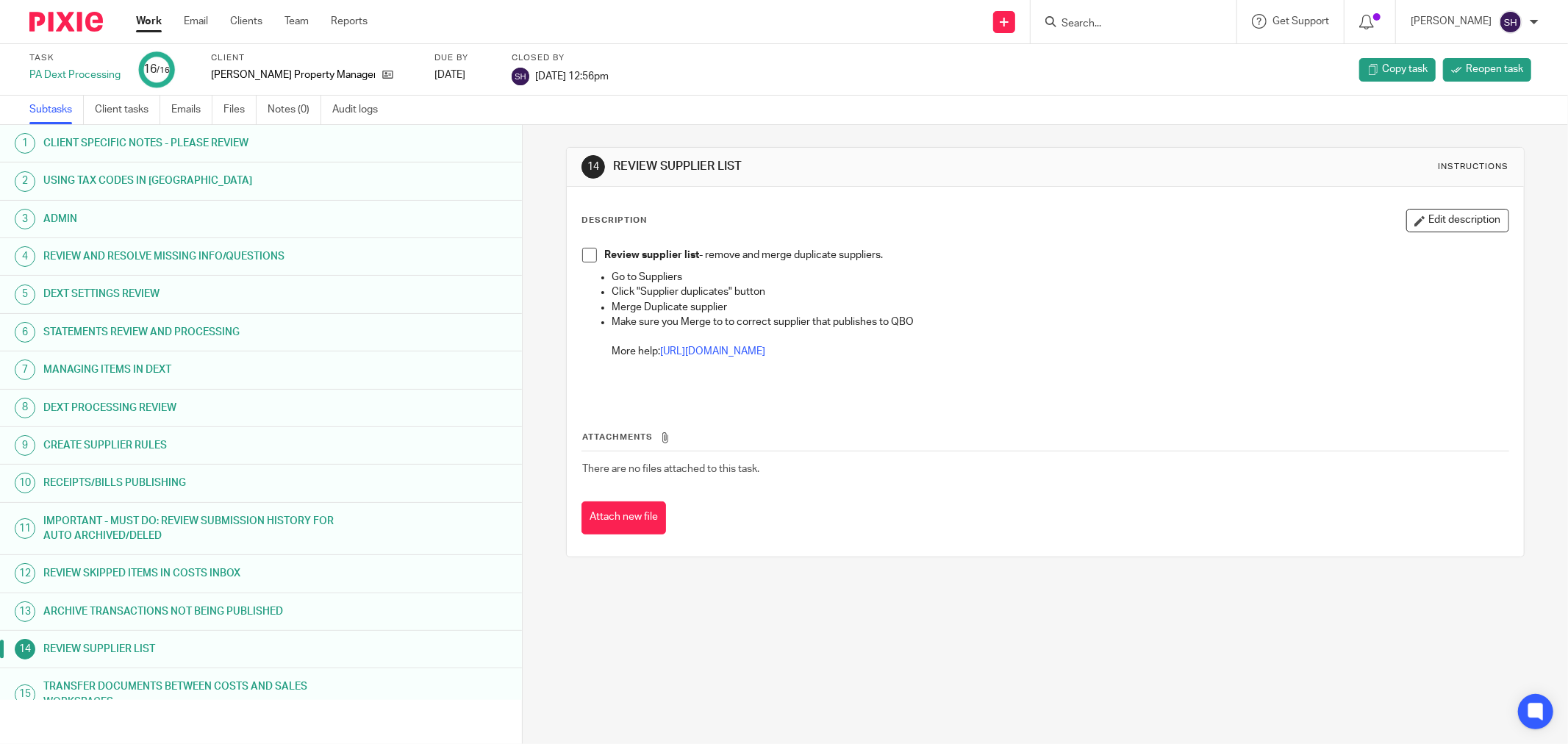
click at [591, 253] on span at bounding box center [590, 255] width 15 height 15
click at [146, 24] on link "Work" at bounding box center [149, 22] width 26 height 15
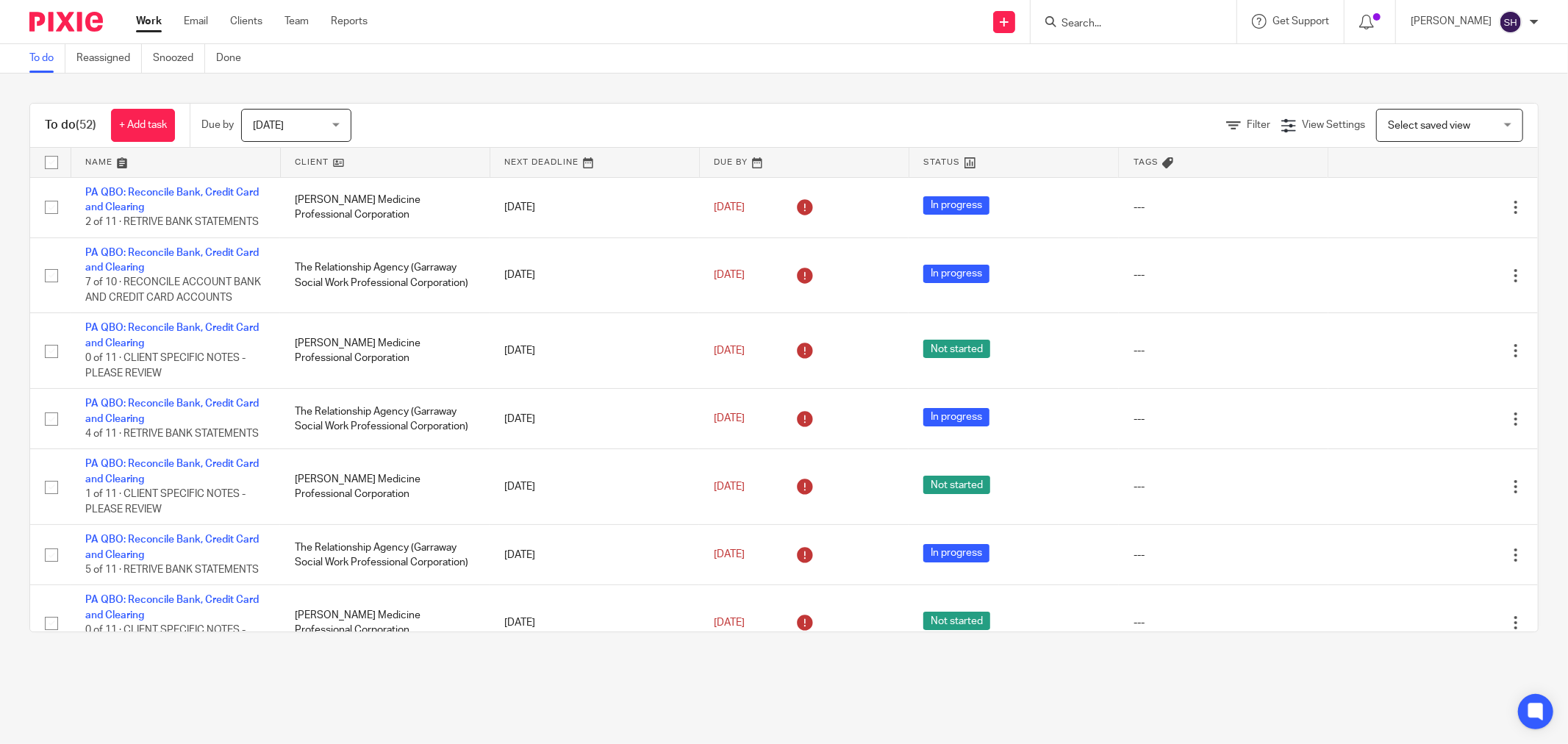
click at [368, 162] on link at bounding box center [385, 162] width 208 height 29
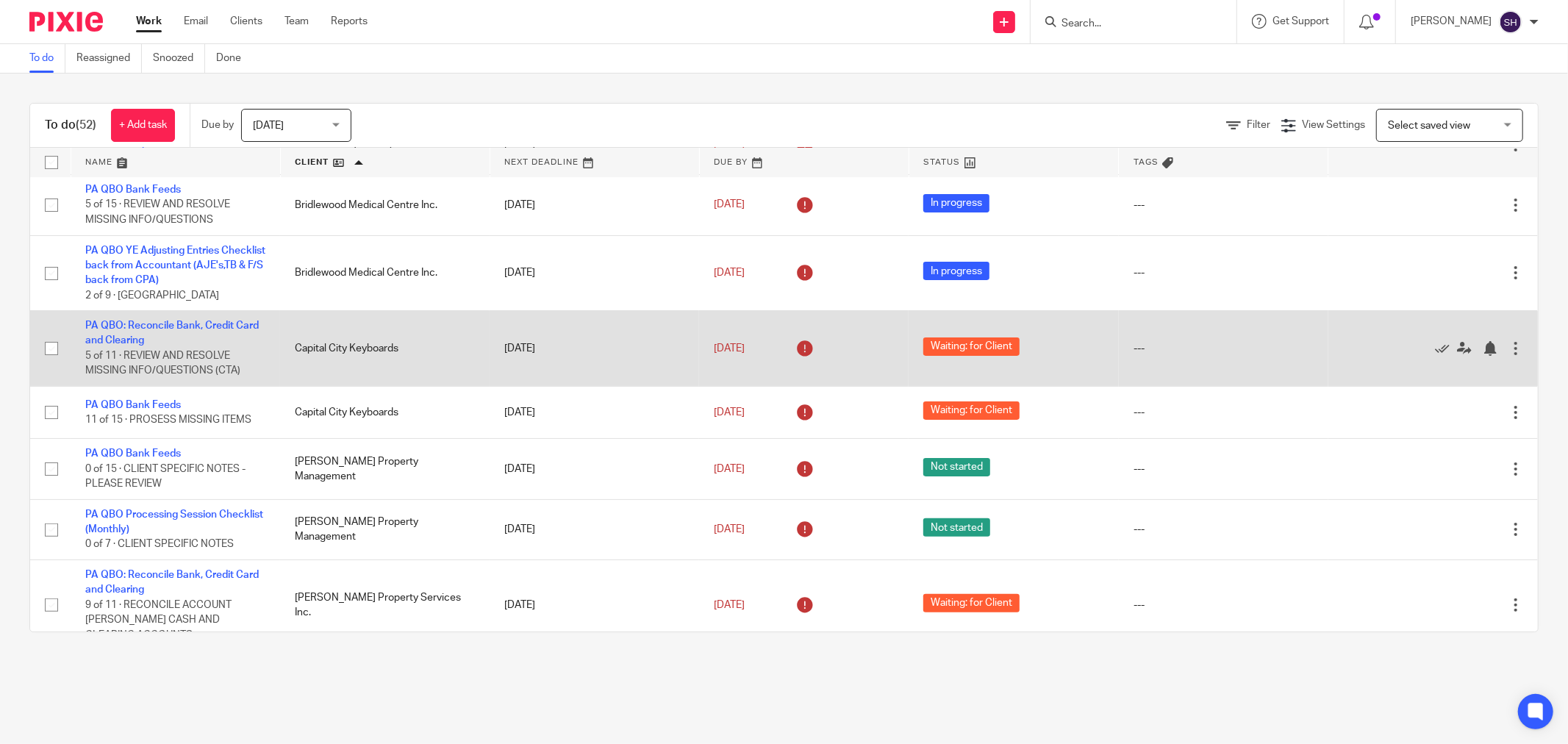
scroll to position [326, 0]
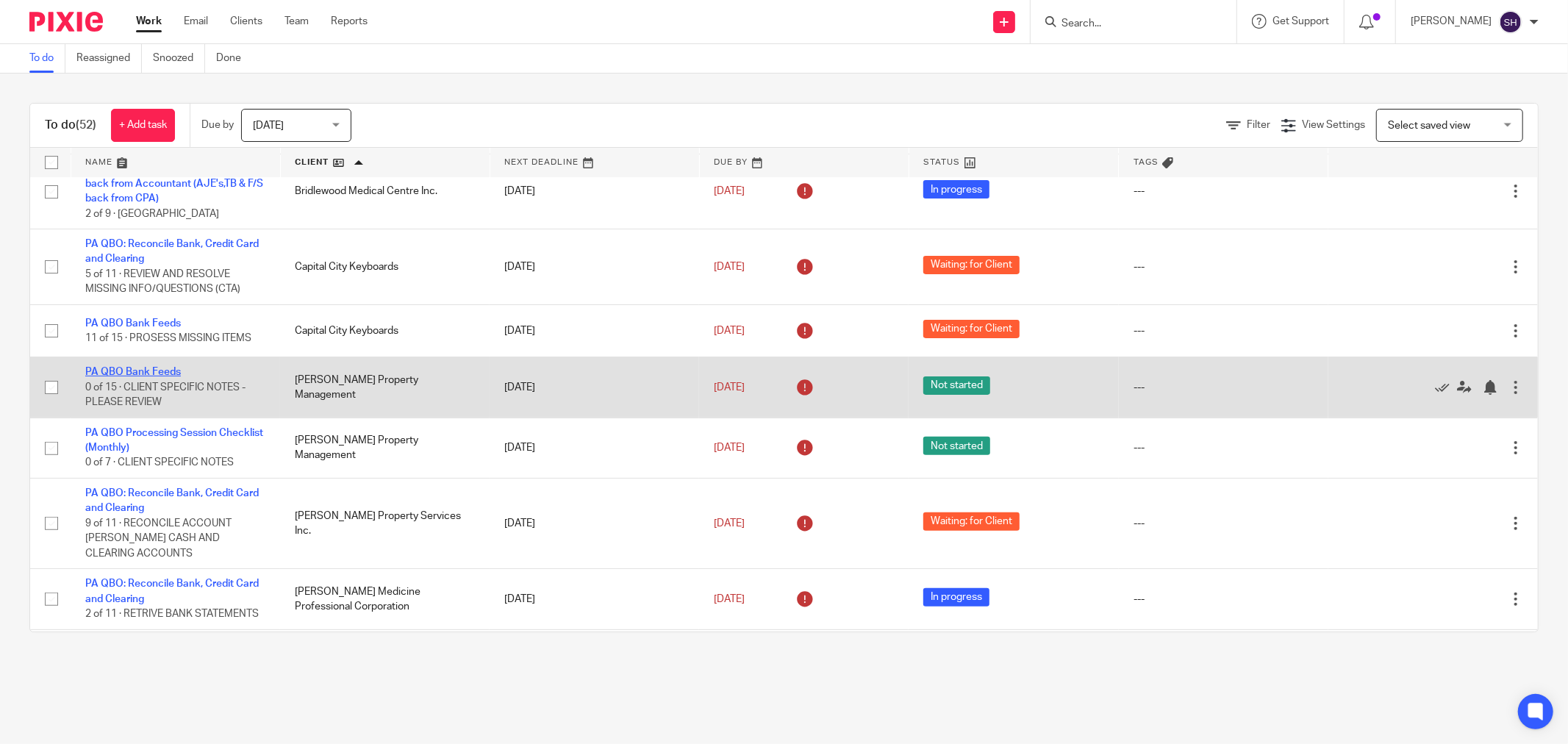
click at [147, 377] on link "PA QBO Bank Feeds" at bounding box center [133, 372] width 95 height 10
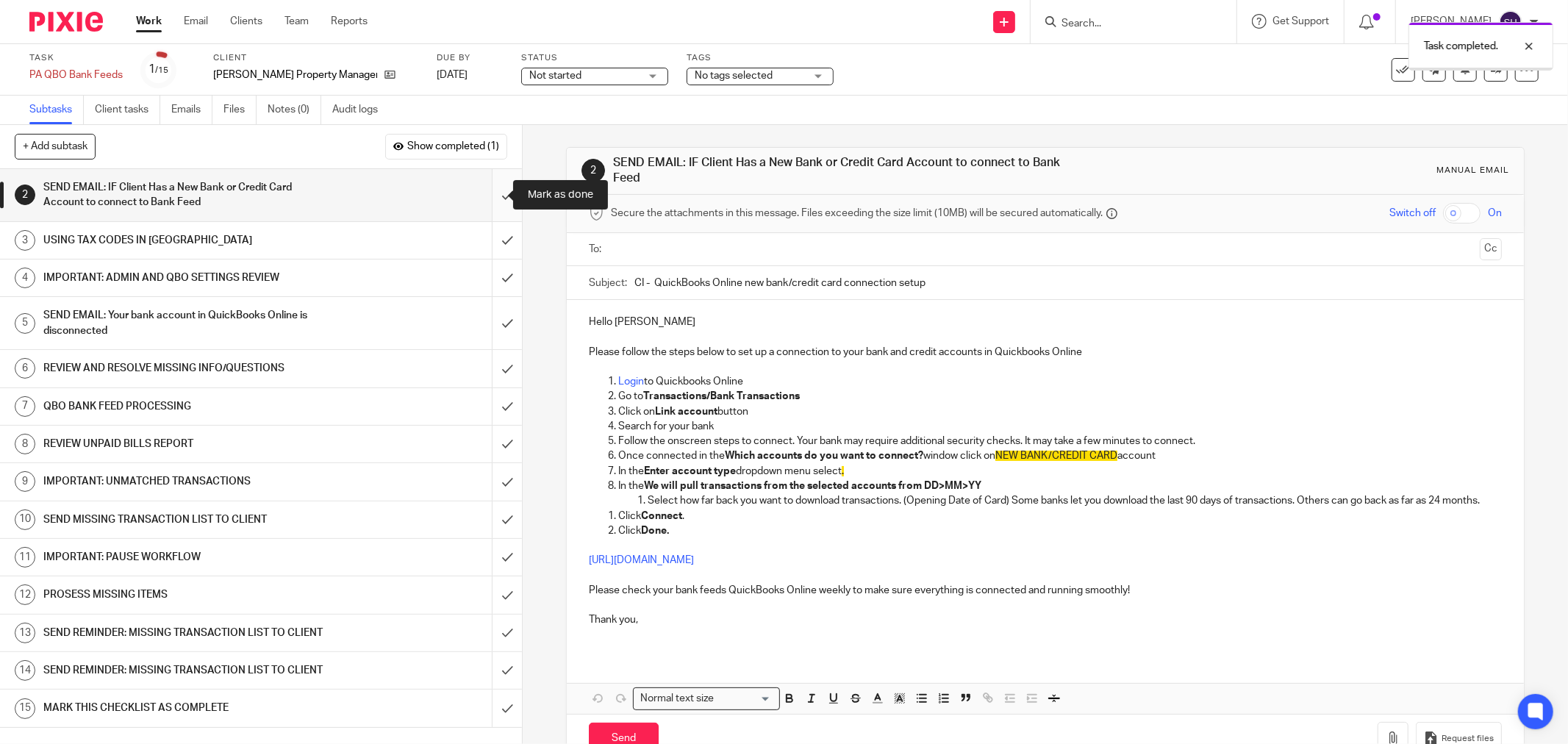
click at [489, 191] on input "submit" at bounding box center [261, 195] width 522 height 52
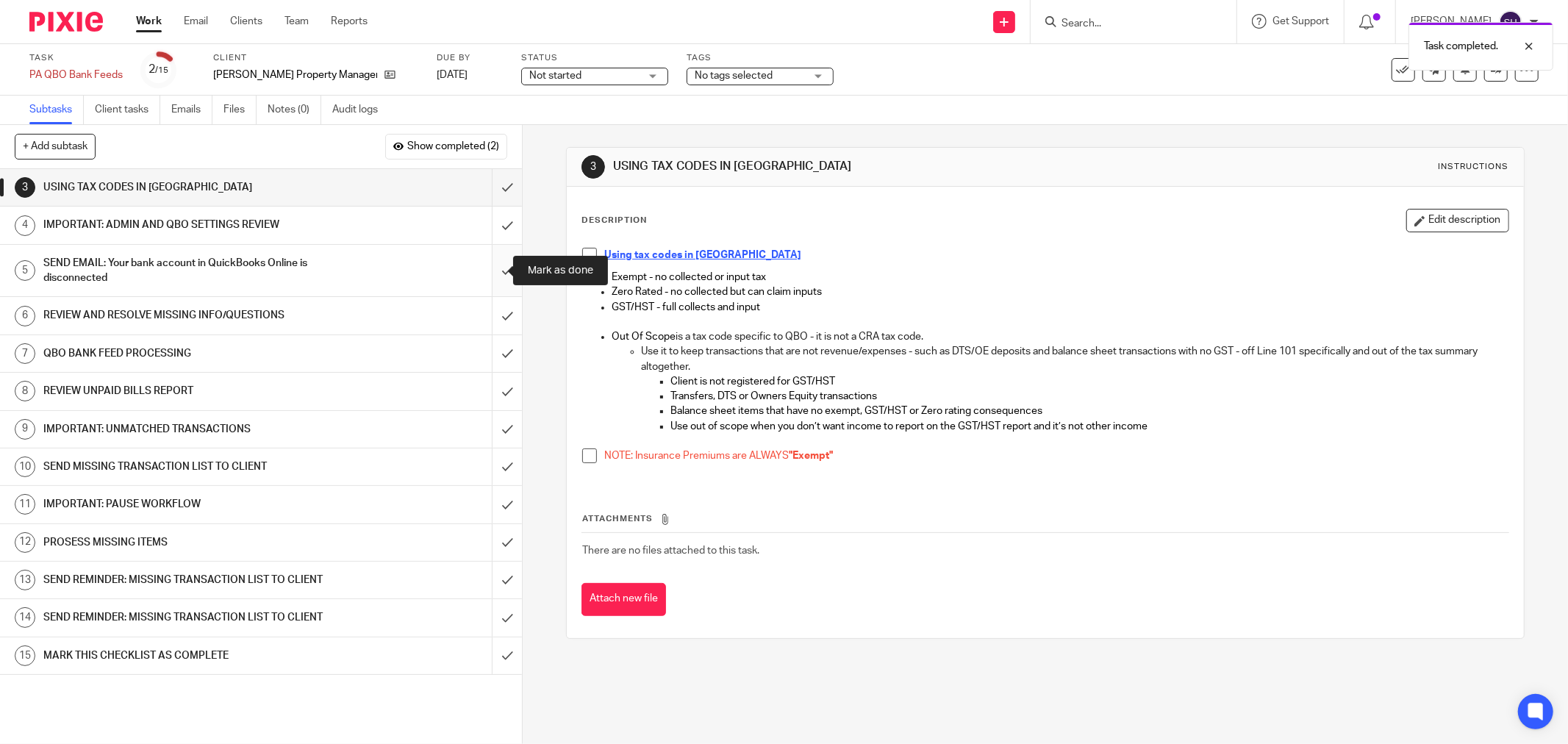
click at [498, 266] on input "submit" at bounding box center [261, 271] width 522 height 52
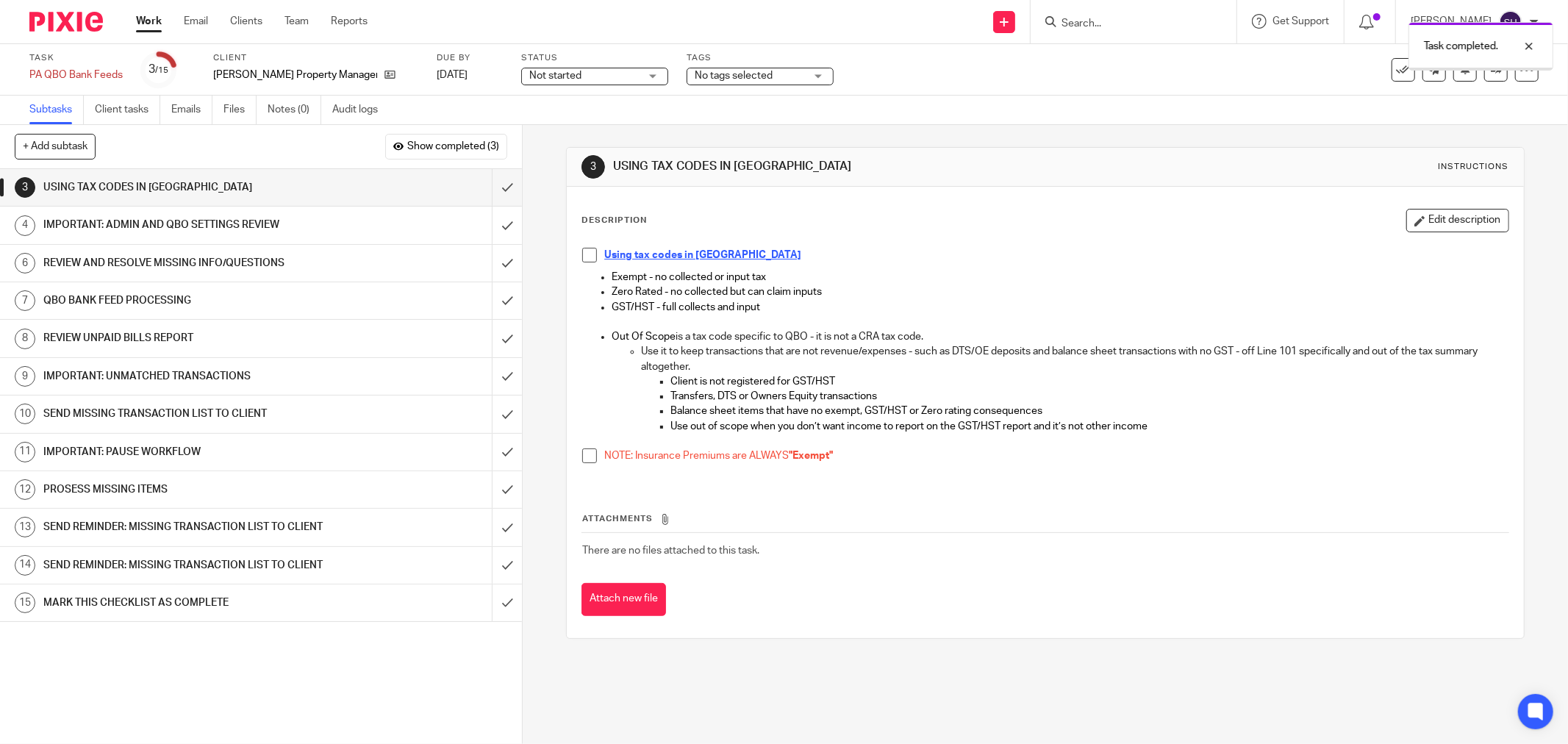
click at [583, 251] on span at bounding box center [590, 255] width 15 height 15
drag, startPoint x: 584, startPoint y: 454, endPoint x: 576, endPoint y: 424, distance: 31.0
click at [583, 454] on span at bounding box center [590, 456] width 15 height 15
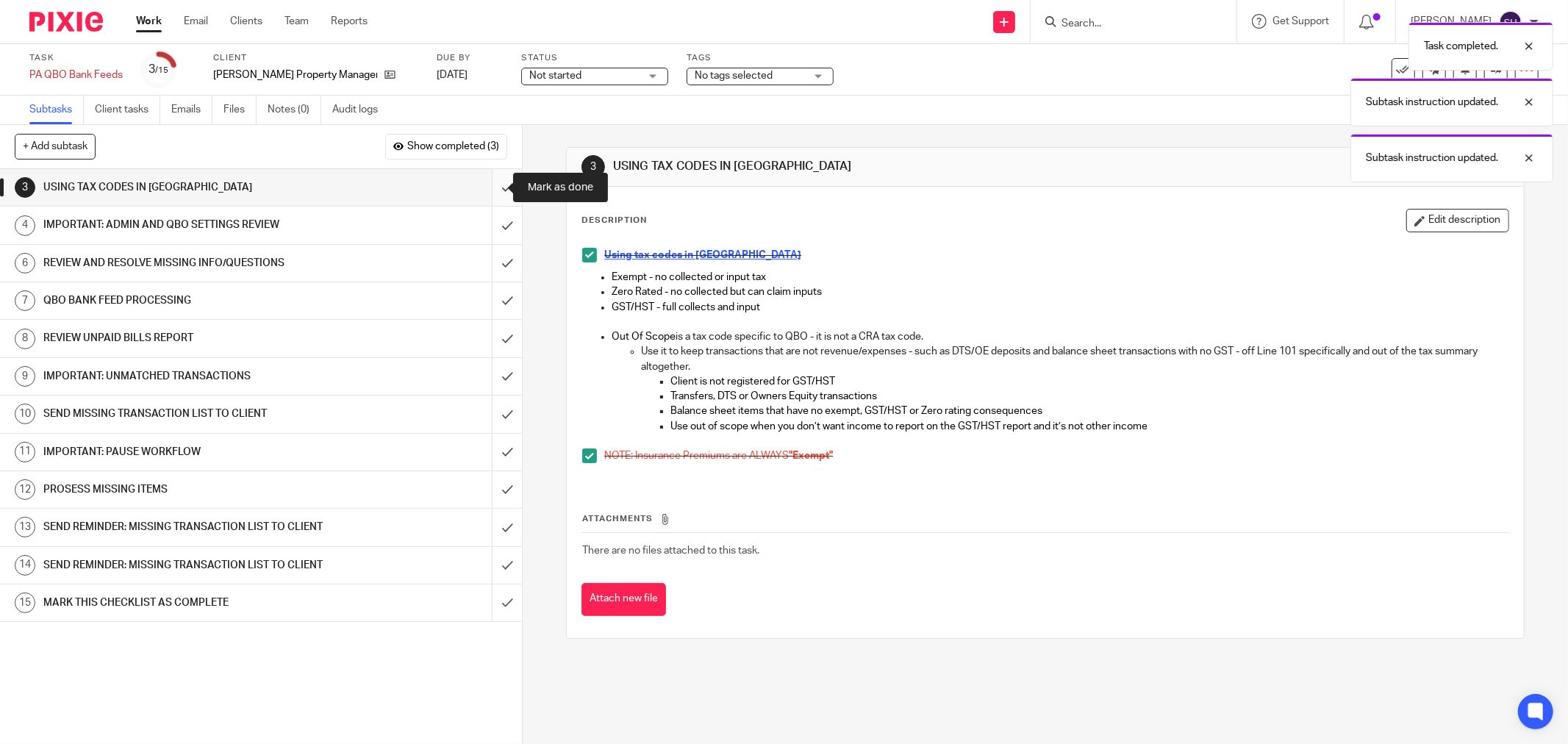
click at [488, 191] on input "submit" at bounding box center [261, 187] width 522 height 37
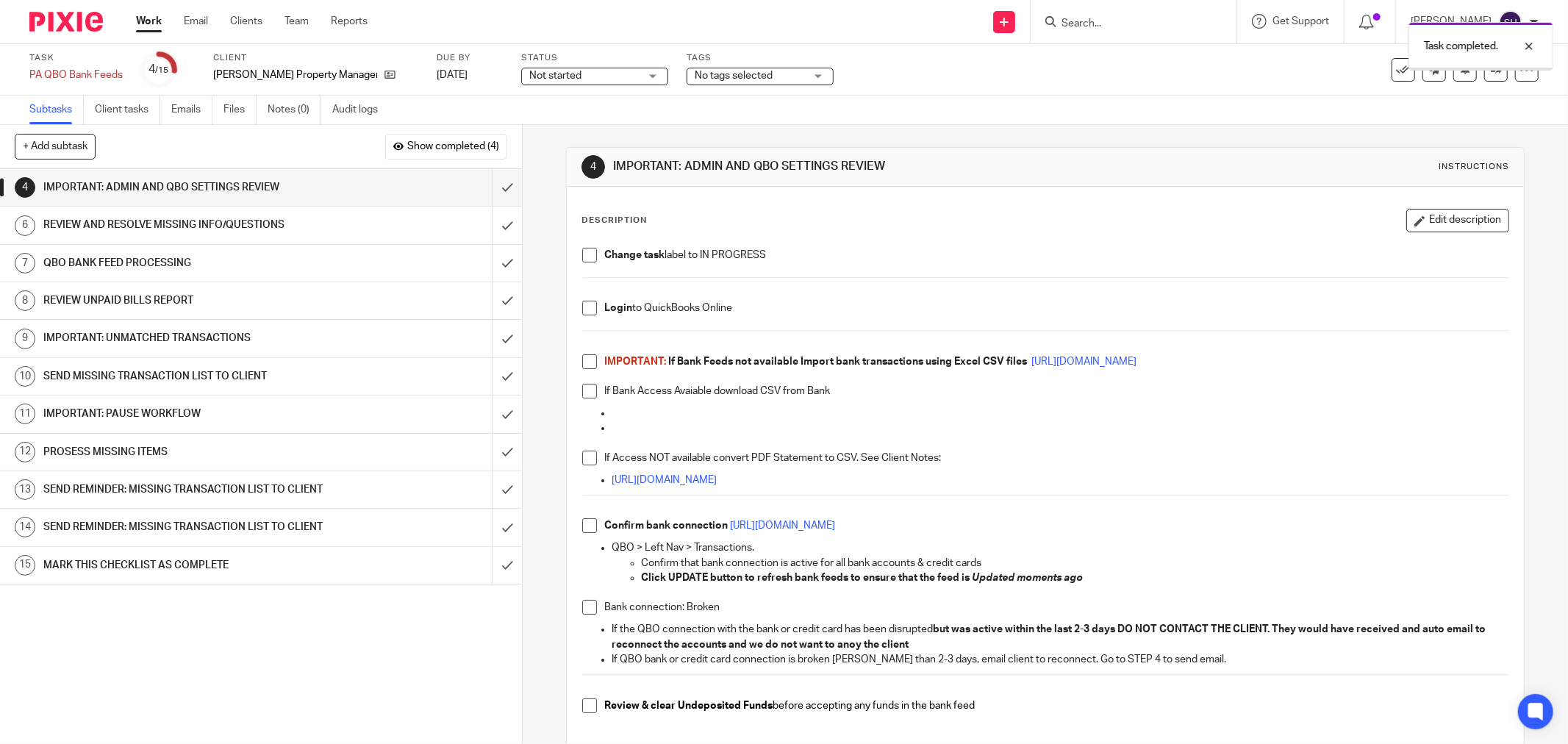
click at [588, 251] on span at bounding box center [590, 255] width 15 height 15
click at [582, 301] on span at bounding box center [590, 308] width 15 height 15
click at [582, 362] on span at bounding box center [590, 362] width 15 height 15
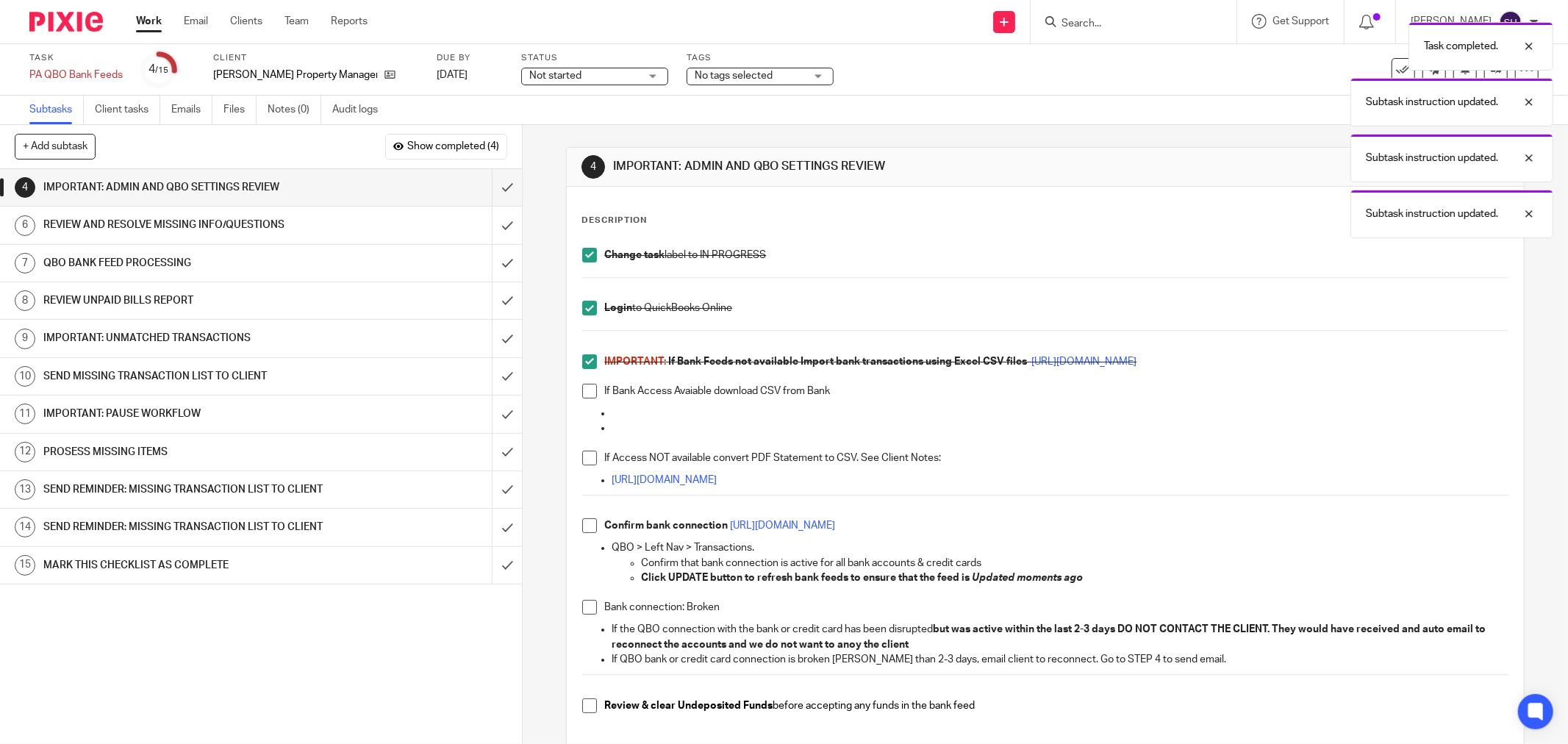
click at [582, 400] on li "If Bank Access Avaiable download CSV from Bank" at bounding box center [1045, 395] width 926 height 22
click at [582, 394] on span at bounding box center [590, 392] width 15 height 15
drag, startPoint x: 584, startPoint y: 459, endPoint x: 602, endPoint y: 475, distance: 24.1
click at [585, 459] on span at bounding box center [590, 459] width 15 height 15
click at [585, 525] on span at bounding box center [590, 526] width 15 height 15
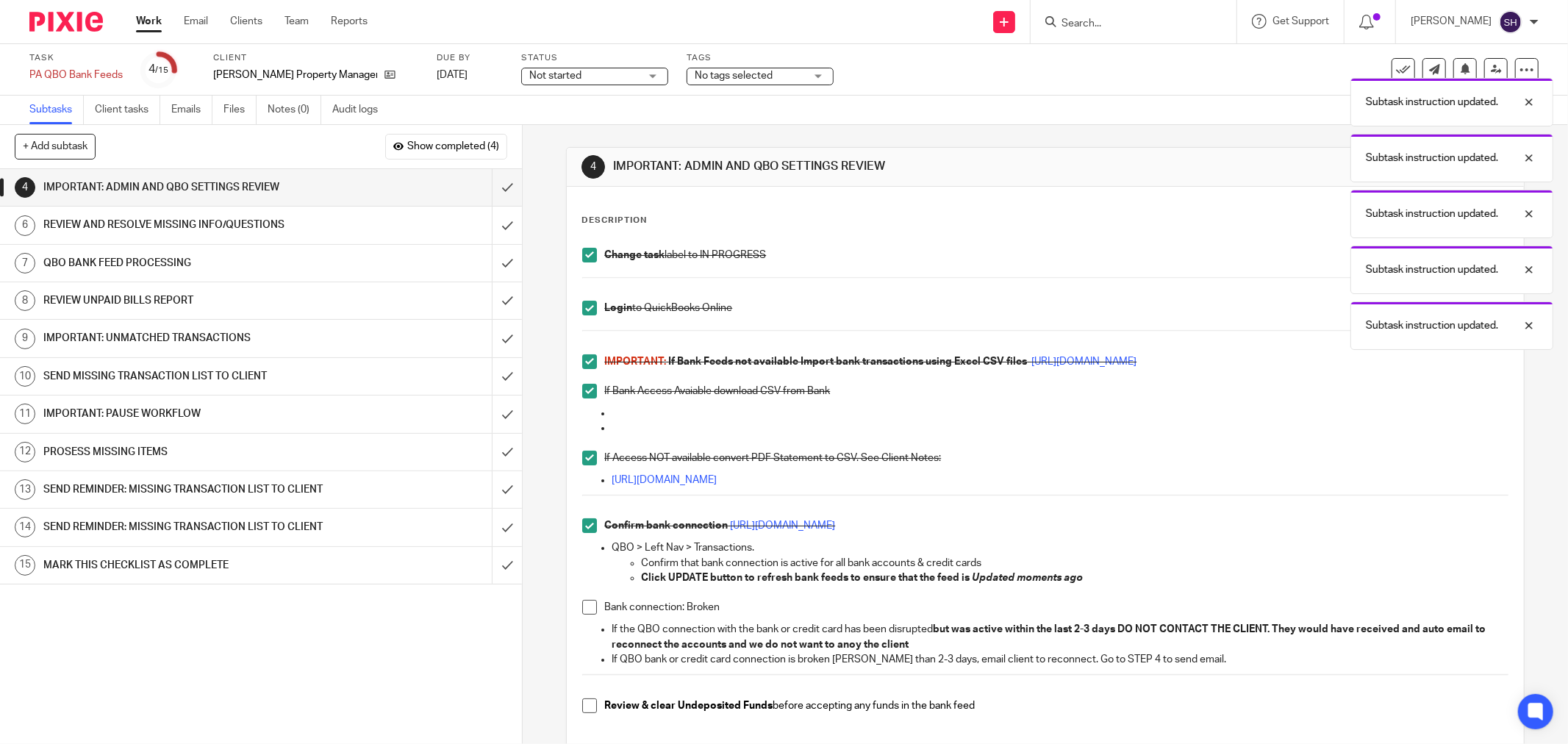
click at [582, 606] on span at bounding box center [590, 608] width 15 height 15
drag, startPoint x: 584, startPoint y: 702, endPoint x: 562, endPoint y: 644, distance: 62.0
click at [584, 702] on span at bounding box center [590, 706] width 15 height 15
click at [479, 178] on input "submit" at bounding box center [261, 187] width 522 height 37
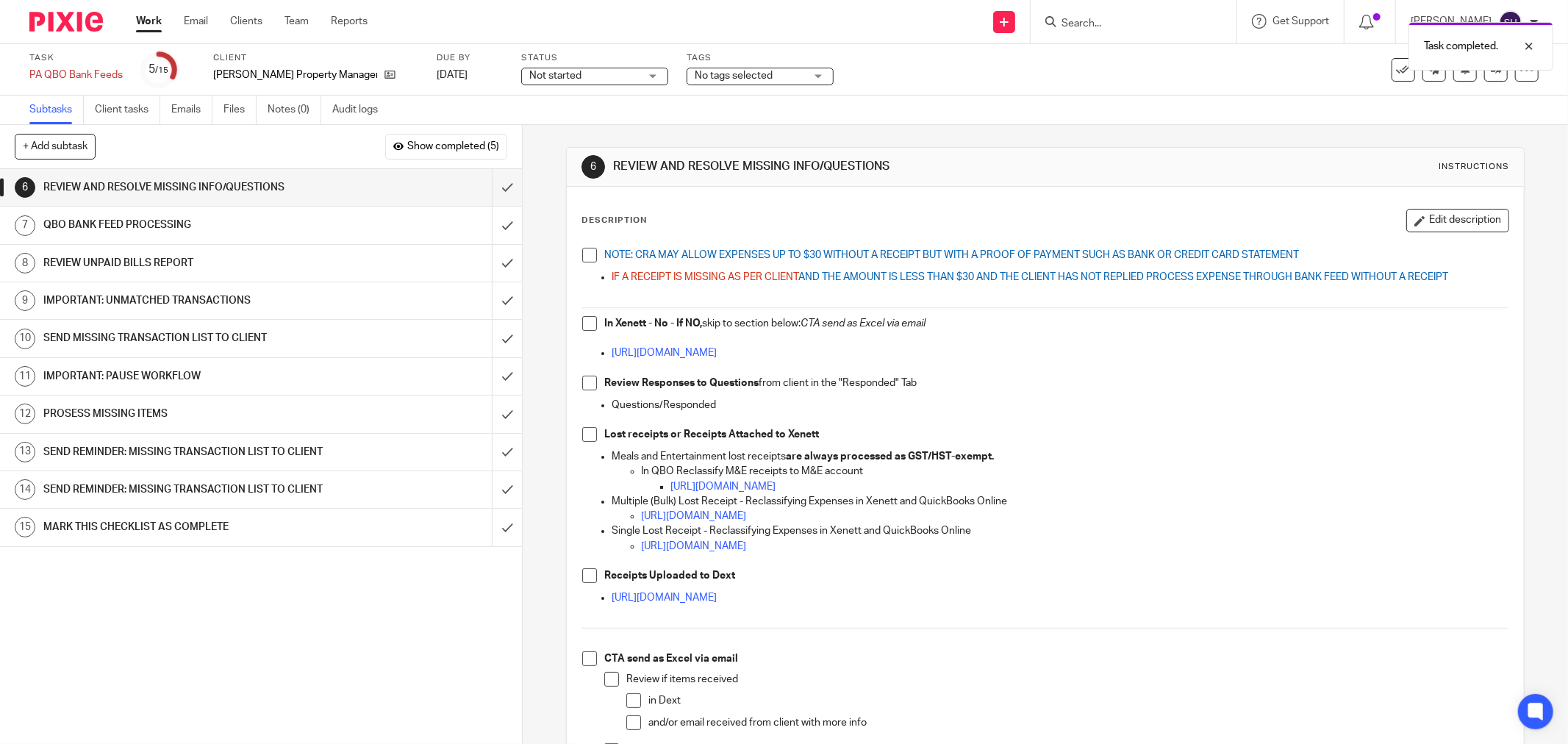
click at [583, 255] on span at bounding box center [590, 255] width 15 height 15
click at [587, 328] on span at bounding box center [590, 324] width 15 height 15
click at [585, 381] on span at bounding box center [590, 383] width 15 height 15
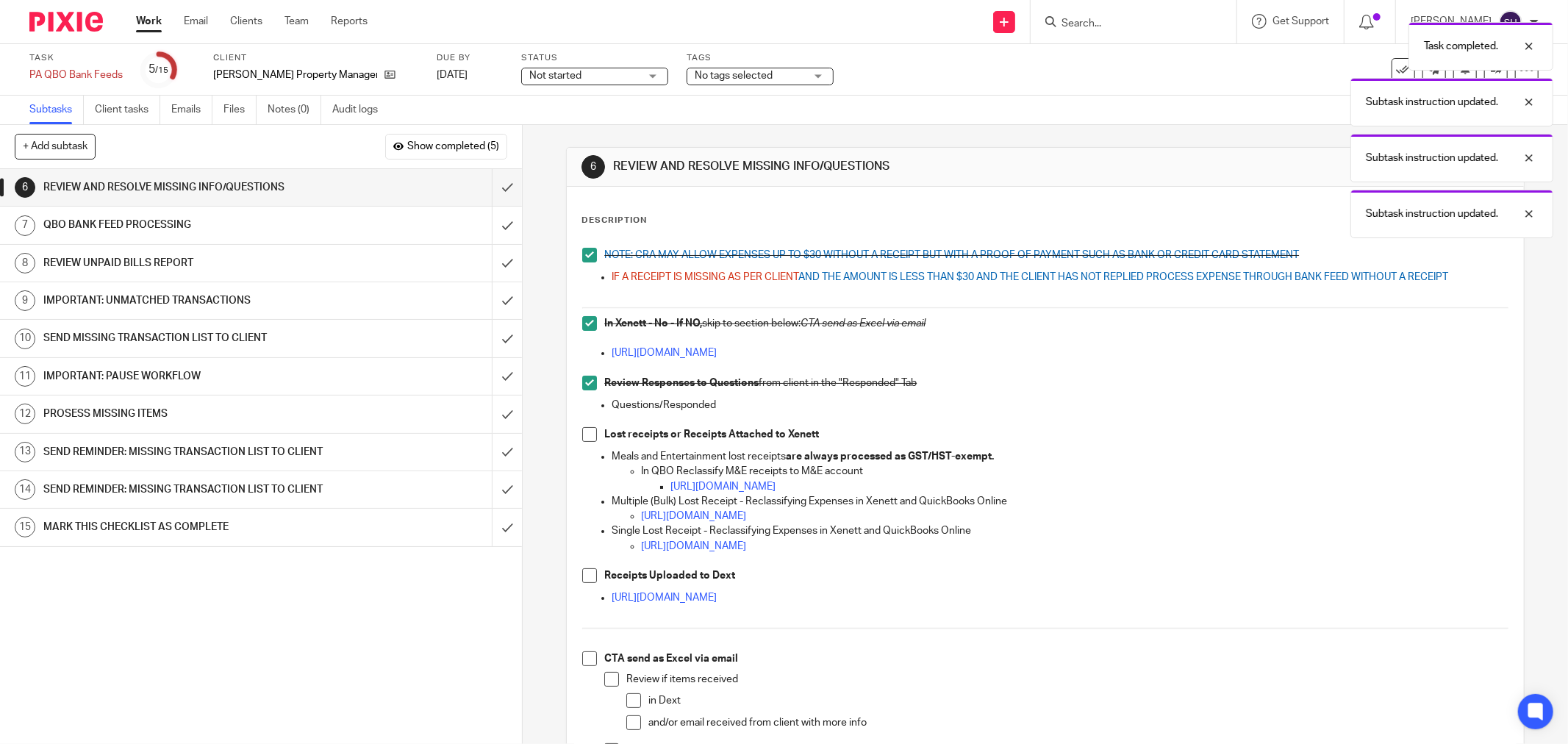
click at [586, 430] on span at bounding box center [590, 434] width 15 height 15
click at [582, 571] on span at bounding box center [590, 576] width 15 height 15
drag, startPoint x: 584, startPoint y: 659, endPoint x: 602, endPoint y: 667, distance: 19.7
click at [587, 658] on span at bounding box center [590, 659] width 15 height 15
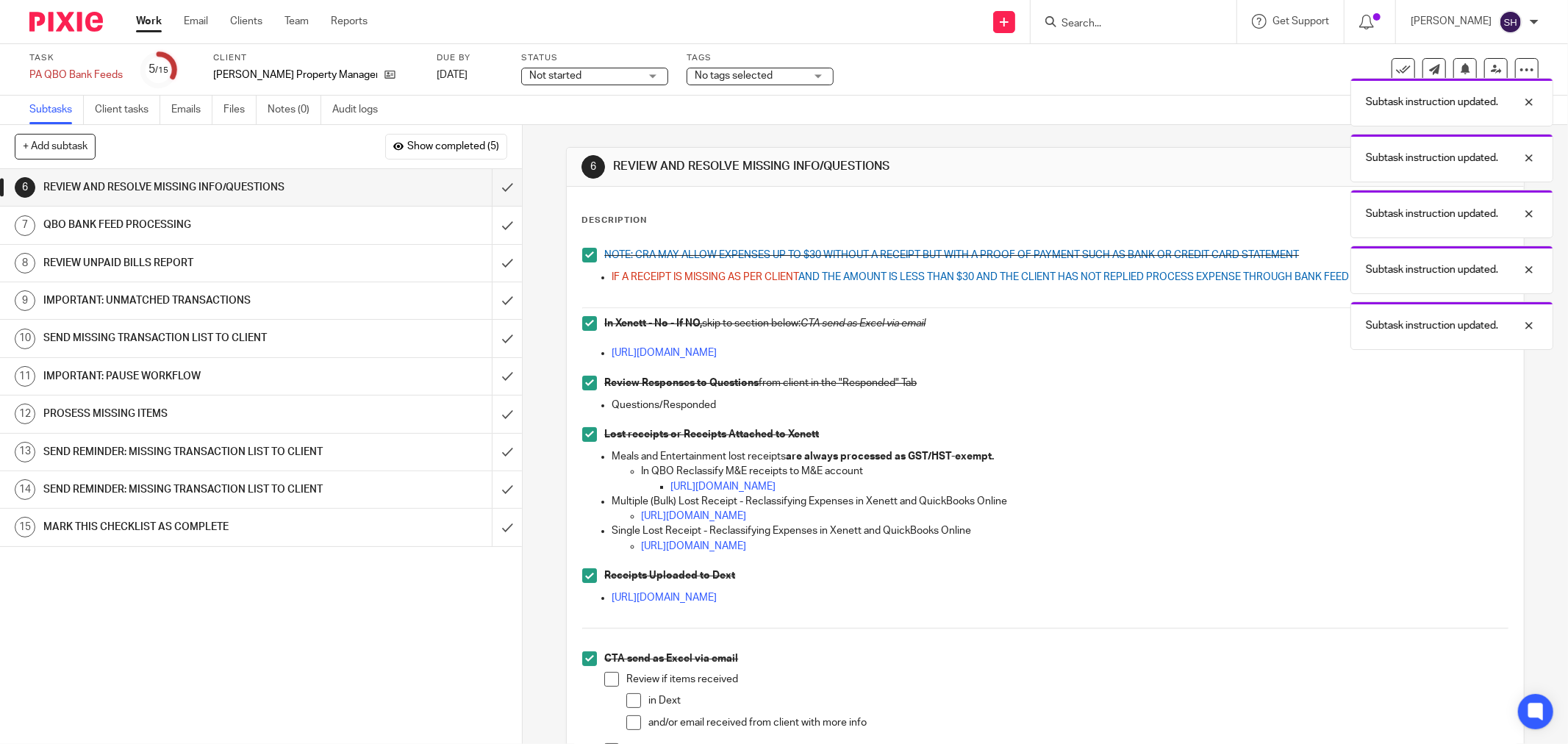
click at [605, 675] on span at bounding box center [612, 680] width 15 height 15
drag, startPoint x: 633, startPoint y: 697, endPoint x: 630, endPoint y: 719, distance: 22.2
click at [633, 700] on span at bounding box center [633, 700] width 15 height 15
click at [630, 722] on span at bounding box center [633, 723] width 15 height 15
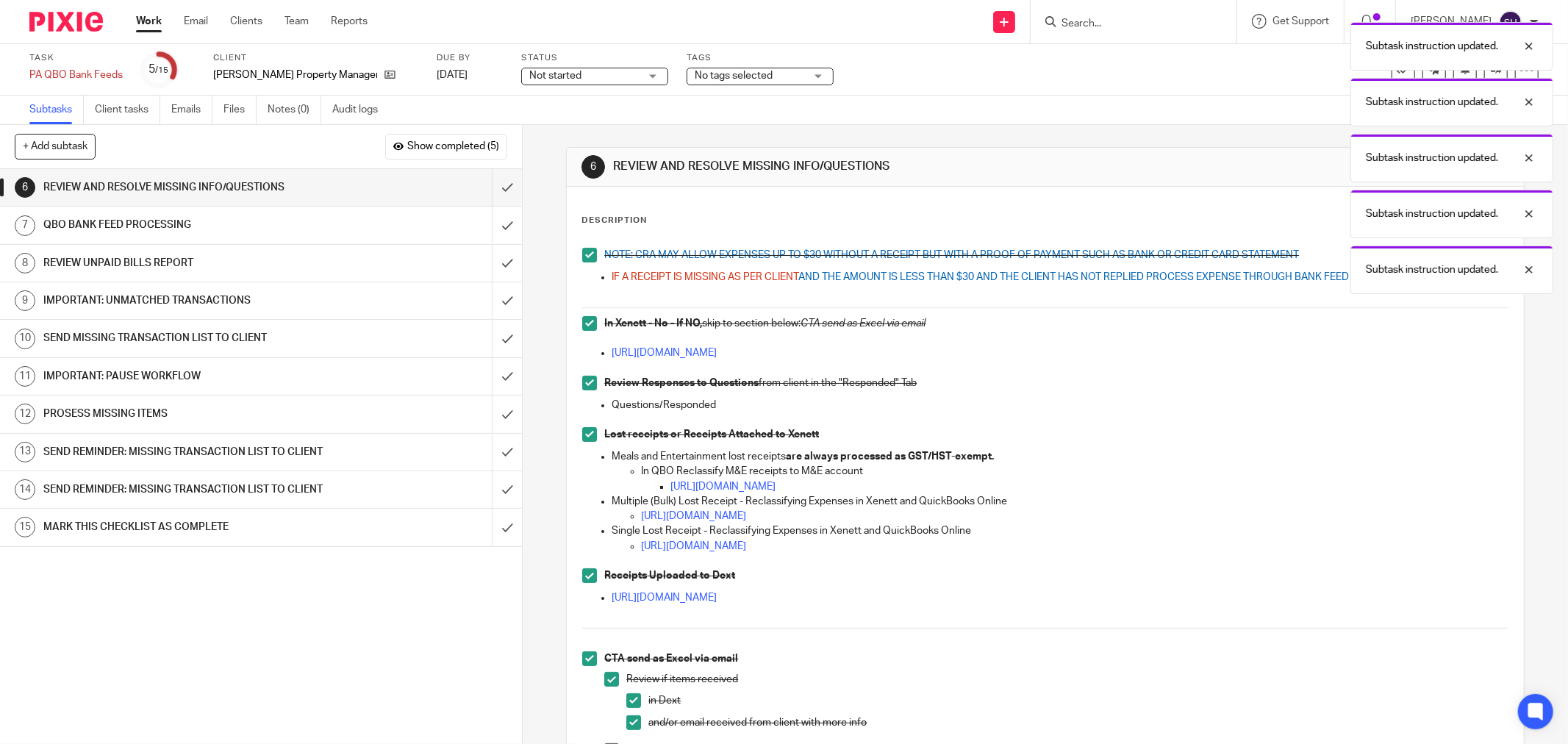
scroll to position [239, 0]
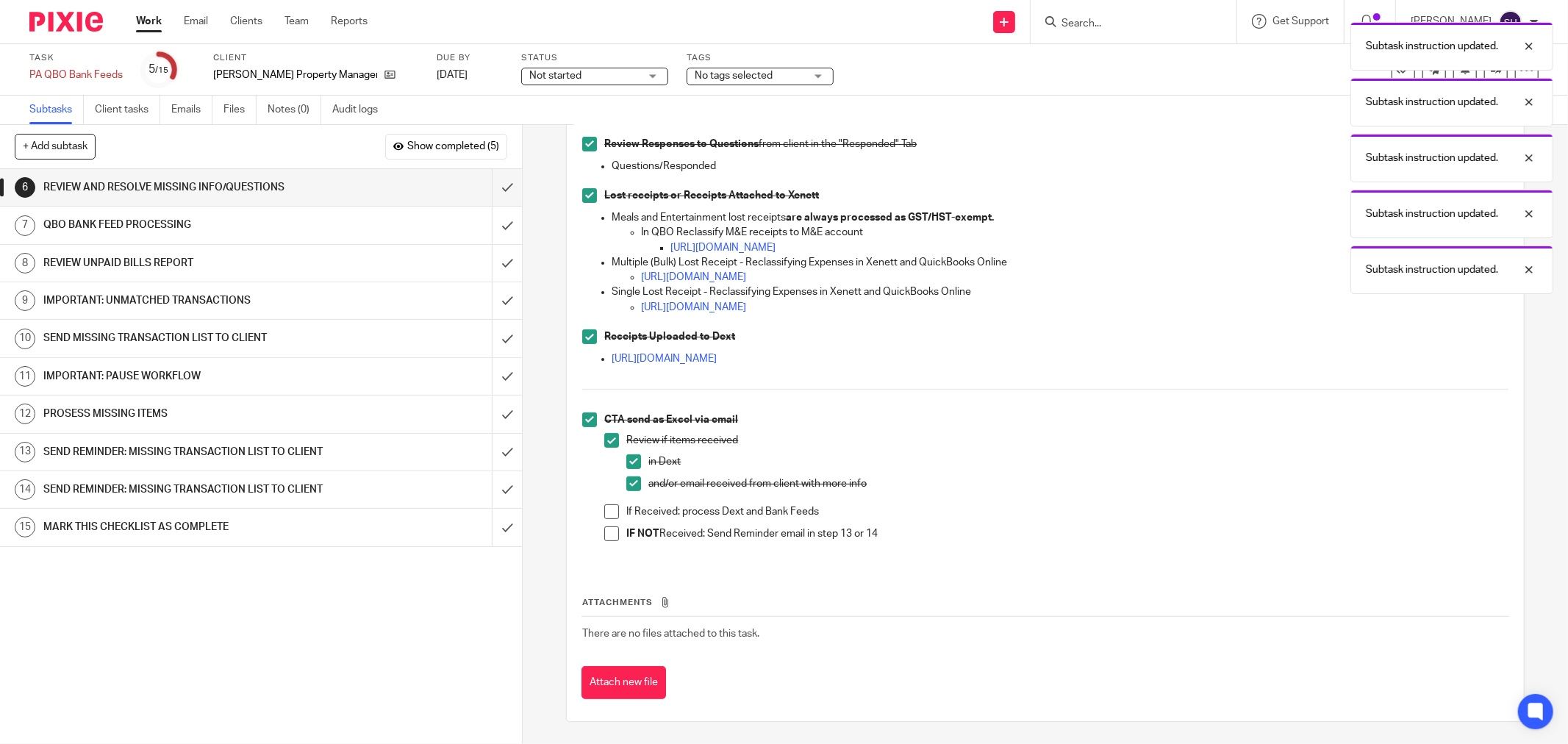
drag, startPoint x: 607, startPoint y: 511, endPoint x: 603, endPoint y: 518, distance: 8.1
click at [606, 511] on span at bounding box center [612, 512] width 15 height 15
click at [604, 532] on span at bounding box center [612, 534] width 15 height 15
click at [488, 194] on input "submit" at bounding box center [261, 187] width 522 height 37
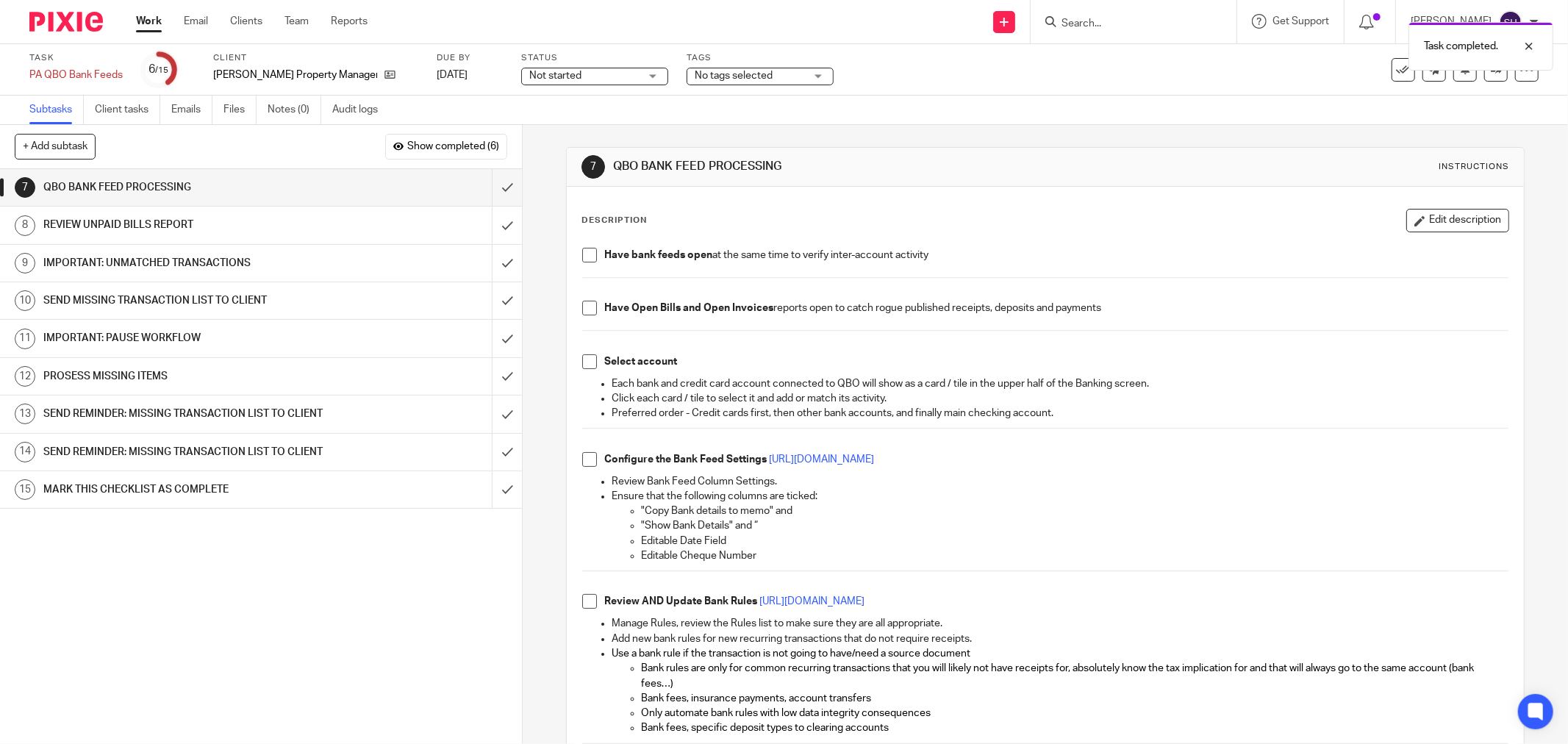
click at [584, 255] on span at bounding box center [590, 255] width 15 height 15
click at [588, 305] on span at bounding box center [590, 308] width 15 height 15
click at [582, 364] on span at bounding box center [590, 362] width 15 height 15
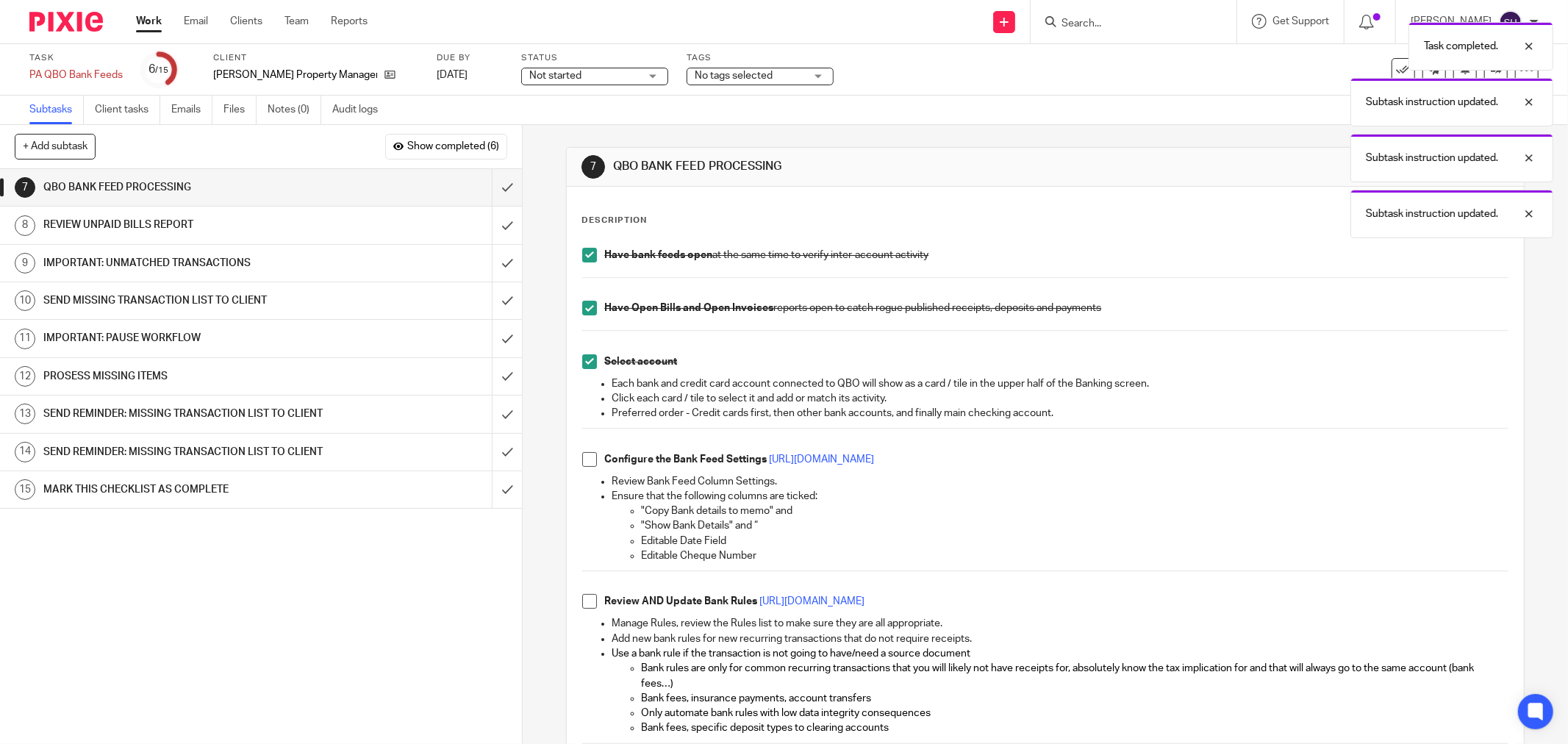
click at [584, 461] on span at bounding box center [590, 459] width 15 height 15
click at [582, 599] on span at bounding box center [590, 602] width 15 height 15
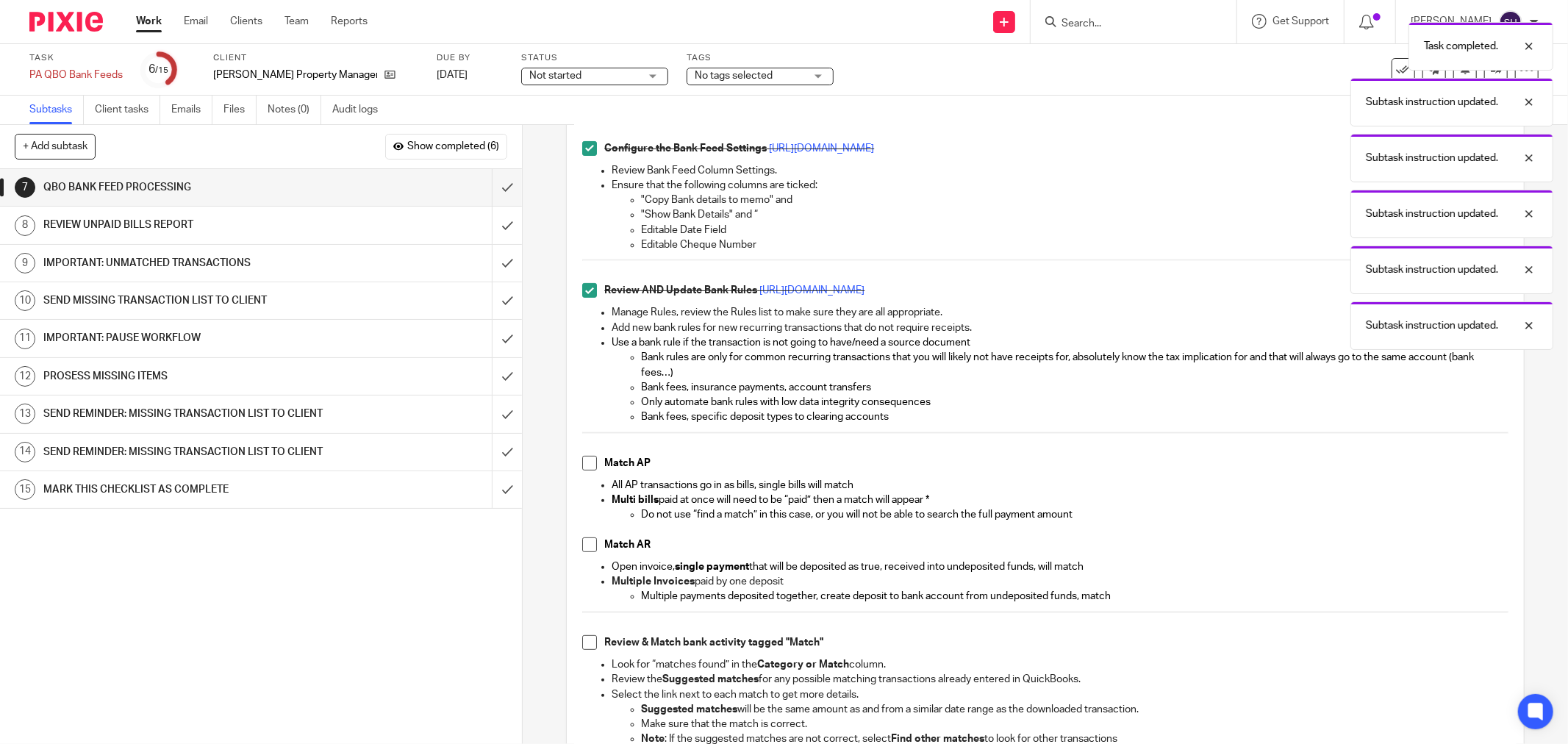
scroll to position [326, 0]
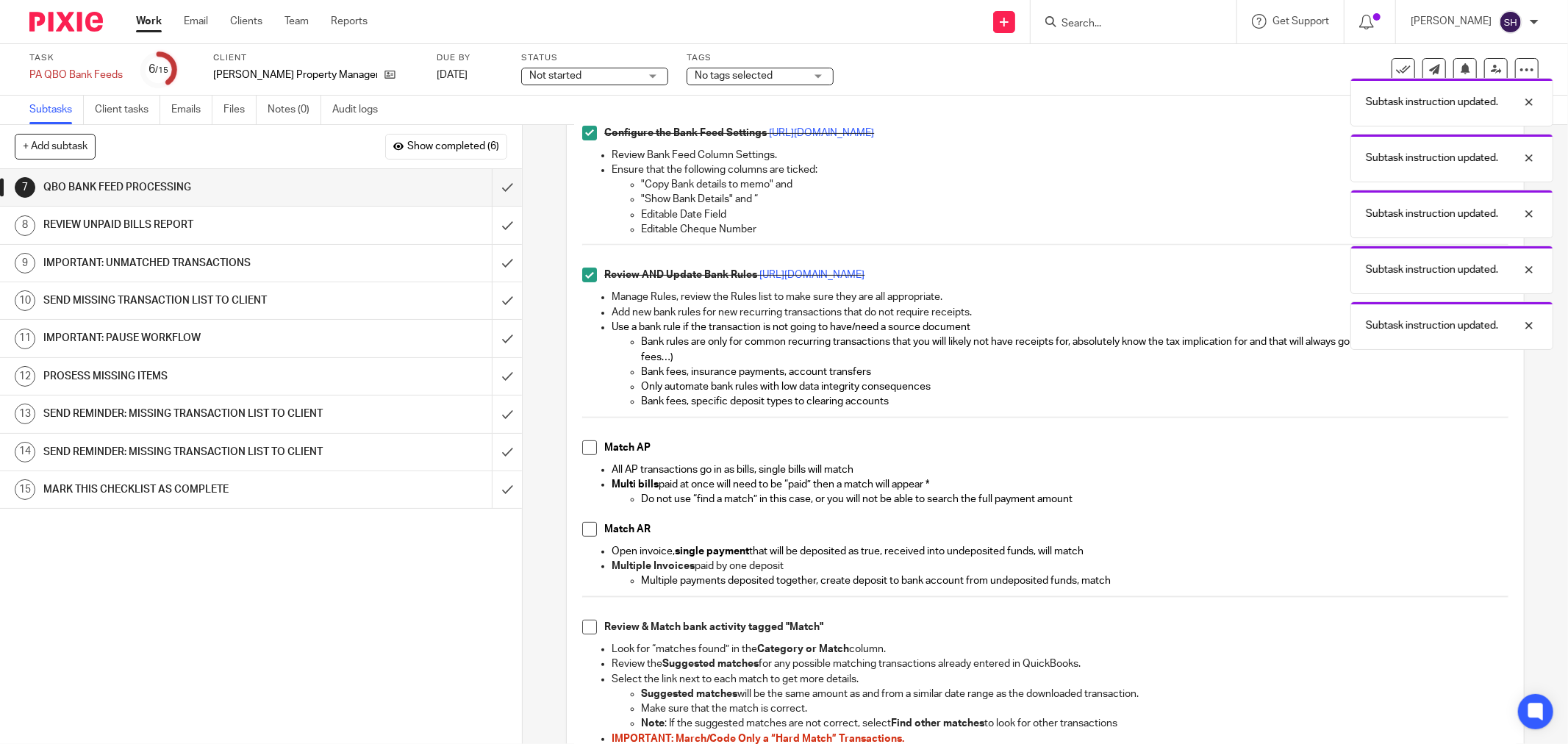
click at [583, 452] on span at bounding box center [590, 448] width 15 height 15
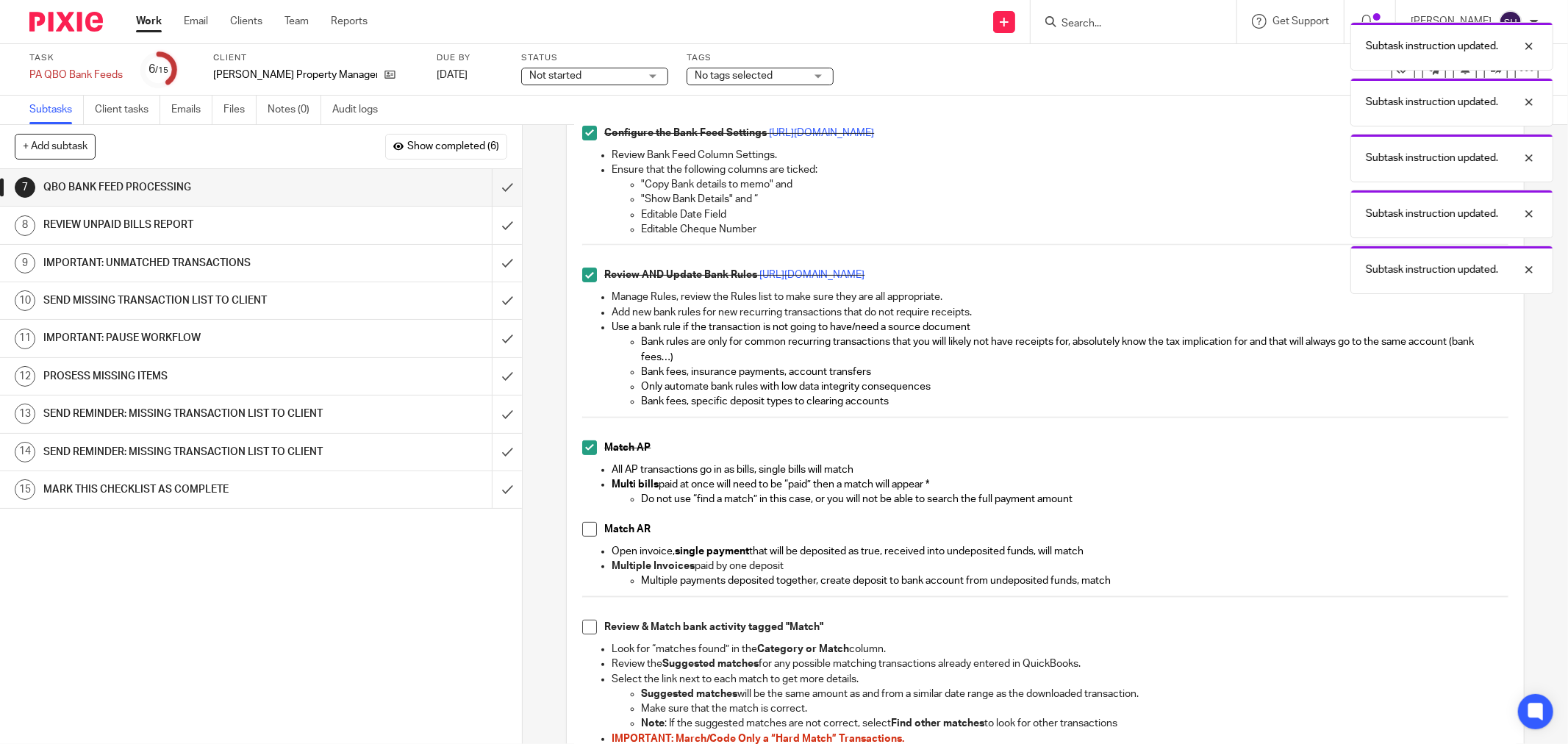
click at [584, 524] on span at bounding box center [590, 530] width 15 height 15
drag, startPoint x: 583, startPoint y: 631, endPoint x: 594, endPoint y: 584, distance: 48.3
click at [582, 631] on span at bounding box center [590, 628] width 15 height 15
